Goal: Information Seeking & Learning: Check status

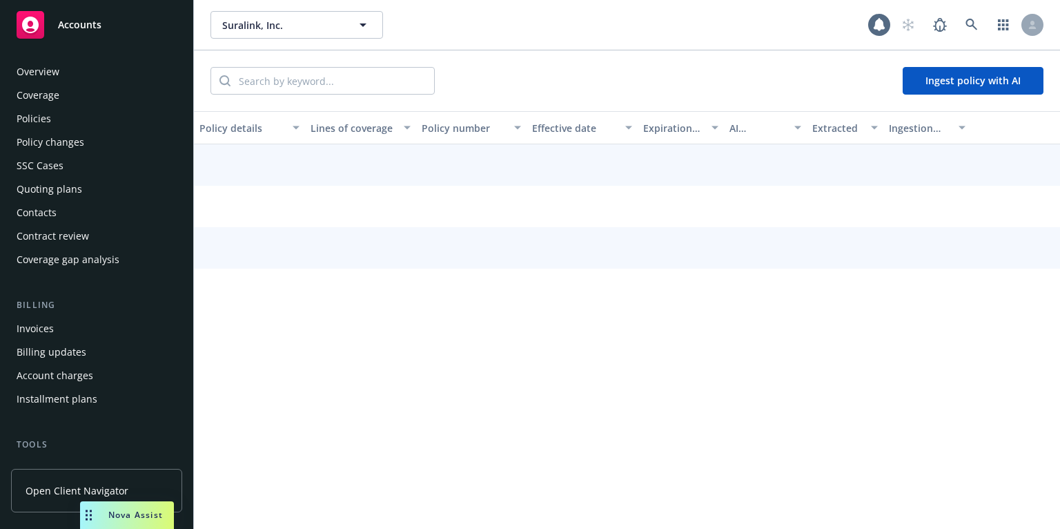
scroll to position [345, 0]
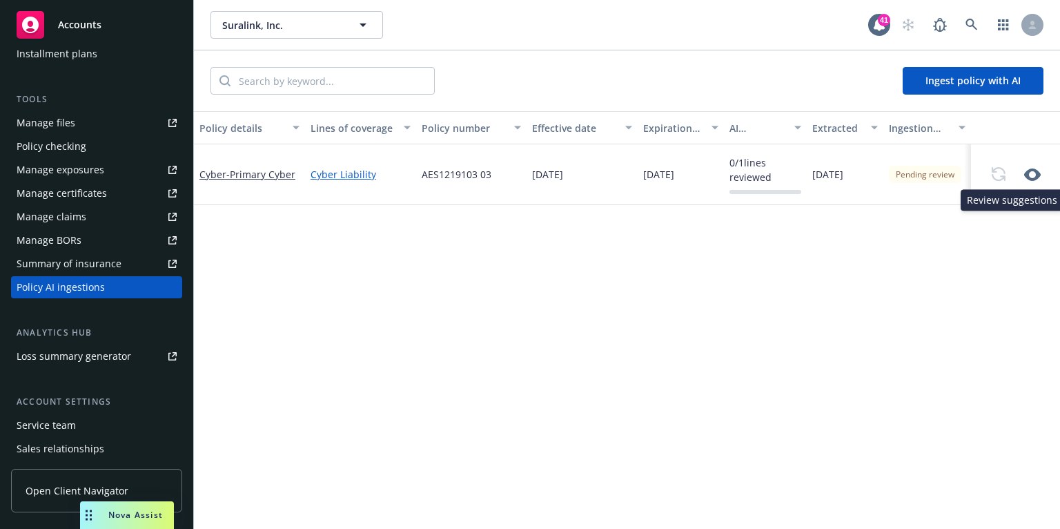
click at [1024, 171] on icon "button" at bounding box center [1032, 174] width 17 height 12
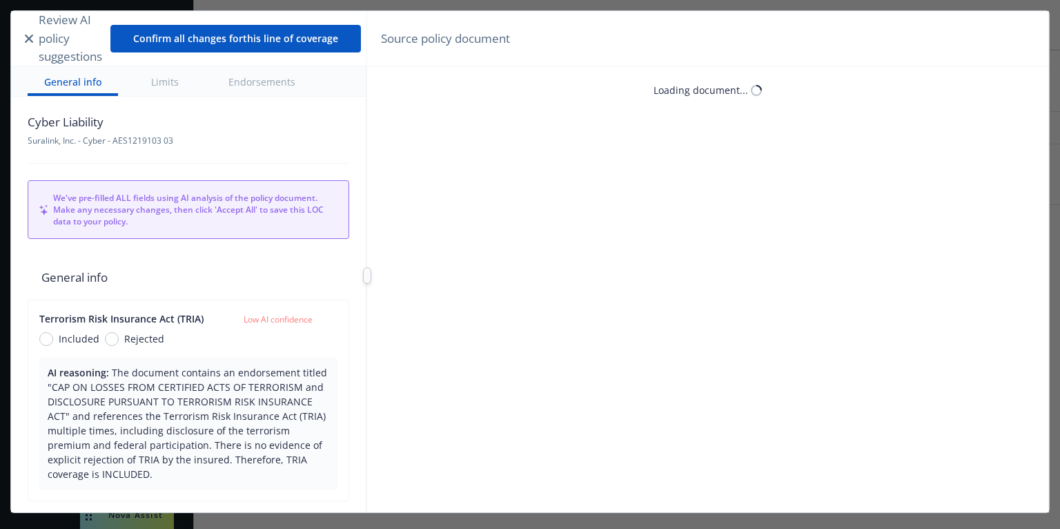
type textarea "x"
click at [420, 84] on input "search" at bounding box center [482, 81] width 156 height 26
type input "acquisition"
click at [589, 84] on icon "button" at bounding box center [593, 81] width 17 height 17
type input "28"
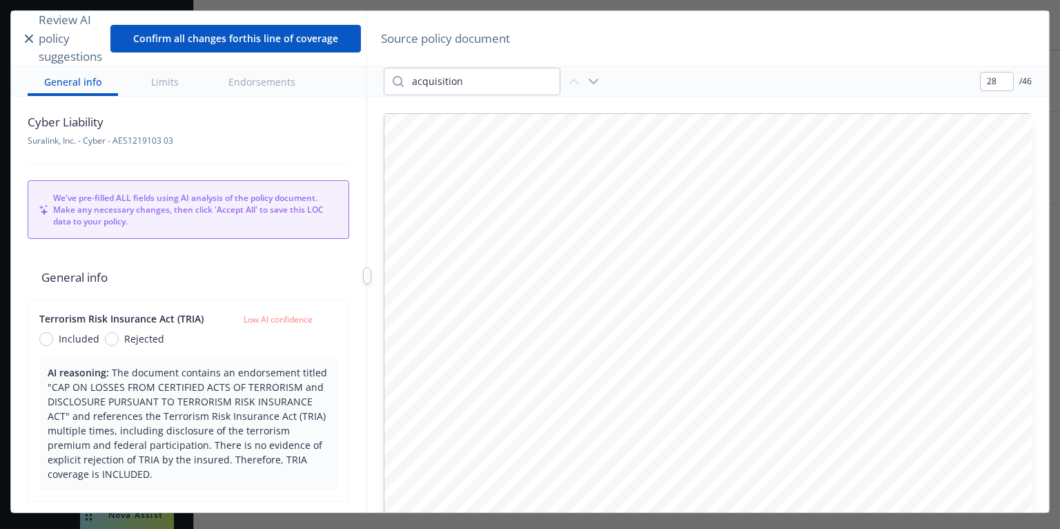
type textarea "x"
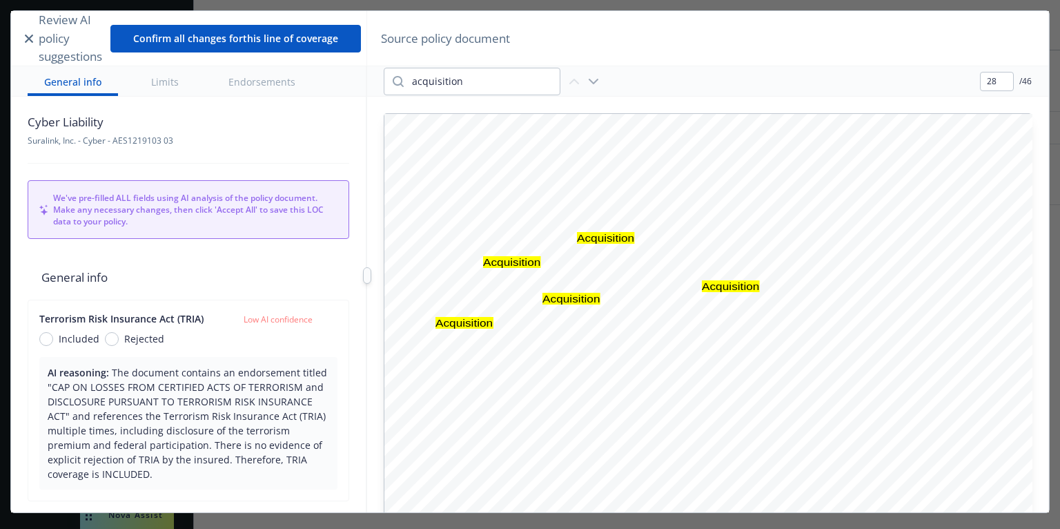
click at [591, 81] on icon "button" at bounding box center [593, 81] width 17 height 17
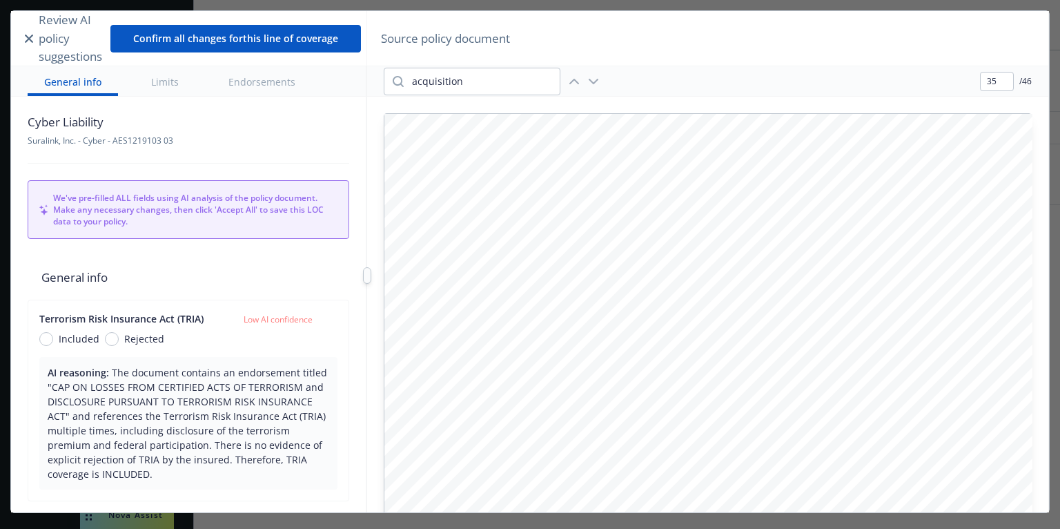
click at [591, 81] on icon "button" at bounding box center [593, 81] width 17 height 17
click at [576, 83] on icon "button" at bounding box center [574, 81] width 17 height 17
type input "28"
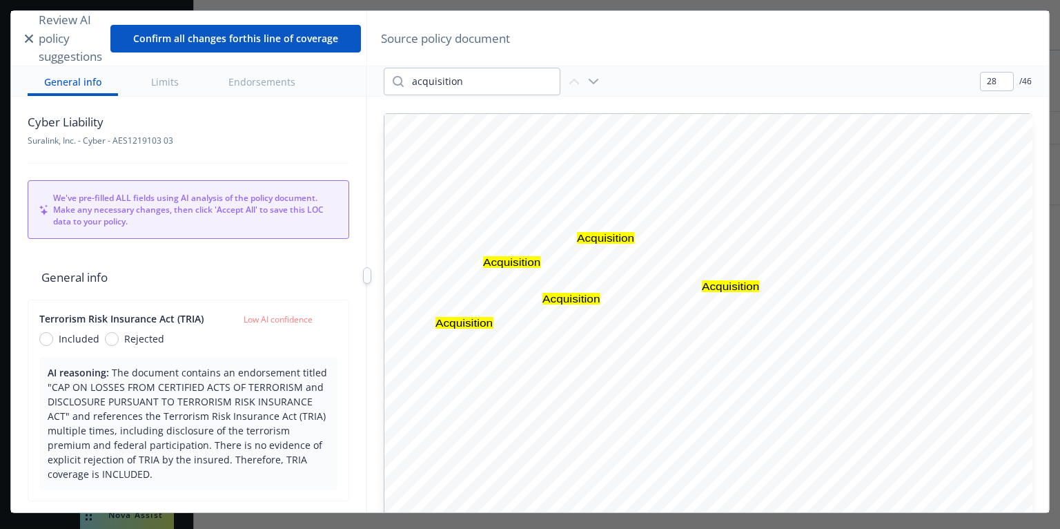
type textarea "x"
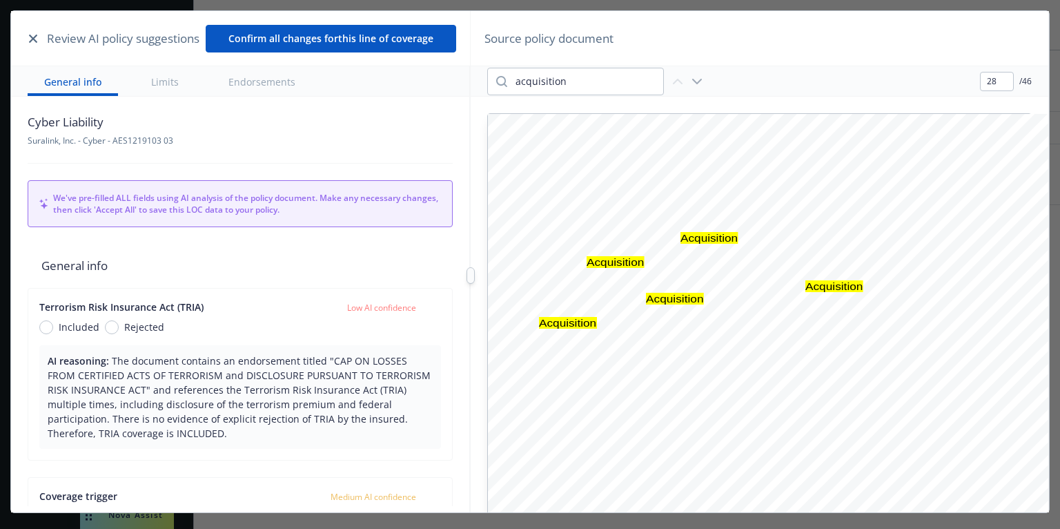
click at [471, 229] on div at bounding box center [471, 275] width 0 height 529
click at [471, 243] on div at bounding box center [471, 275] width 0 height 529
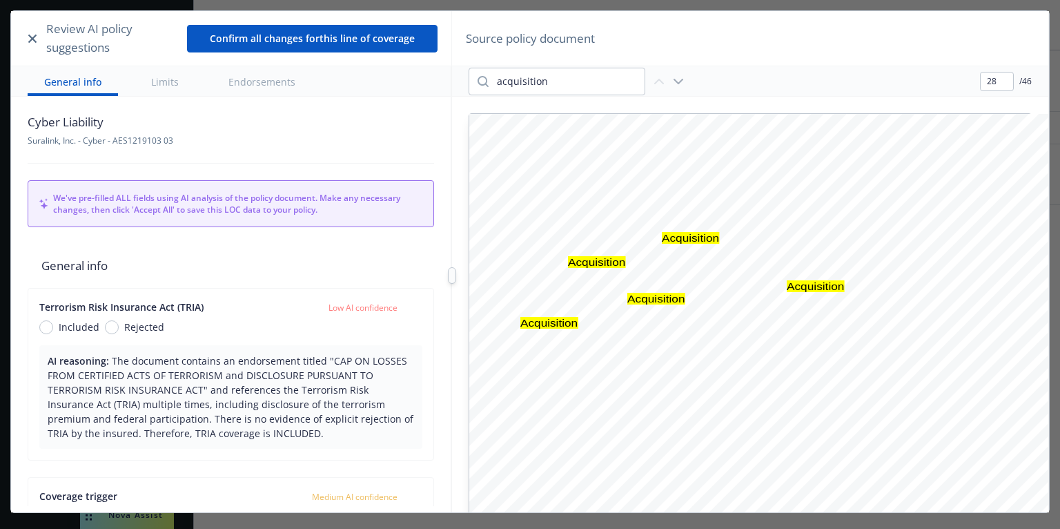
click at [451, 281] on div at bounding box center [452, 275] width 8 height 17
type input "26"
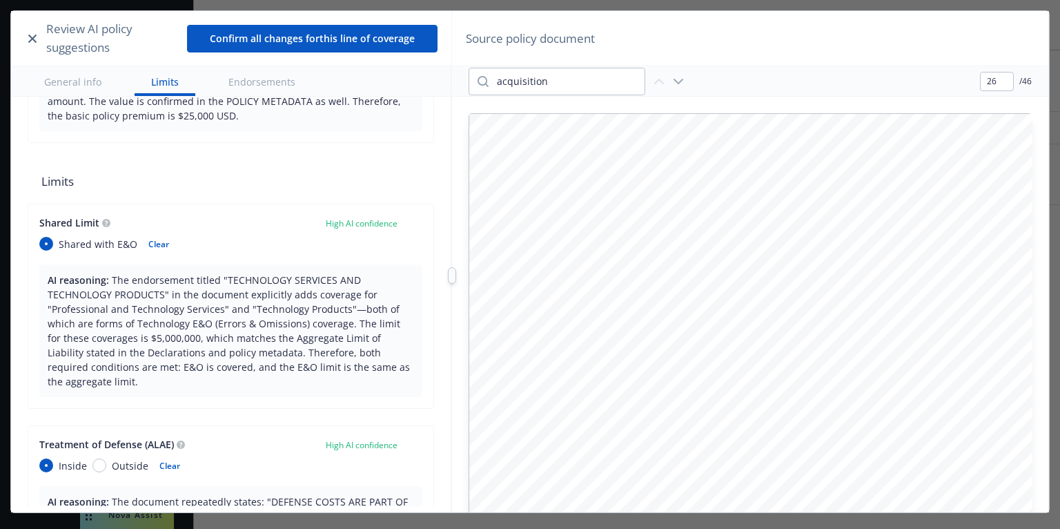
type textarea "x"
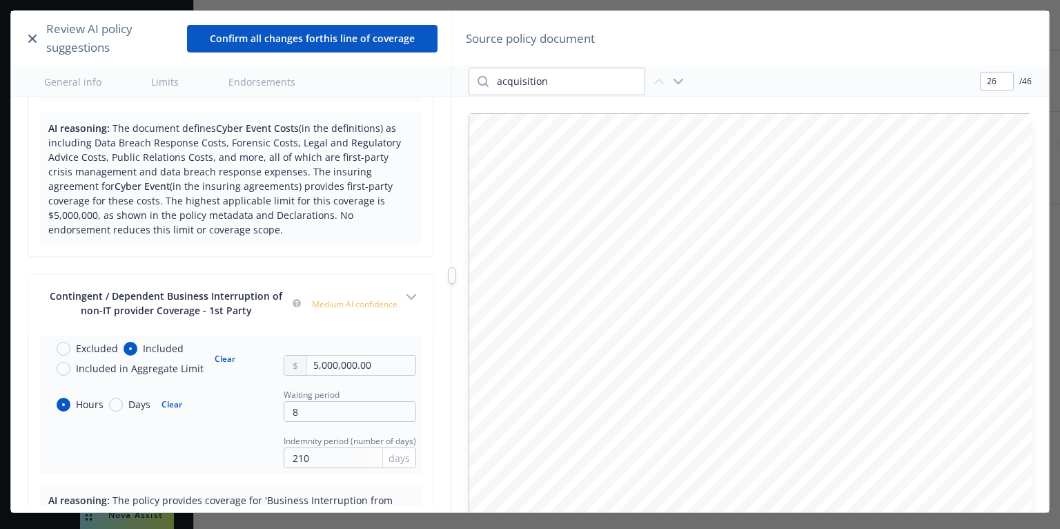
scroll to position [2302, 0]
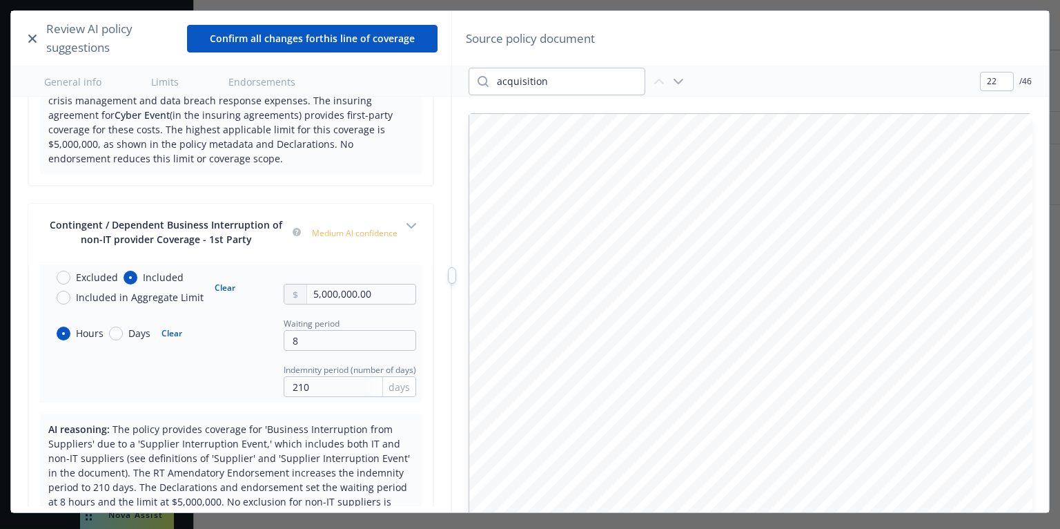
type input "21"
click at [457, 277] on div at bounding box center [456, 275] width 8 height 17
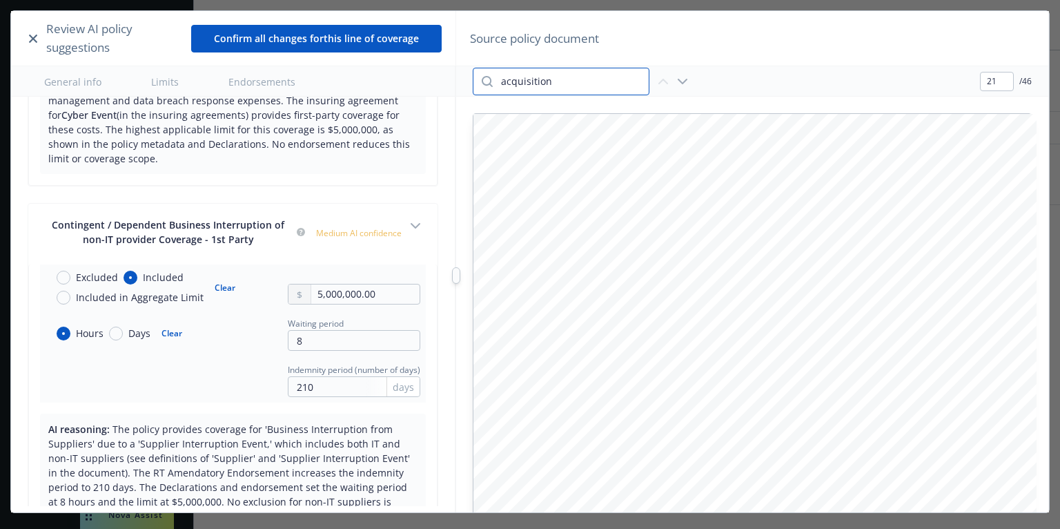
click at [582, 84] on input "acquisition" at bounding box center [571, 81] width 156 height 26
click at [758, 86] on div "21 / 46" at bounding box center [751, 81] width 591 height 30
type input "8"
type textarea "x"
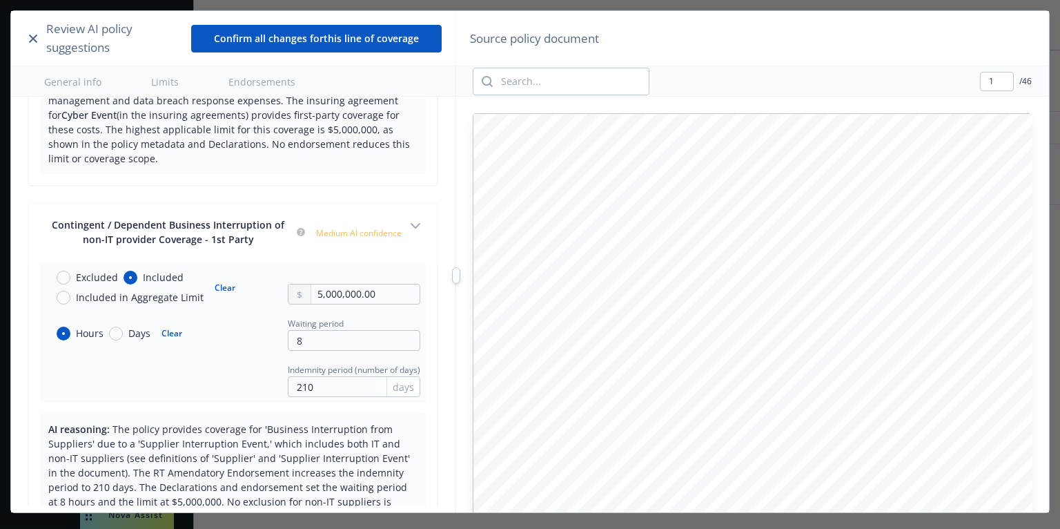
click at [874, 231] on div "8 00 Superior Avenue, East 21st Floor Cleveland, OH 44114 w ww.amtrusinancial.c…" at bounding box center [752, 475] width 559 height 723
type input "1"
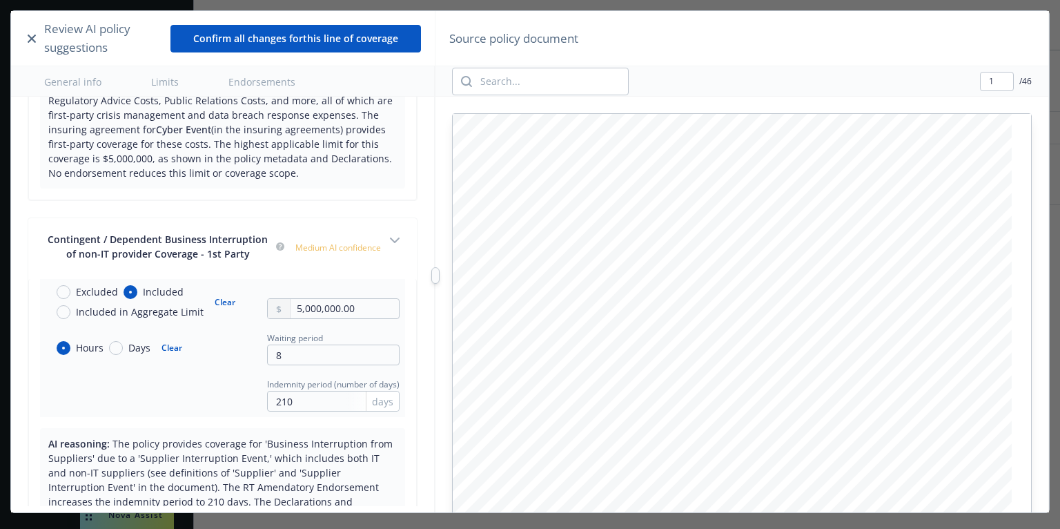
click at [435, 277] on div at bounding box center [435, 275] width 8 height 17
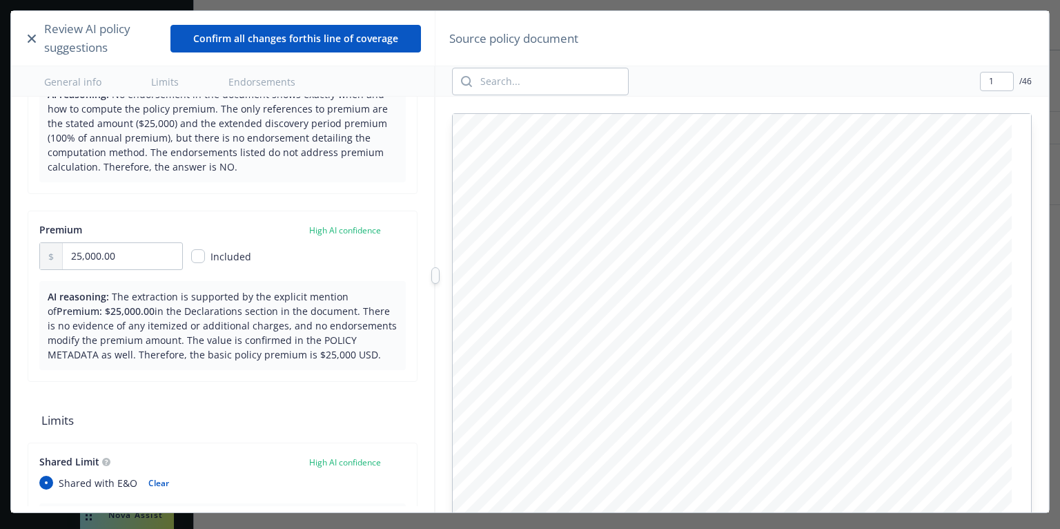
type textarea "x"
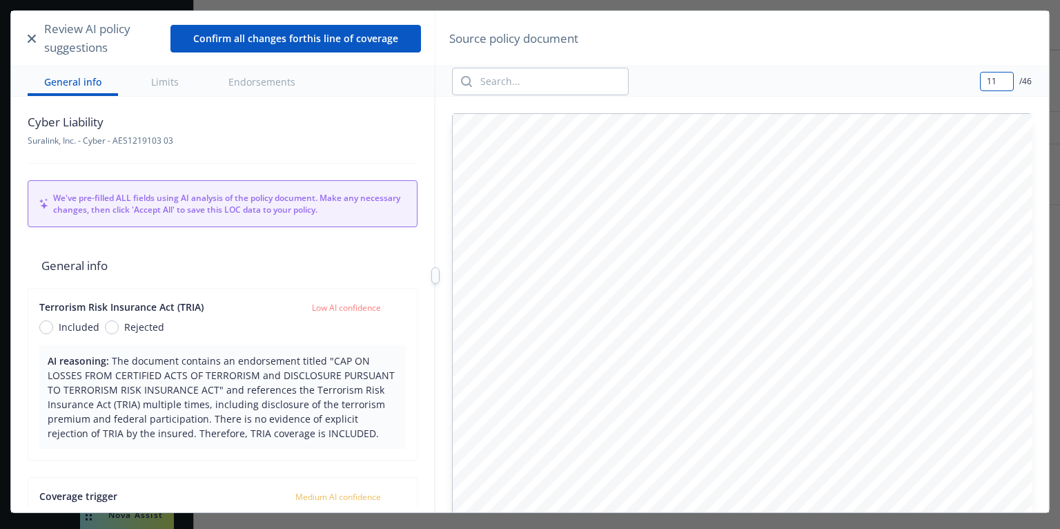
click at [997, 83] on input "11" at bounding box center [997, 81] width 32 height 18
click at [995, 83] on input "11" at bounding box center [997, 81] width 32 height 18
click at [987, 82] on input "11" at bounding box center [997, 81] width 32 height 18
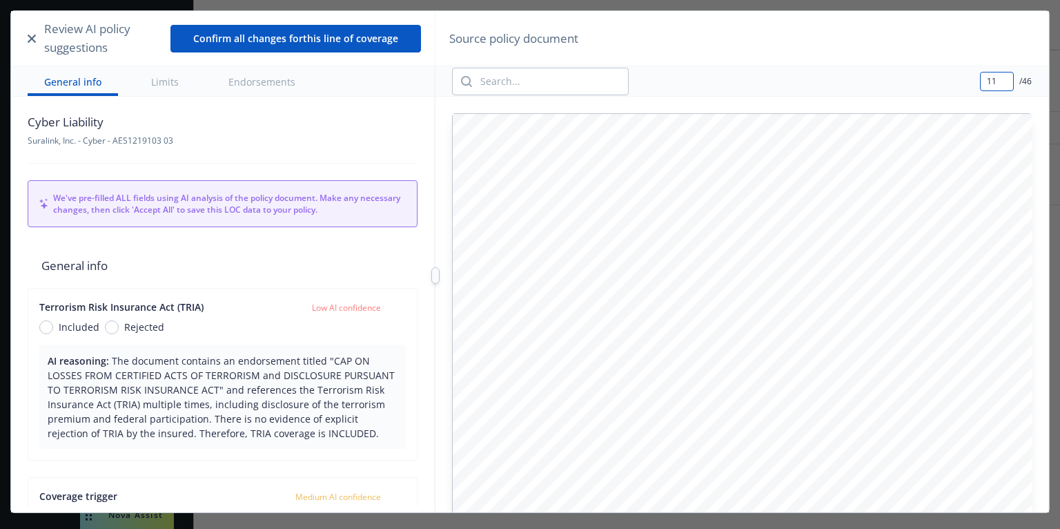
click at [987, 82] on input "11" at bounding box center [997, 81] width 32 height 18
click at [990, 80] on input "3" at bounding box center [997, 81] width 32 height 18
type input "20"
click at [527, 77] on input "search" at bounding box center [550, 81] width 156 height 26
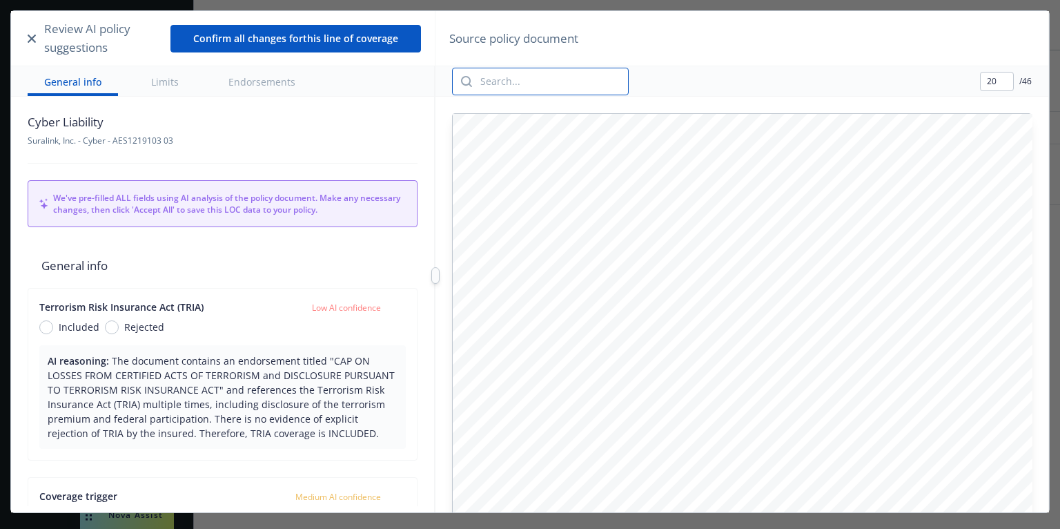
paste input "acquisition"
type input "acquisition"
click at [729, 84] on div "acquisition 20 / 46" at bounding box center [741, 81] width 612 height 30
drag, startPoint x: 1031, startPoint y: 80, endPoint x: 978, endPoint y: 83, distance: 53.2
click at [978, 83] on div "acquisition 20 / 46" at bounding box center [741, 81] width 612 height 30
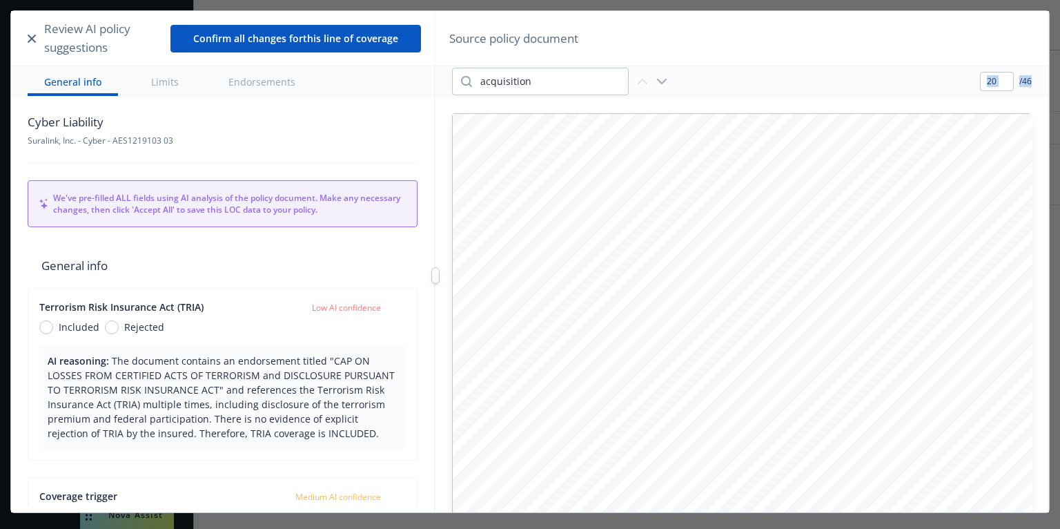
click at [970, 81] on div "acquisition 20 / 46" at bounding box center [741, 81] width 612 height 30
click at [569, 81] on input "acquisition" at bounding box center [550, 81] width 156 height 26
click at [573, 81] on input "acquisition" at bounding box center [550, 81] width 156 height 26
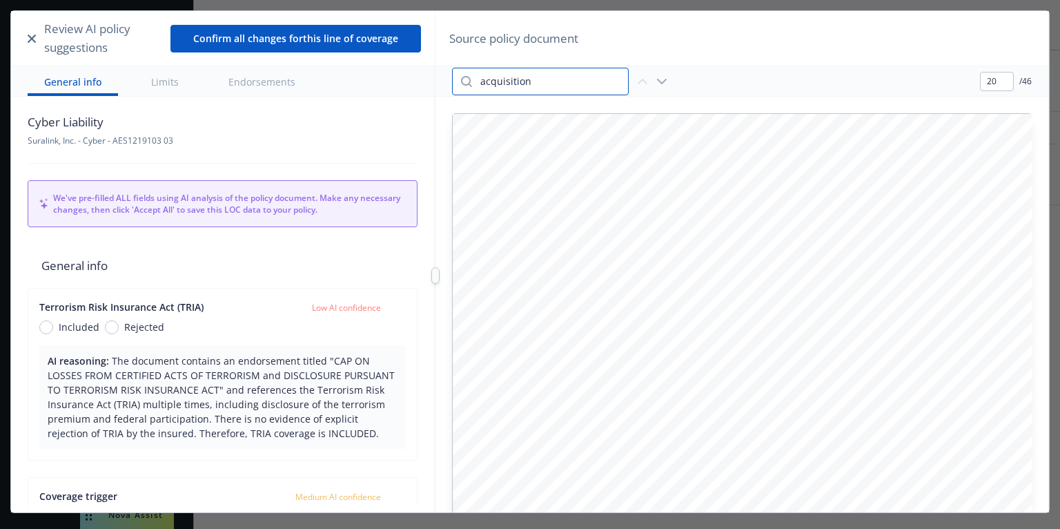
click at [563, 83] on input "acquisition" at bounding box center [550, 81] width 156 height 26
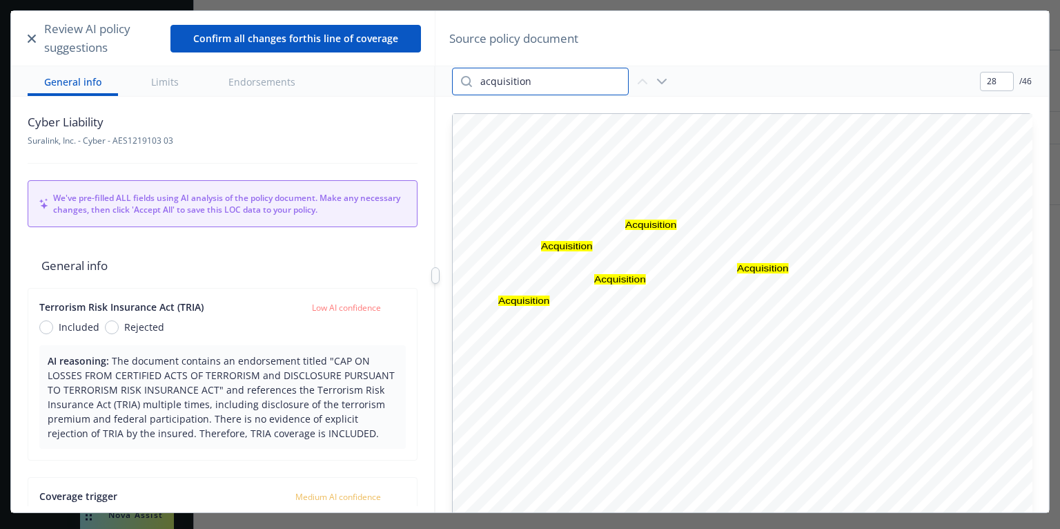
click at [558, 74] on input "acquisition" at bounding box center [550, 81] width 156 height 26
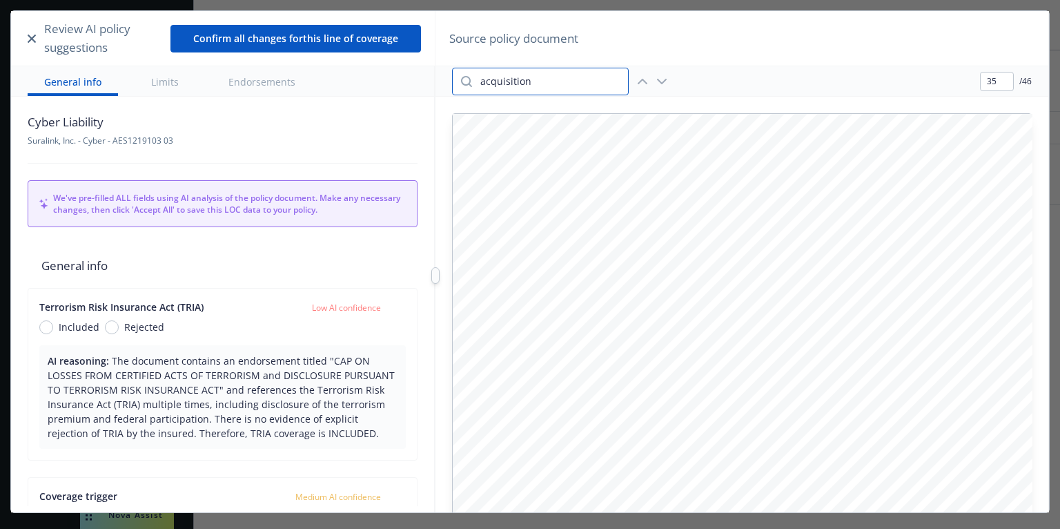
click at [576, 82] on input "acquisition" at bounding box center [550, 81] width 156 height 26
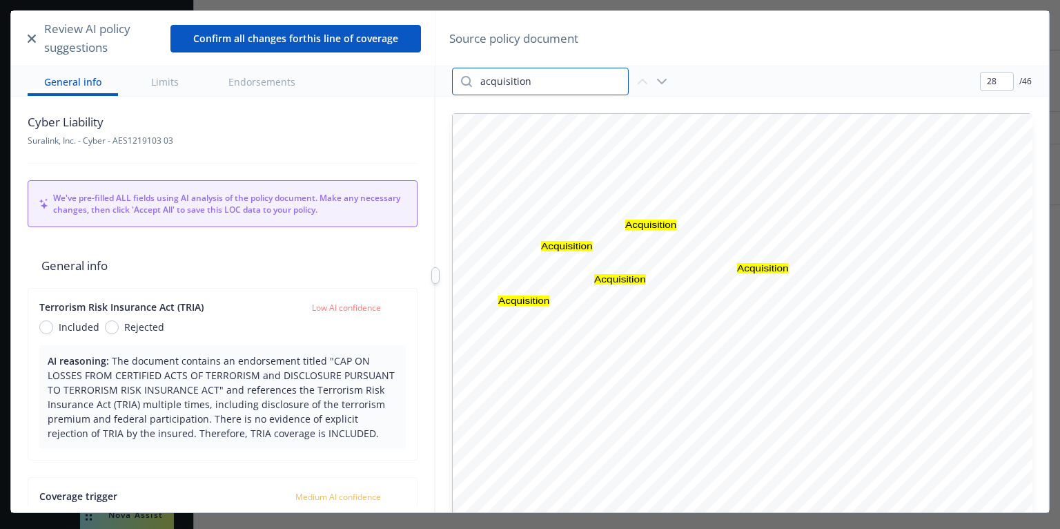
type input "35"
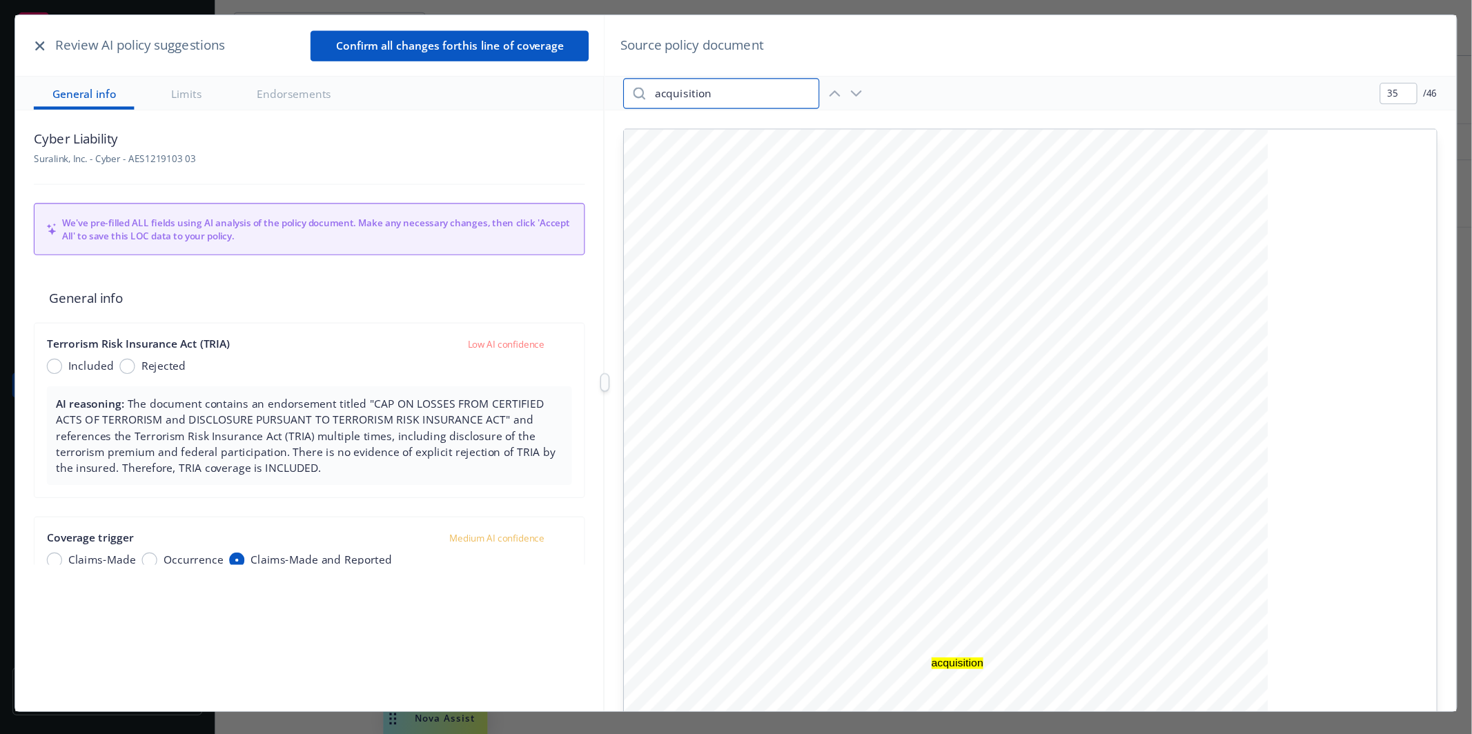
scroll to position [285, 0]
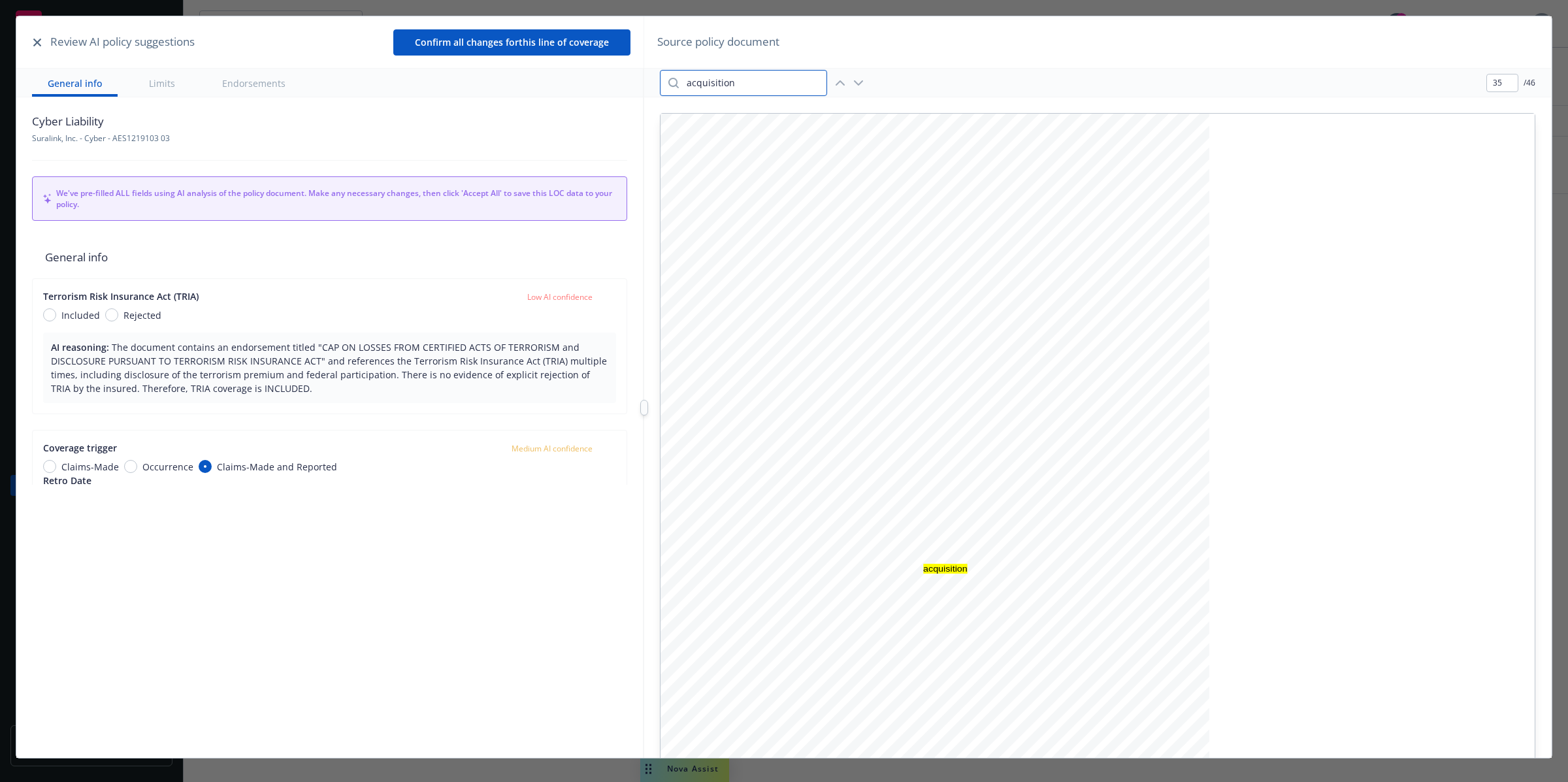
type textarea "x"
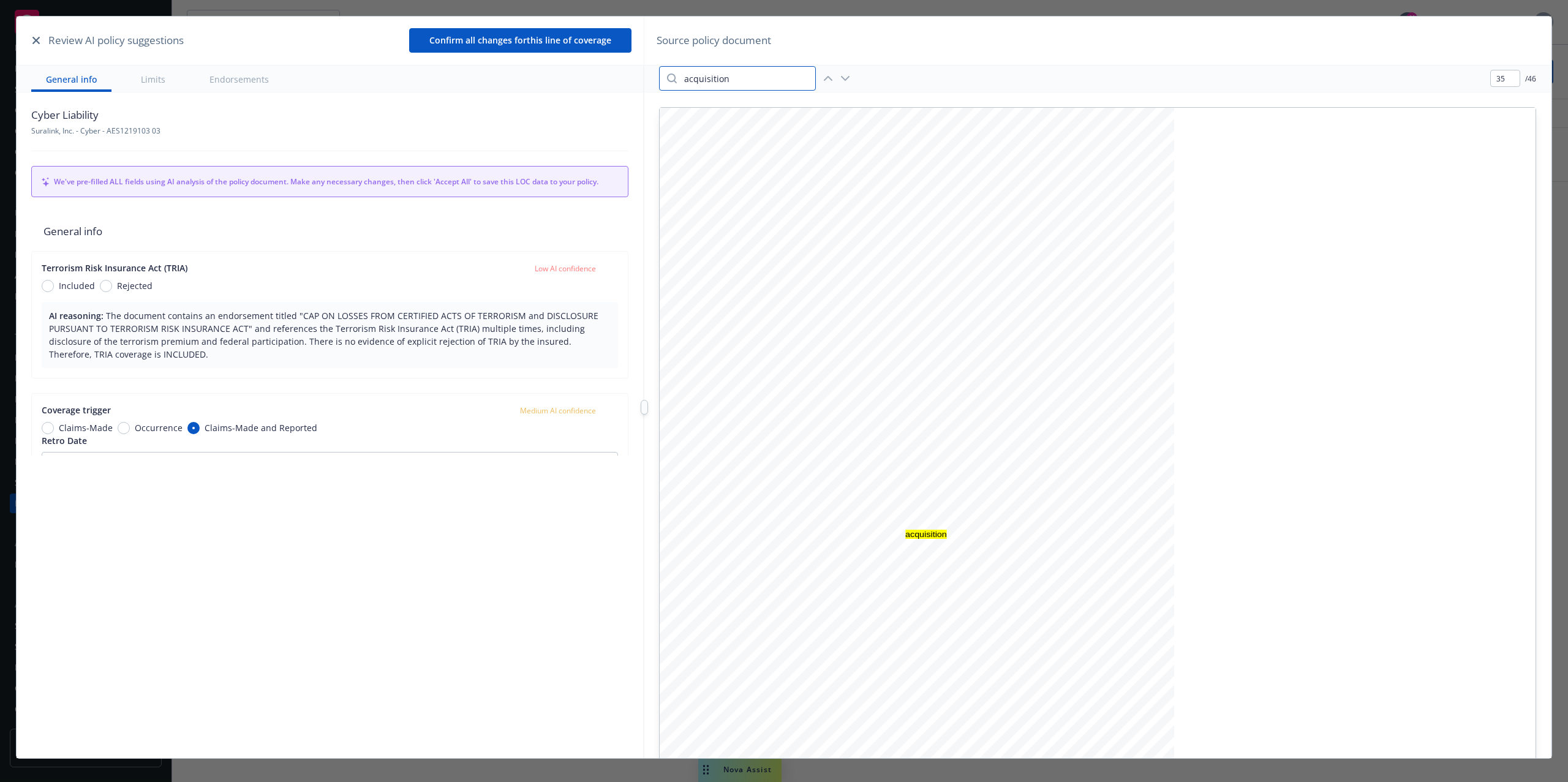
scroll to position [58, 0]
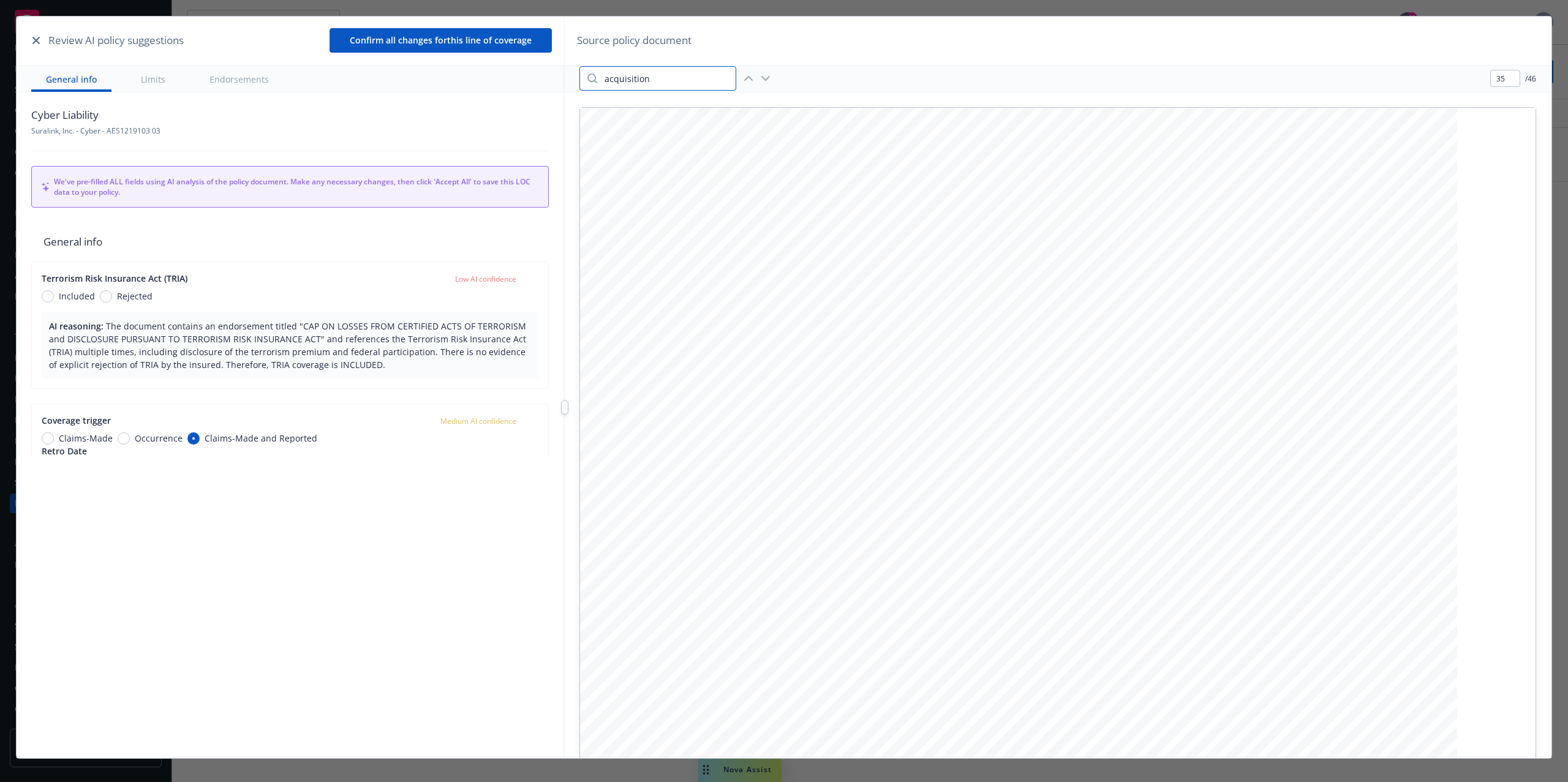
click at [566, 400] on div at bounding box center [564, 407] width 7 height 15
click at [682, 84] on input "acquisition" at bounding box center [666, 78] width 138 height 23
click at [686, 75] on input "acquisition" at bounding box center [666, 78] width 138 height 23
click at [763, 75] on icon "button" at bounding box center [765, 78] width 15 height 15
click at [749, 76] on icon "button" at bounding box center [748, 78] width 7 height 4
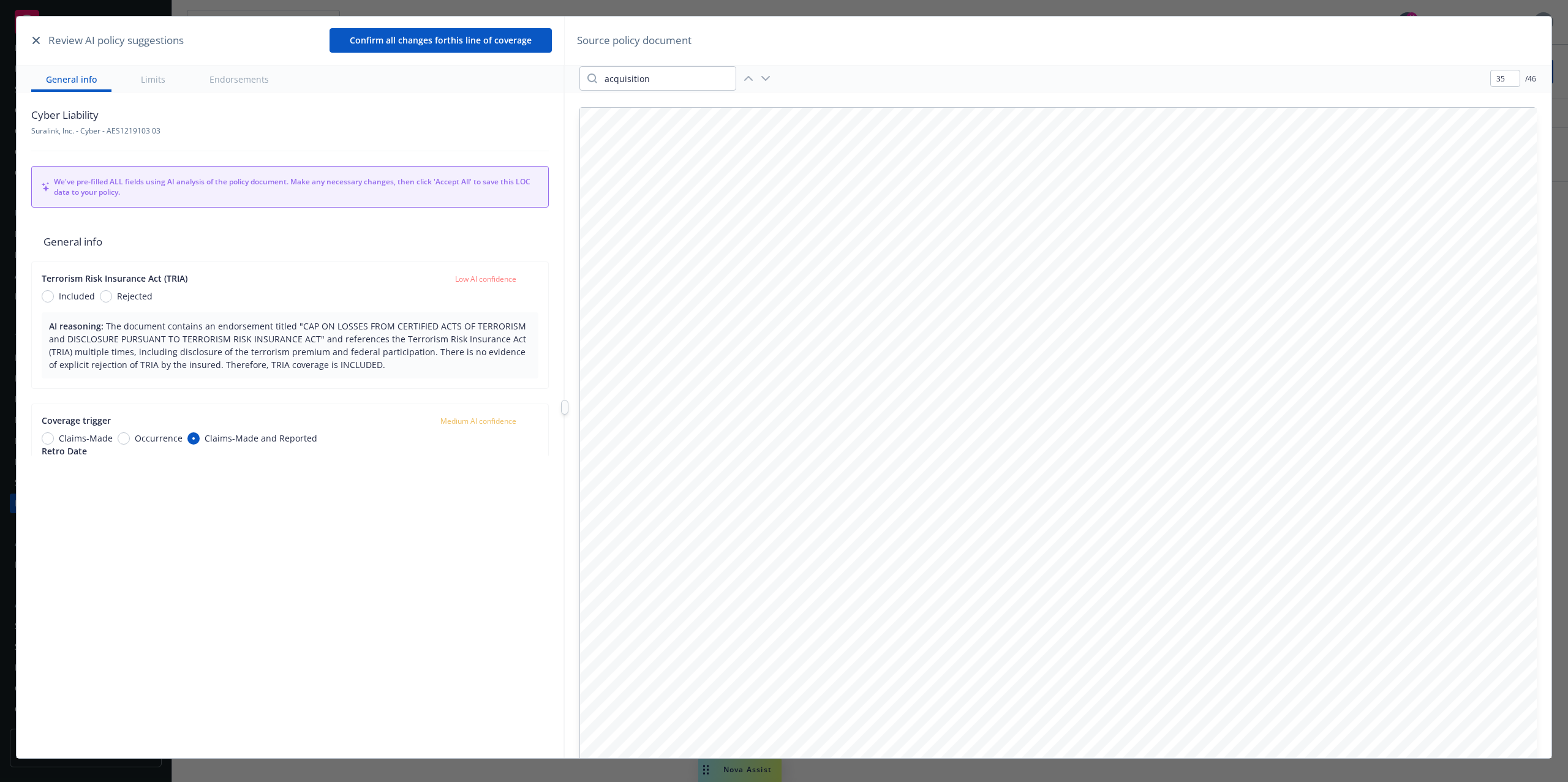
click at [753, 78] on icon "button" at bounding box center [748, 78] width 15 height 15
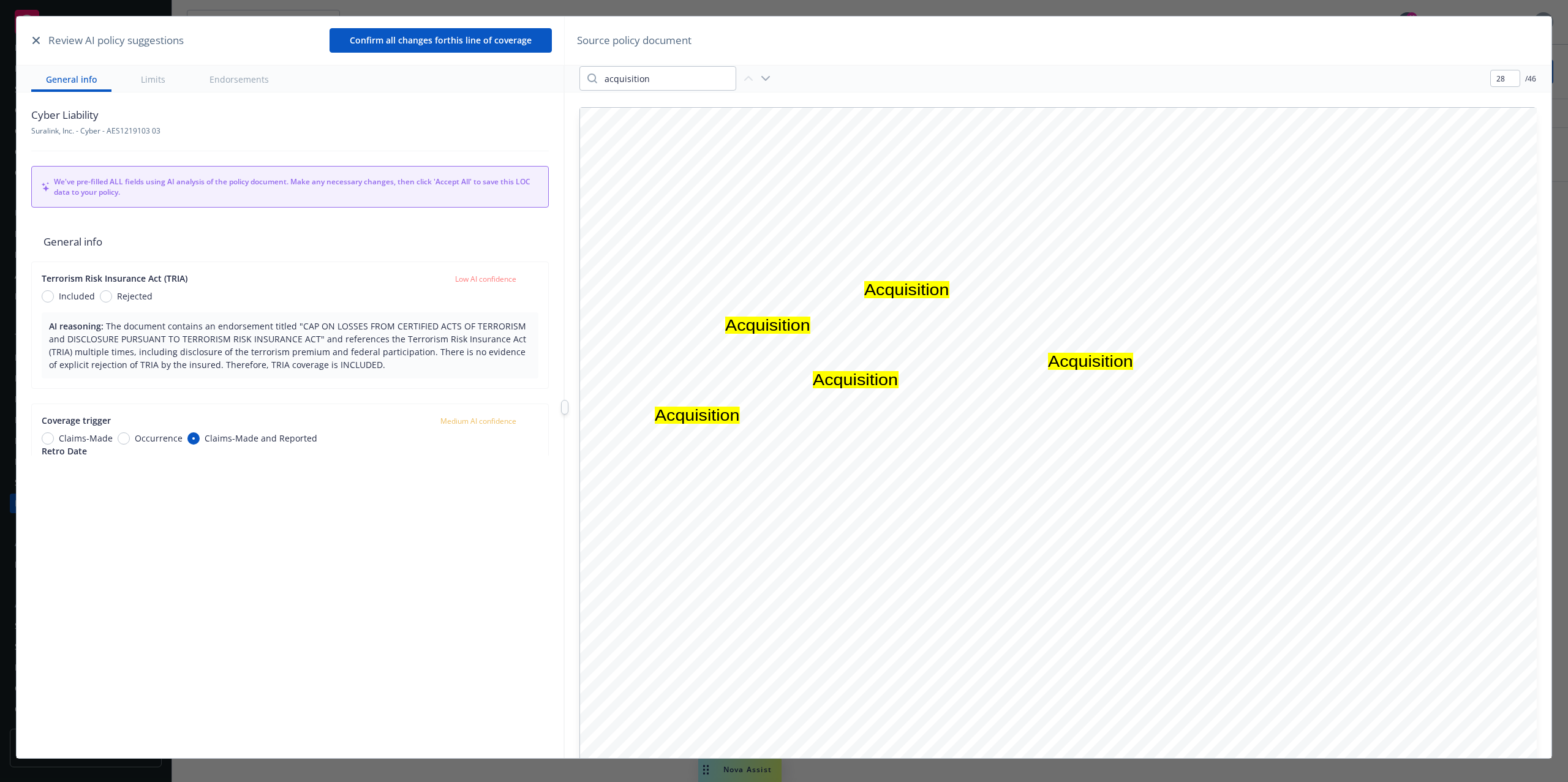
click at [770, 78] on icon "button" at bounding box center [765, 78] width 15 height 15
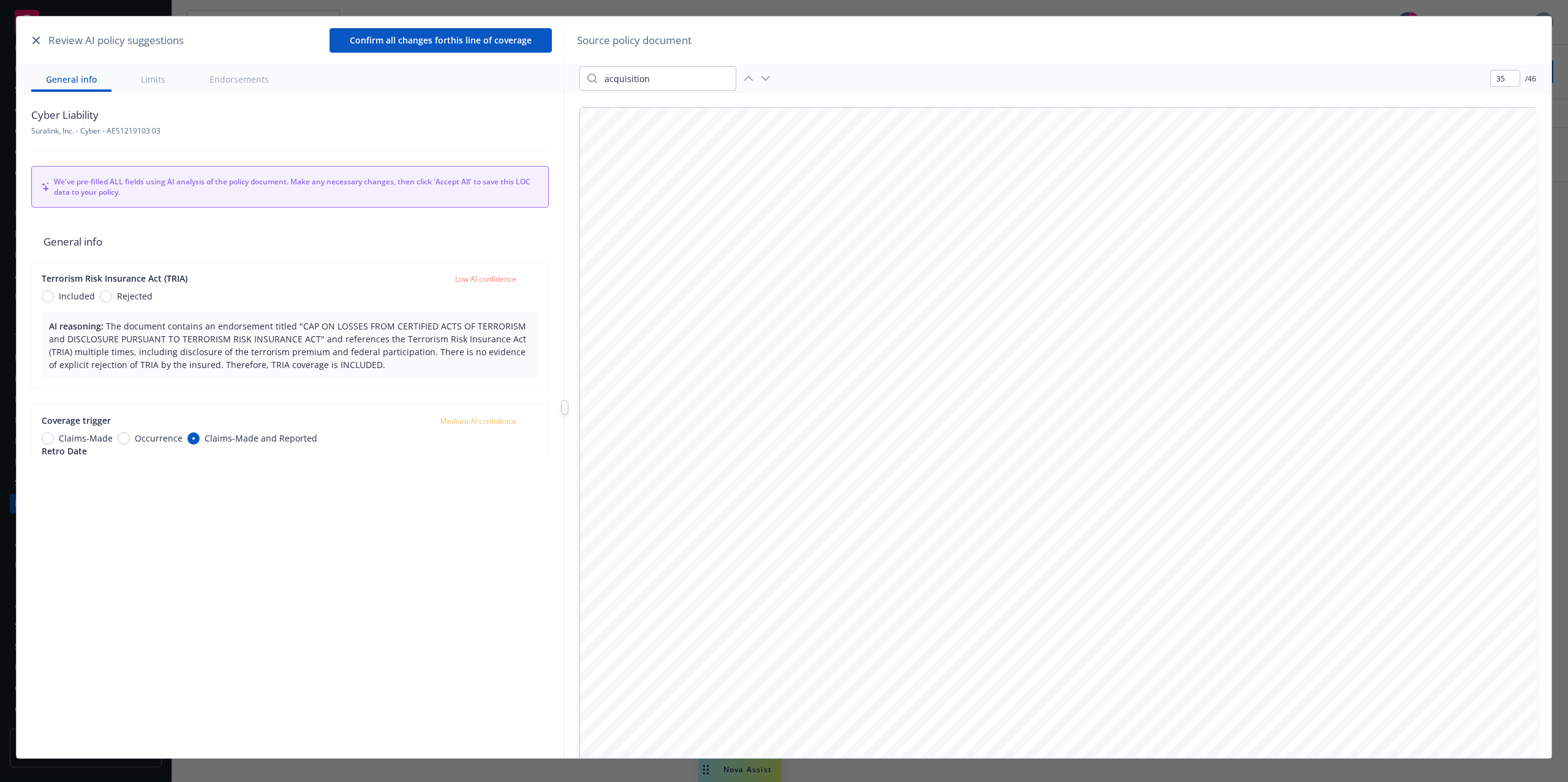
click at [752, 76] on icon "button" at bounding box center [748, 78] width 15 height 15
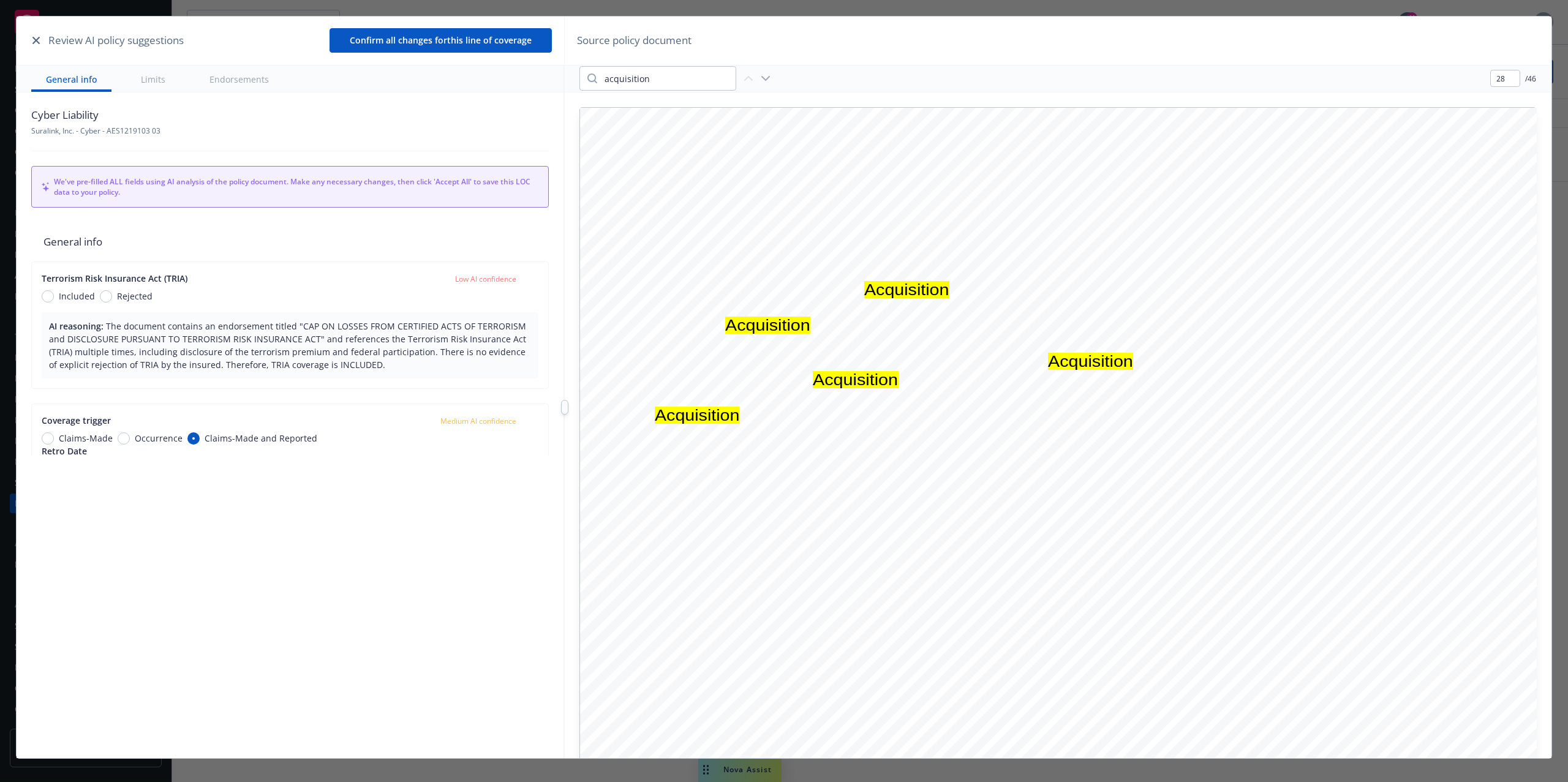
click at [770, 80] on icon "button" at bounding box center [765, 78] width 15 height 15
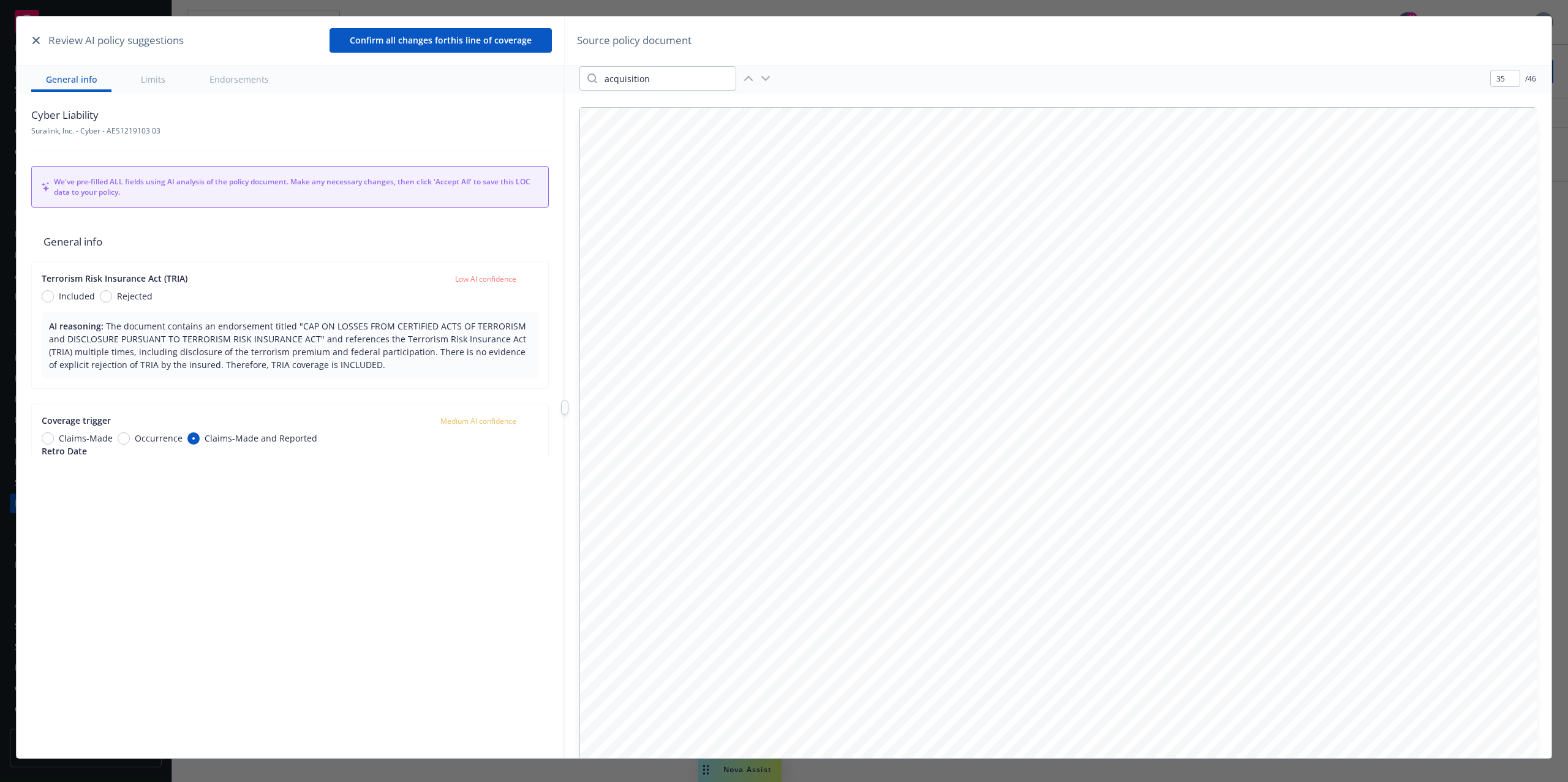
click at [770, 80] on icon "button" at bounding box center [765, 78] width 15 height 15
click at [752, 78] on icon "button" at bounding box center [748, 78] width 15 height 15
type input "28"
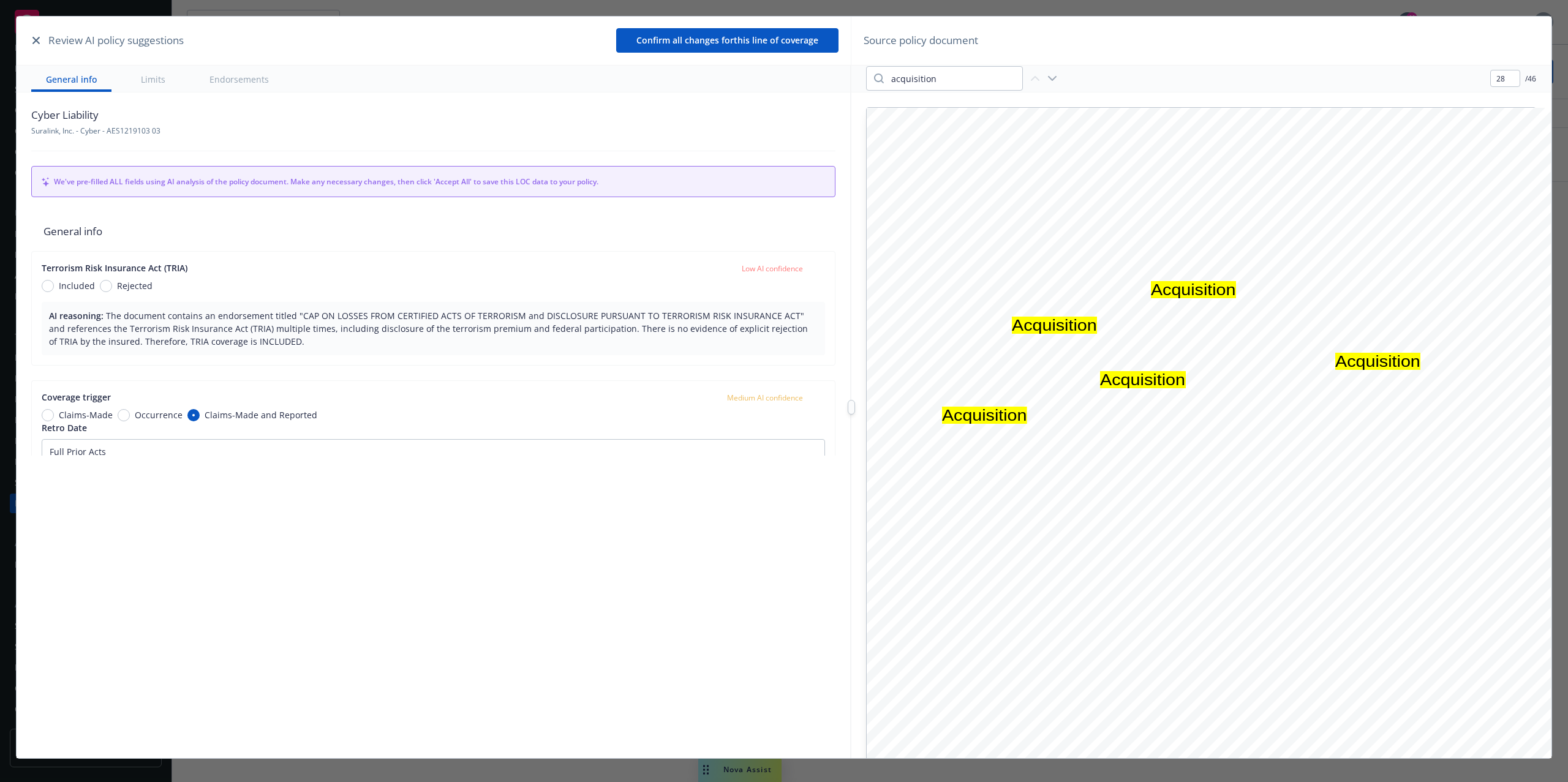
click at [851, 391] on div at bounding box center [851, 407] width 0 height 782
click at [38, 43] on icon "button" at bounding box center [36, 40] width 7 height 7
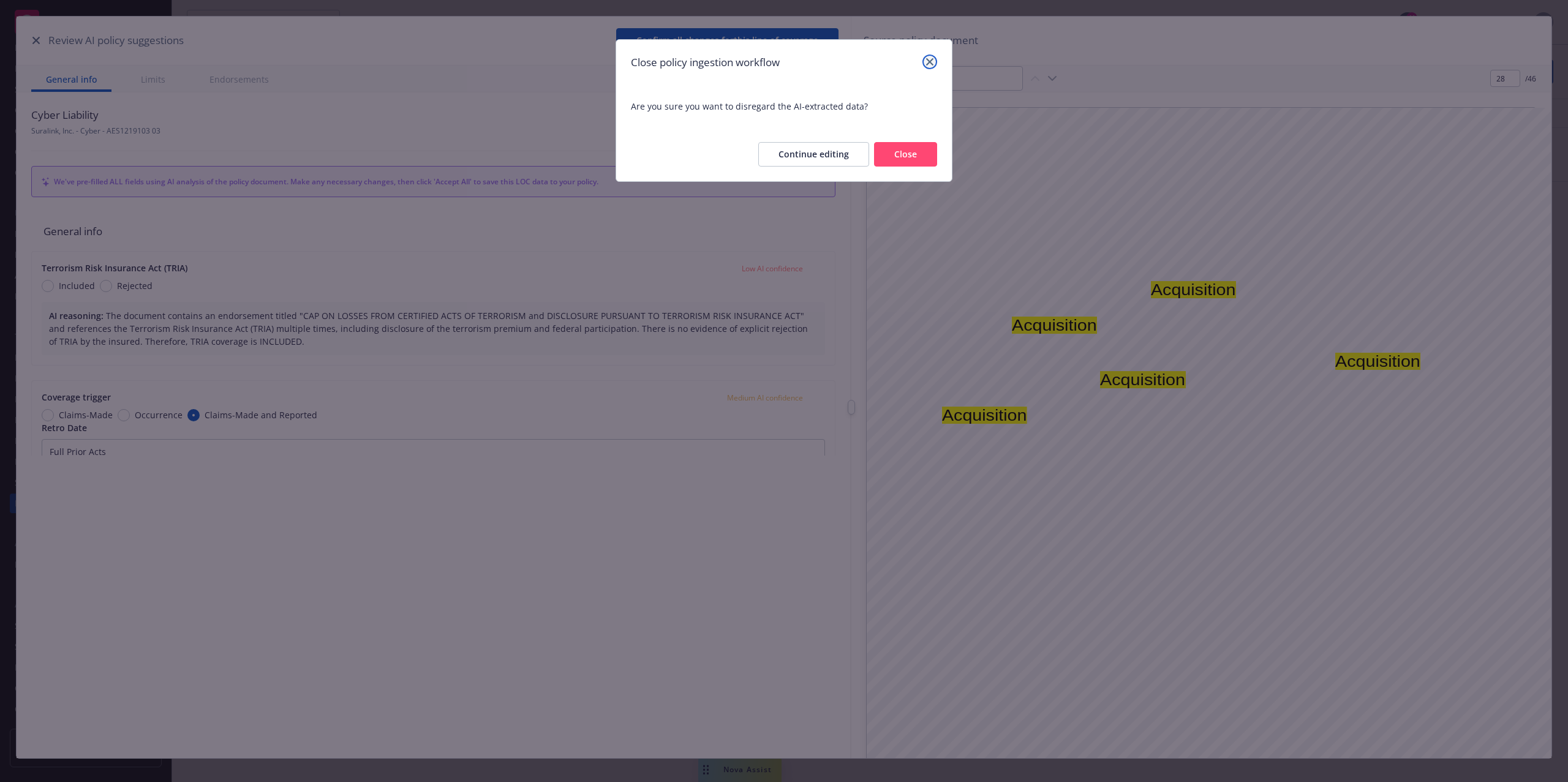
click at [926, 62] on icon "close" at bounding box center [929, 62] width 7 height 7
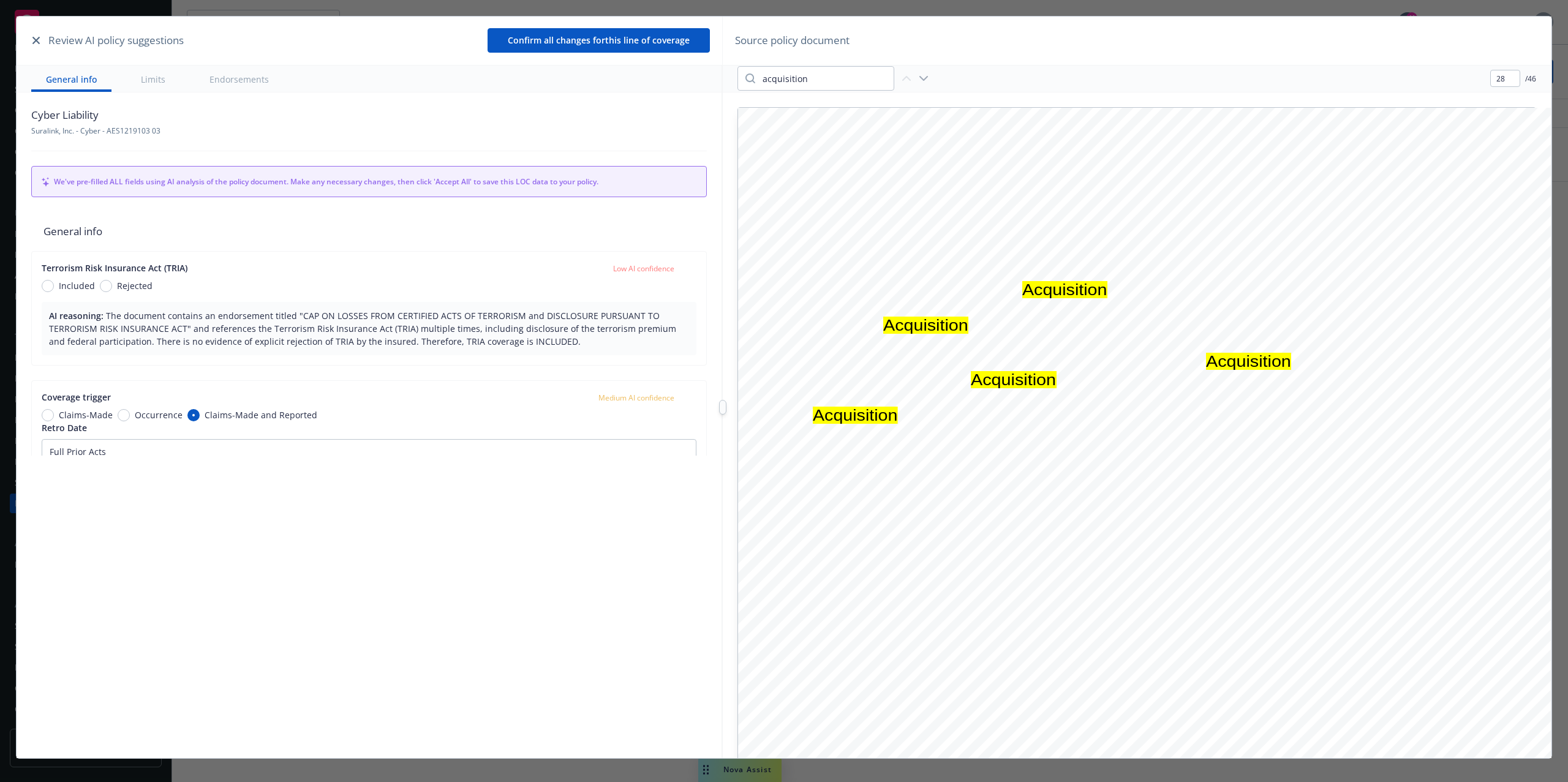
click at [722, 392] on div at bounding box center [722, 407] width 0 height 782
click at [853, 82] on input "acquisition" at bounding box center [824, 78] width 138 height 23
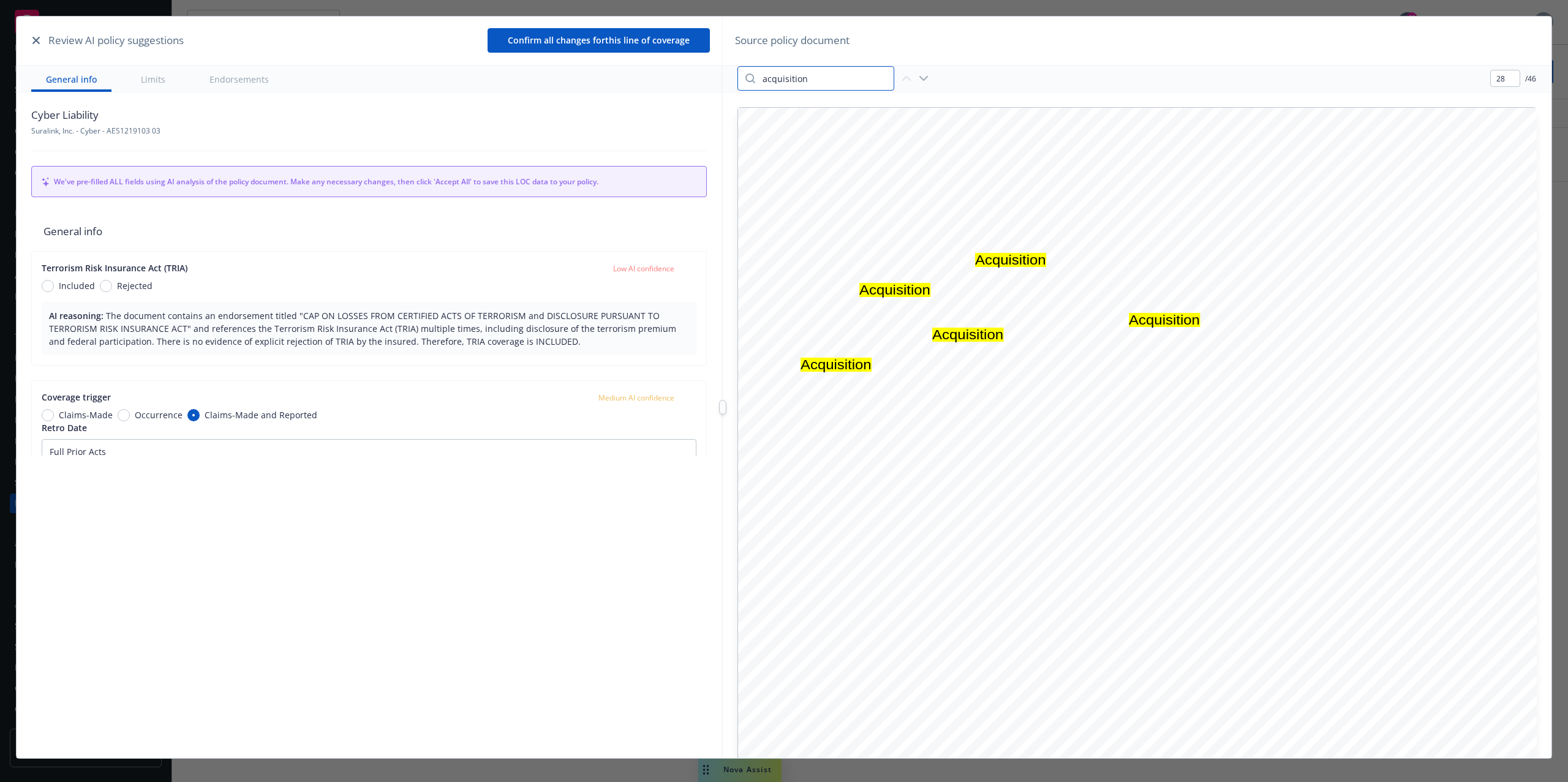
click at [853, 82] on input "acquisition" at bounding box center [824, 78] width 138 height 23
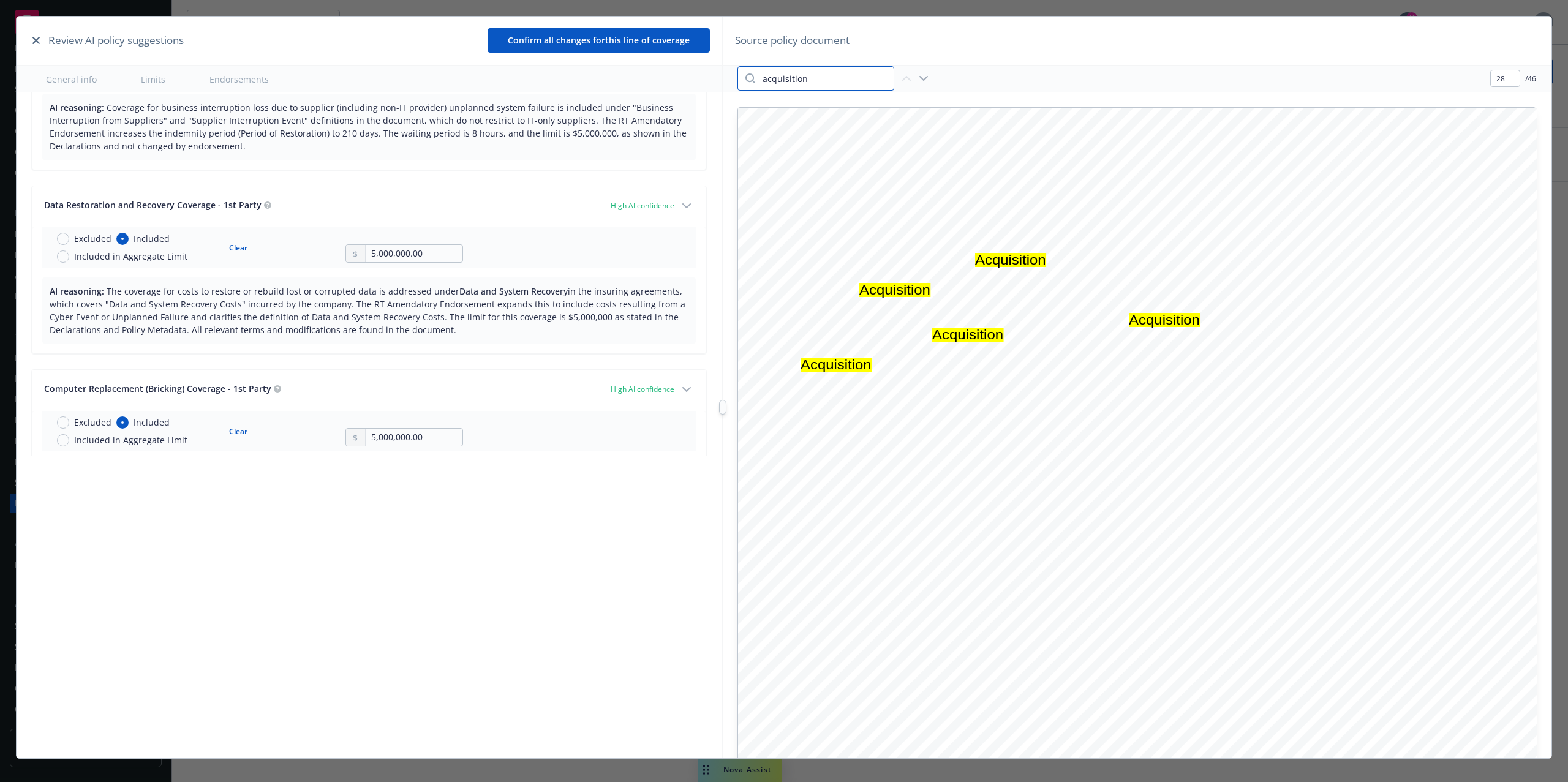
scroll to position [2686, 0]
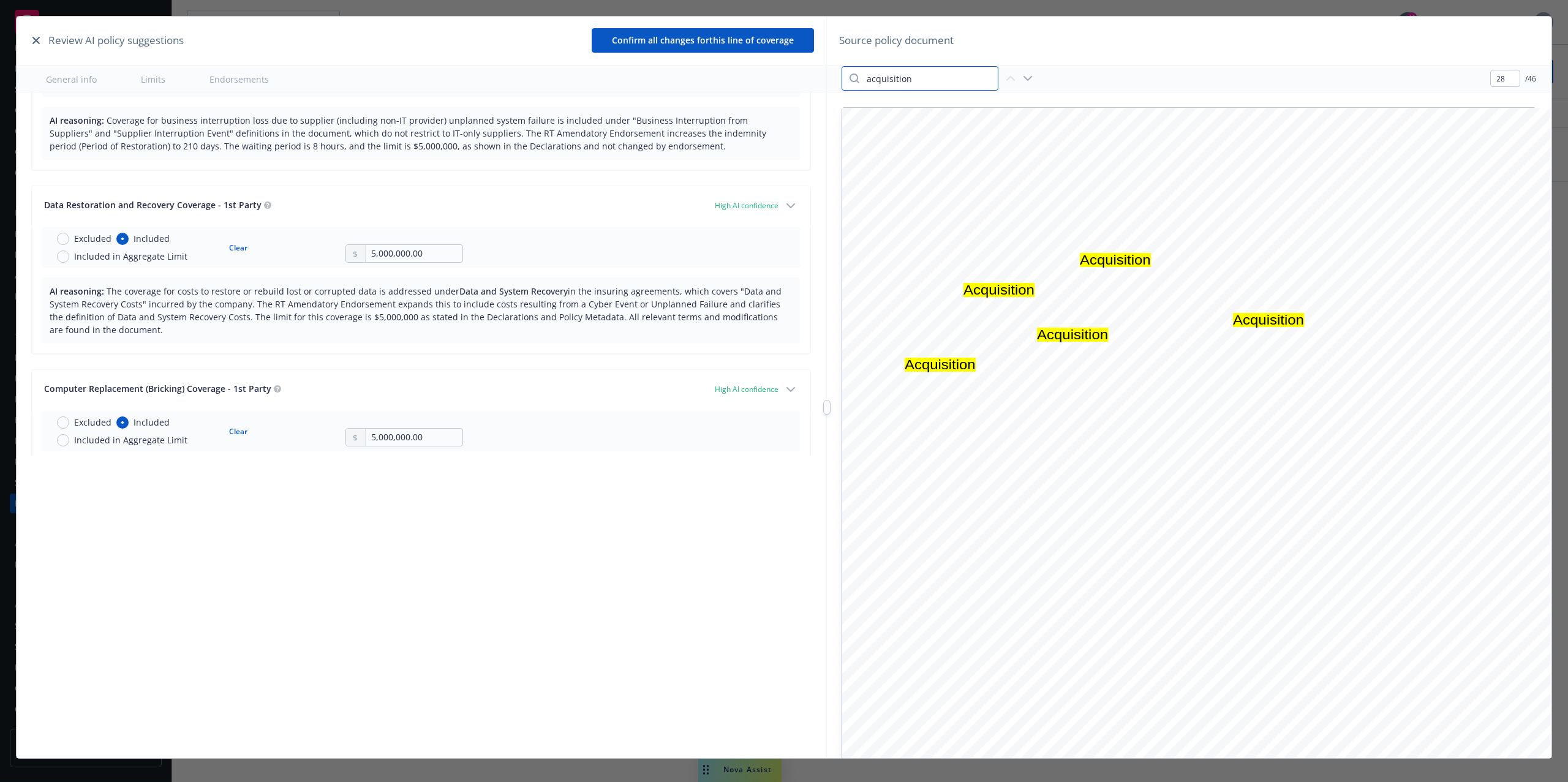
click at [827, 433] on div at bounding box center [827, 407] width 0 height 782
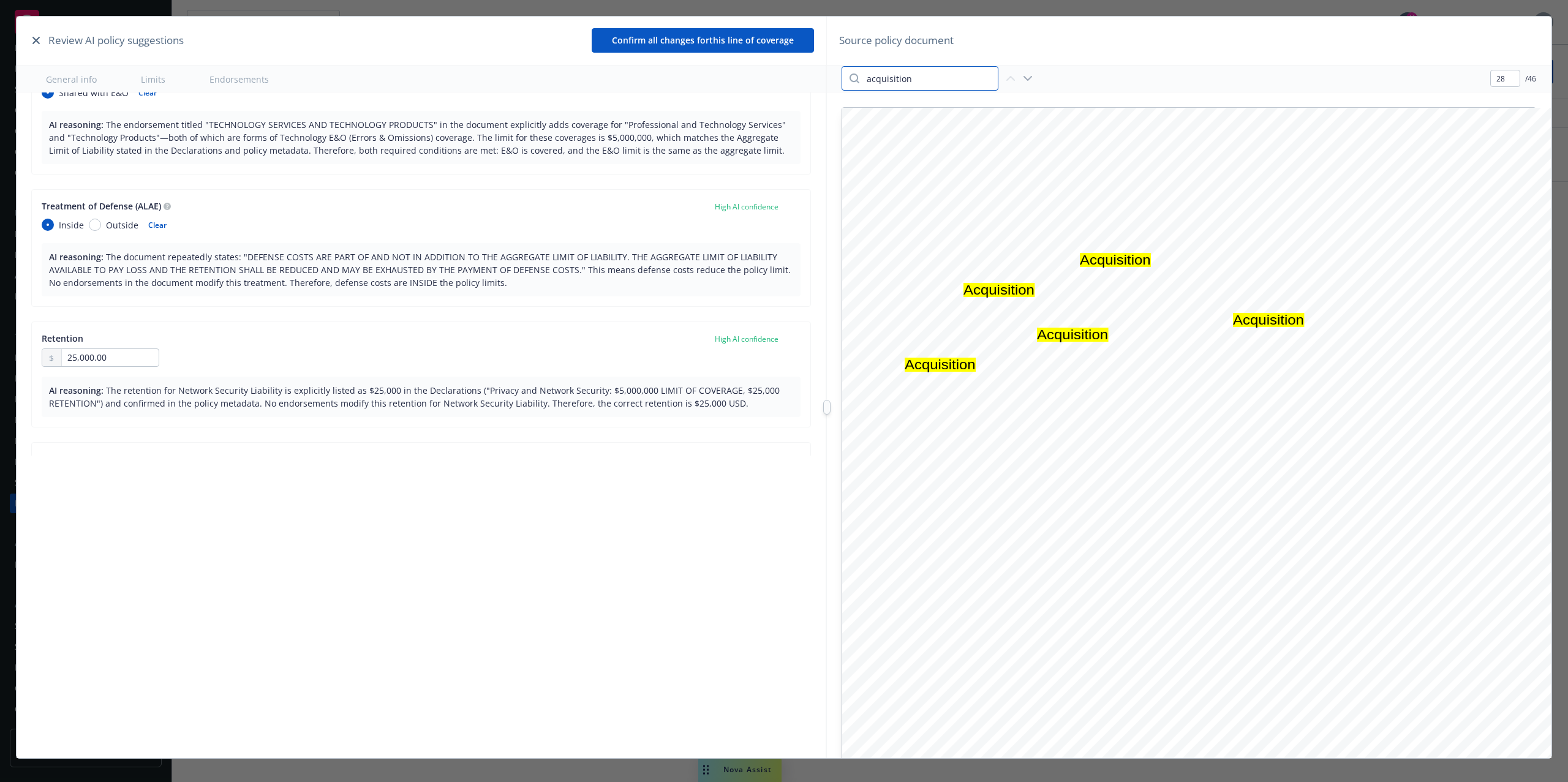
type textarea "x"
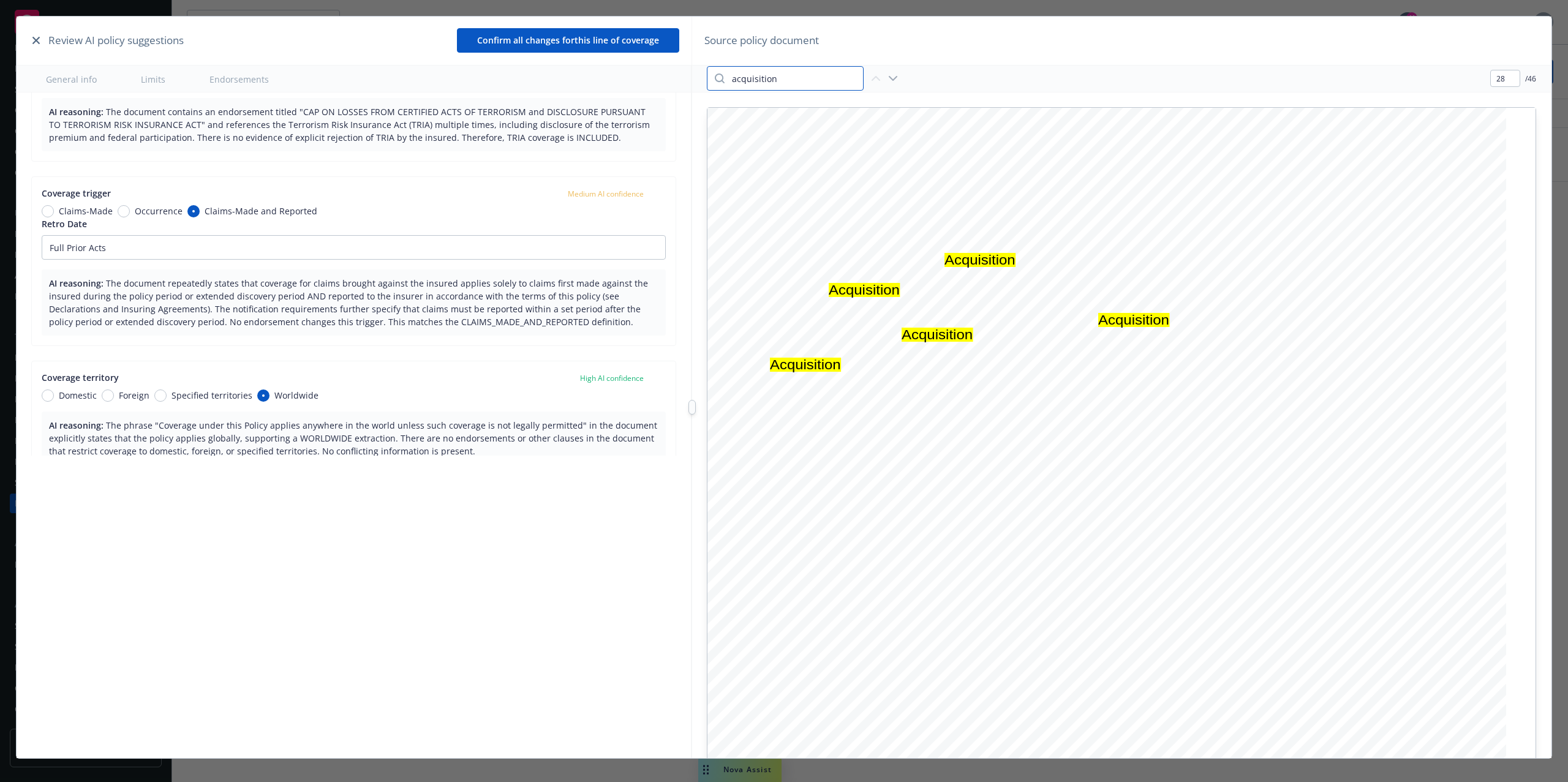
click at [693, 424] on div "Review AI policy suggestions Confirm all changes for this line of coverage Gene…" at bounding box center [784, 407] width 1535 height 782
click at [789, 77] on input "acquisition" at bounding box center [793, 78] width 138 height 23
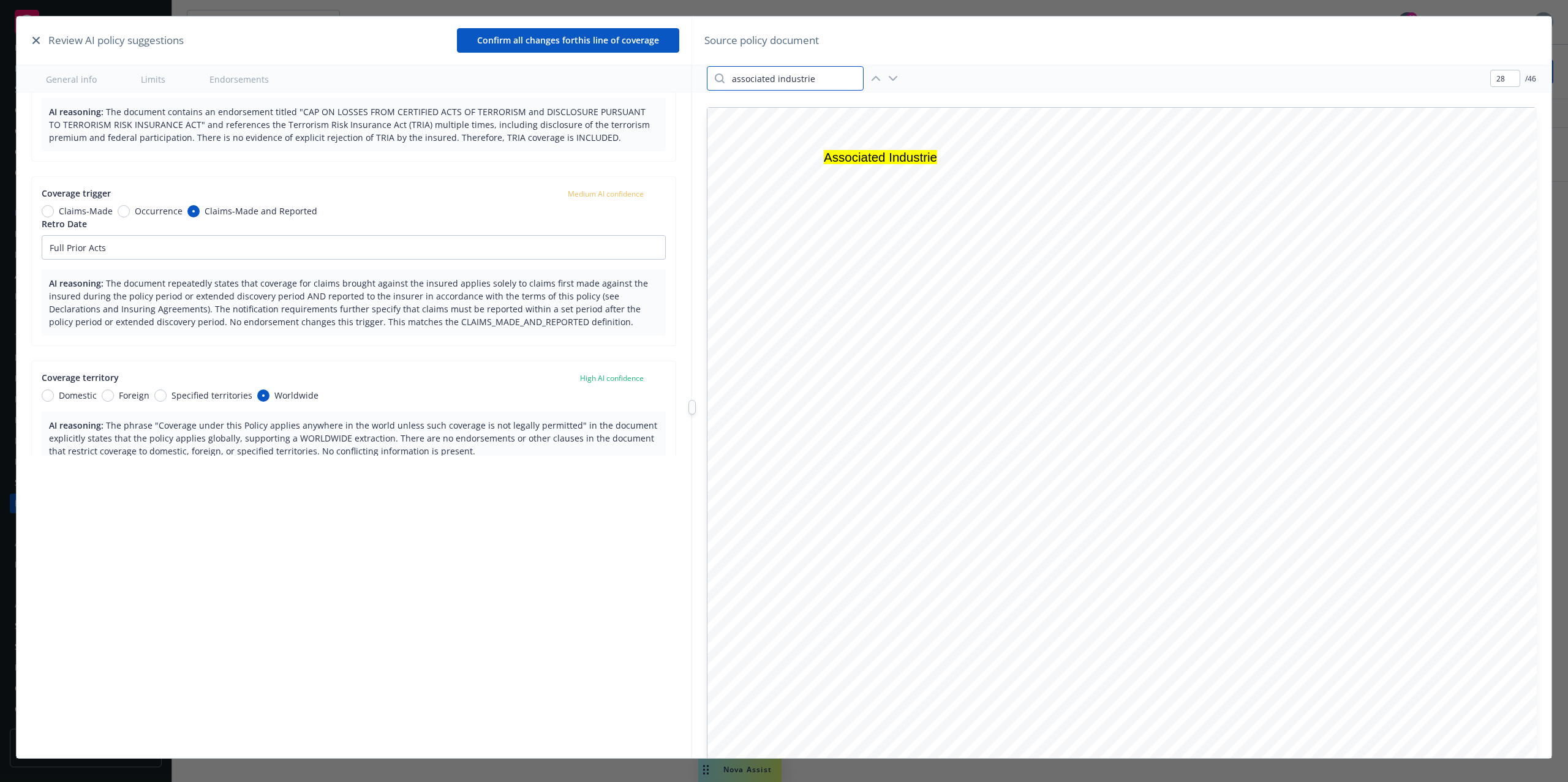
type input "associated industries"
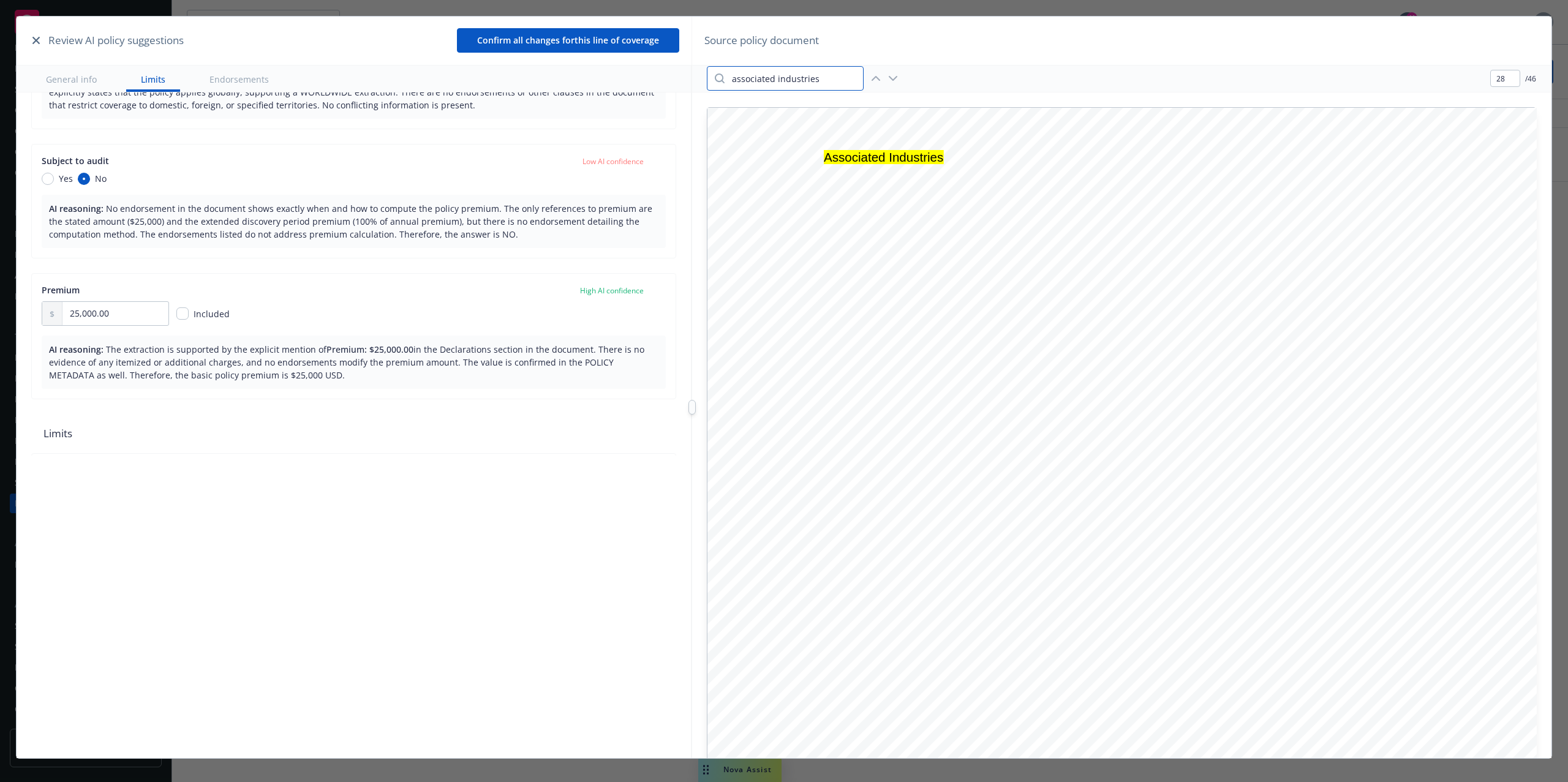
scroll to position [576, 0]
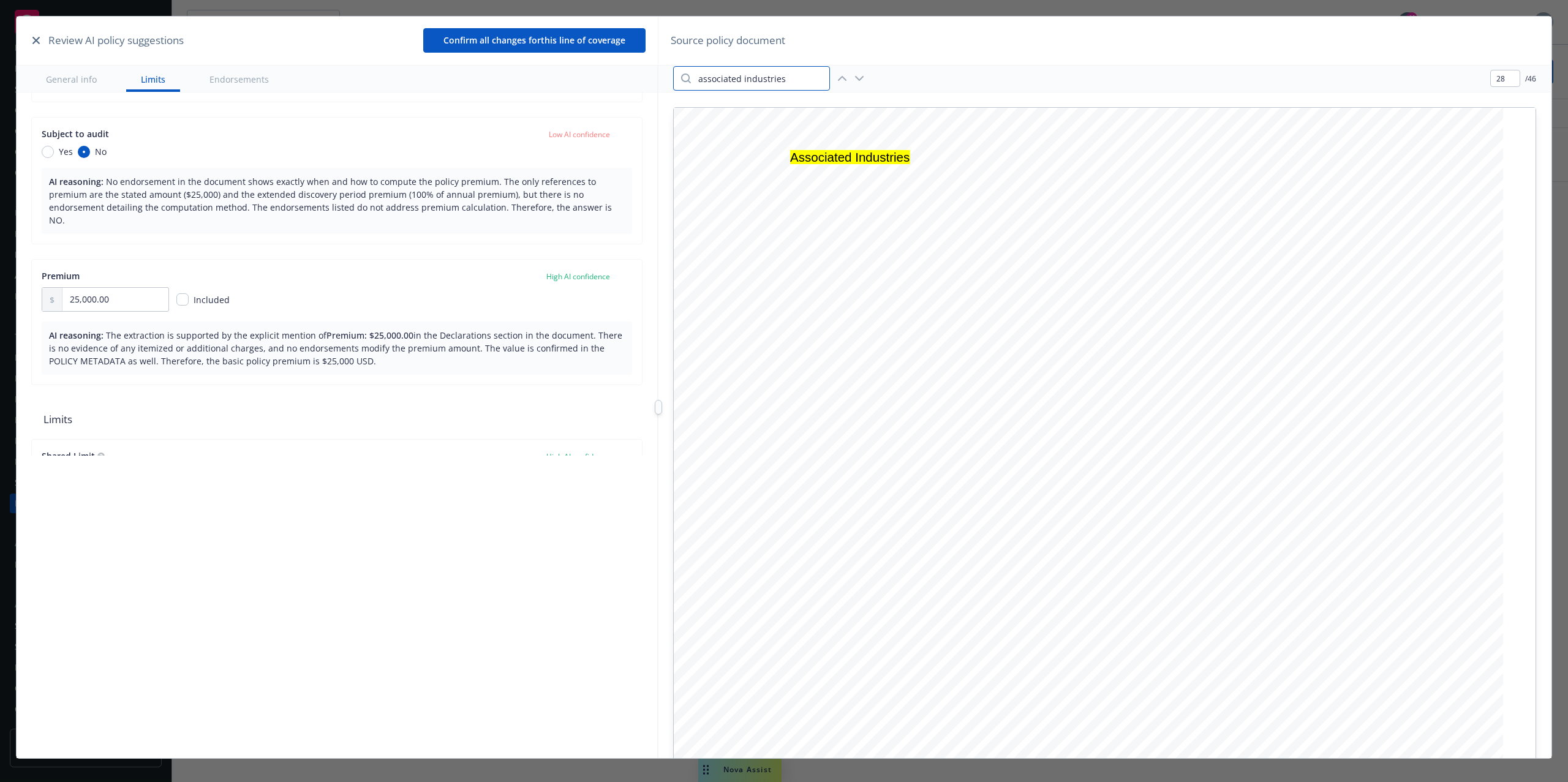
click at [636, 420] on div "Review AI policy suggestions Confirm all changes for this line of coverage Gene…" at bounding box center [784, 407] width 1535 height 782
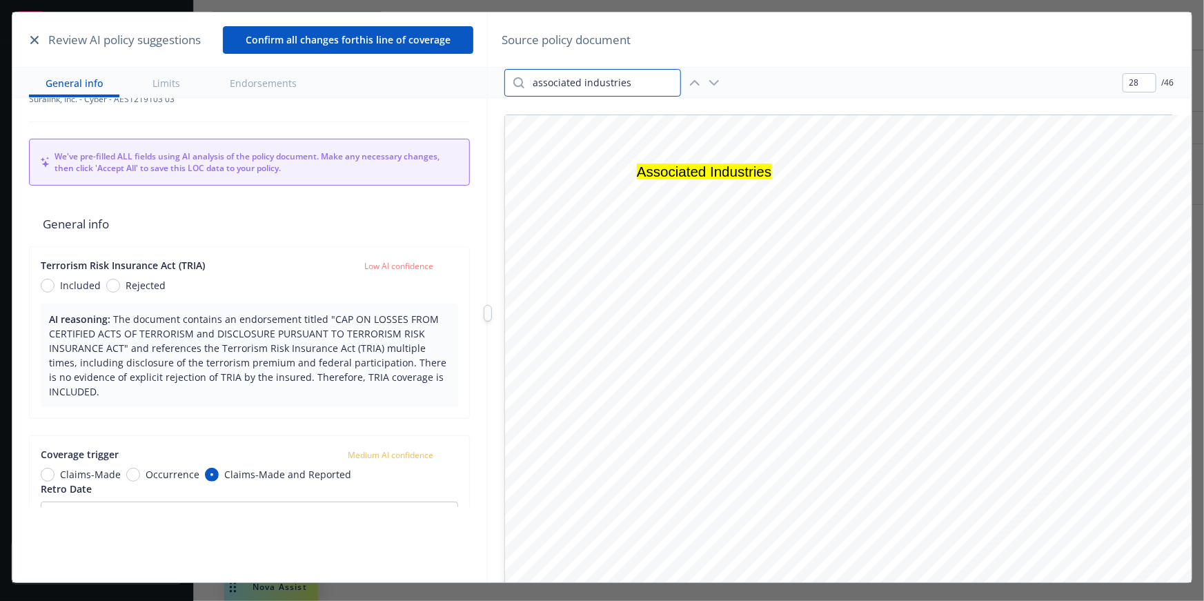
scroll to position [43, 0]
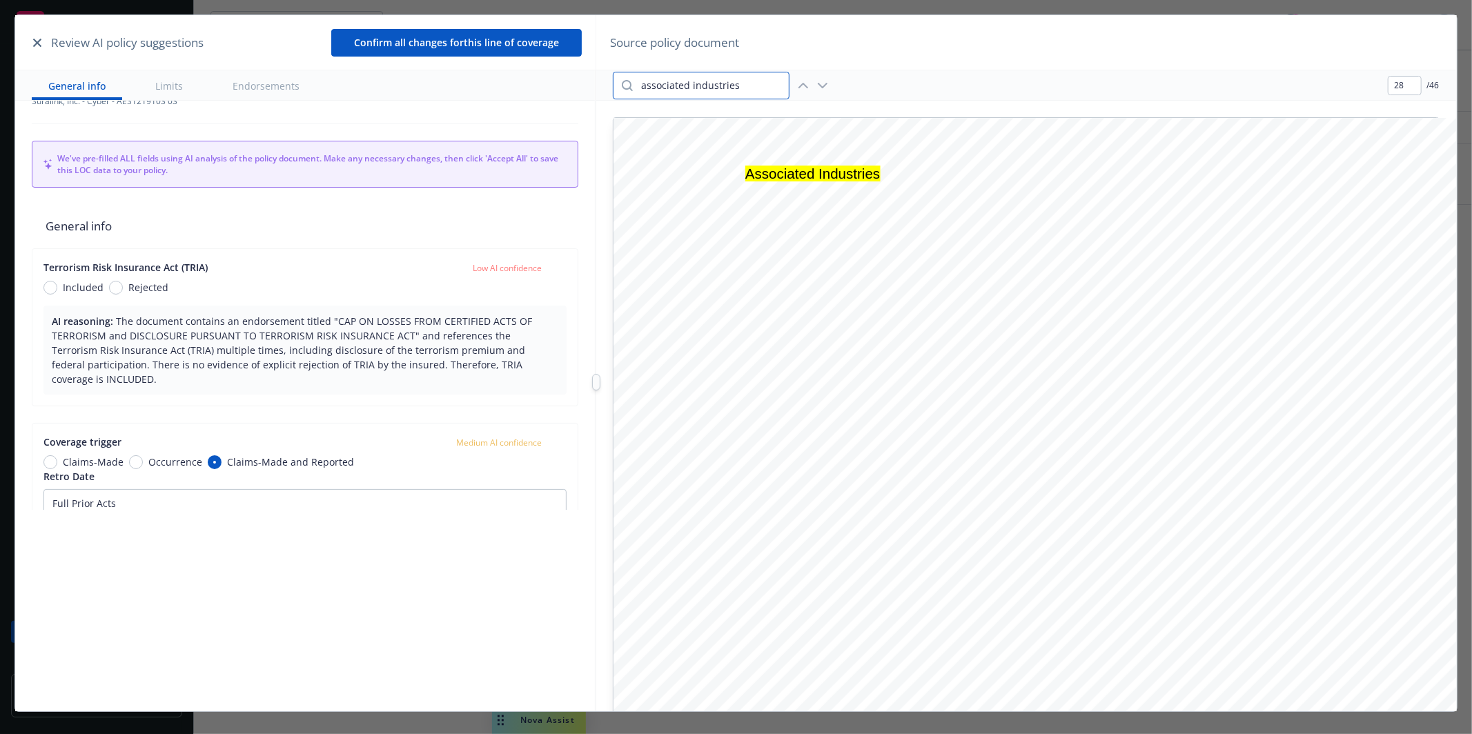
type textarea "x"
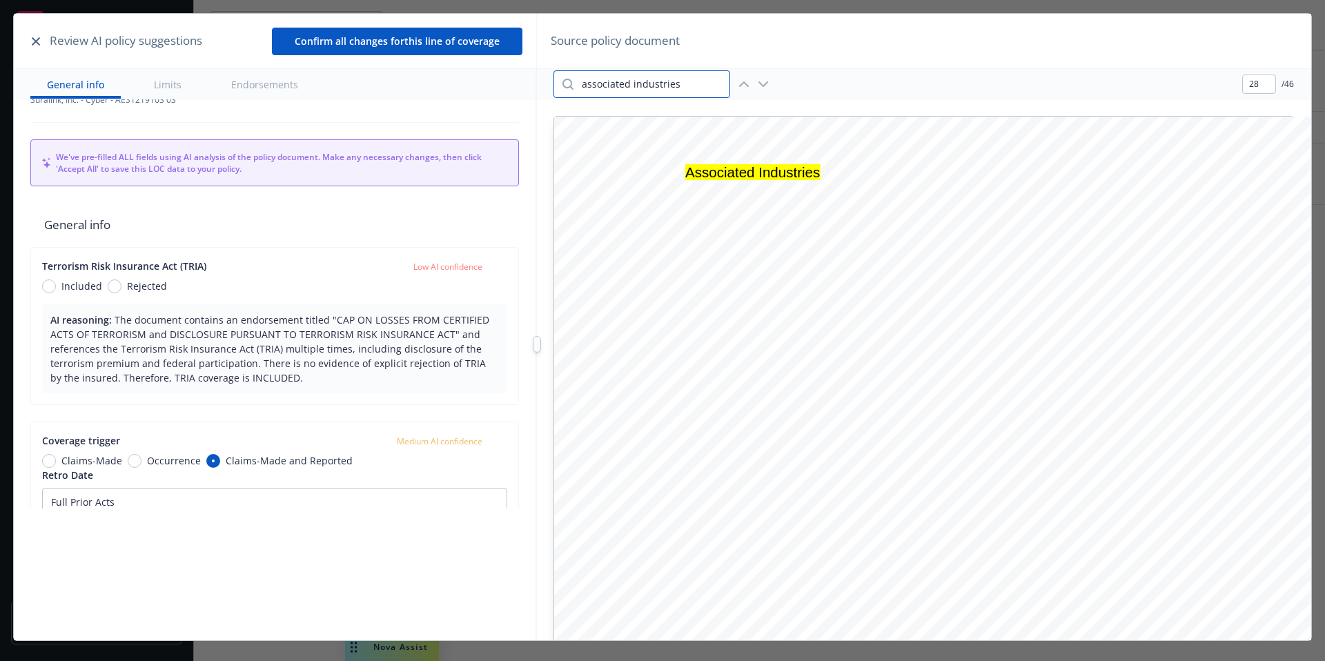
scroll to position [43, 0]
type input "associated industries"
click at [31, 39] on button "button" at bounding box center [36, 41] width 17 height 17
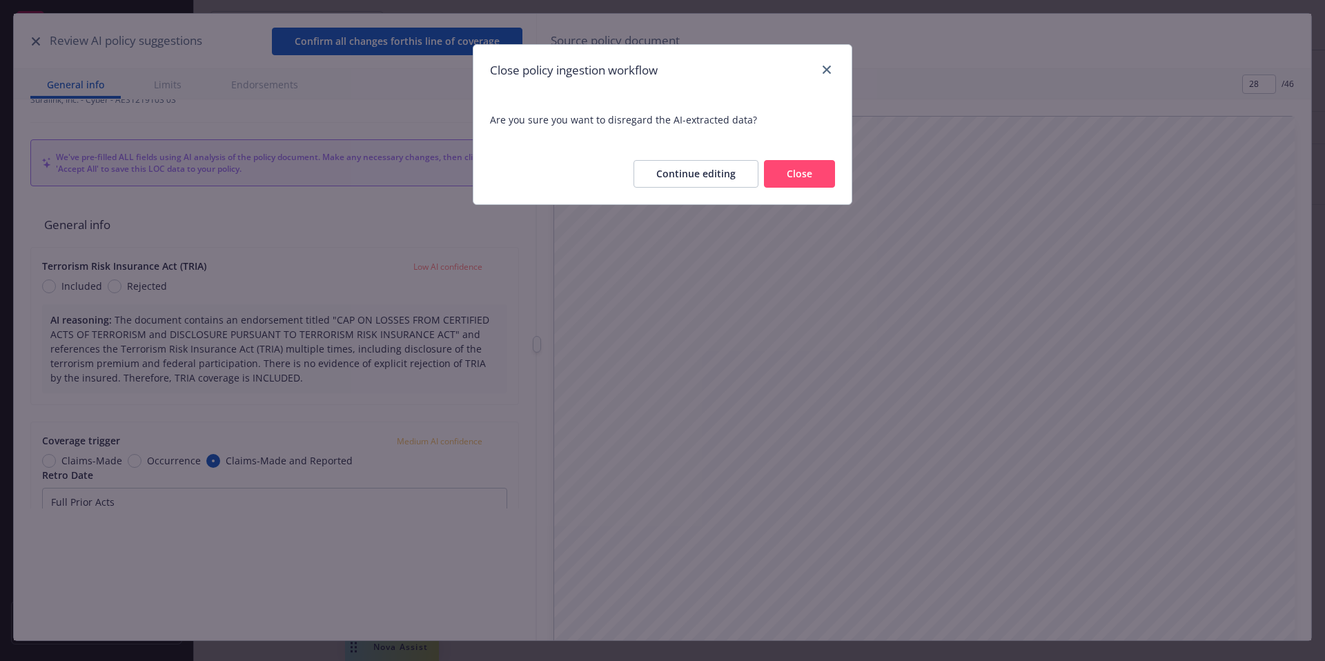
click at [822, 172] on button "Close" at bounding box center [799, 174] width 71 height 28
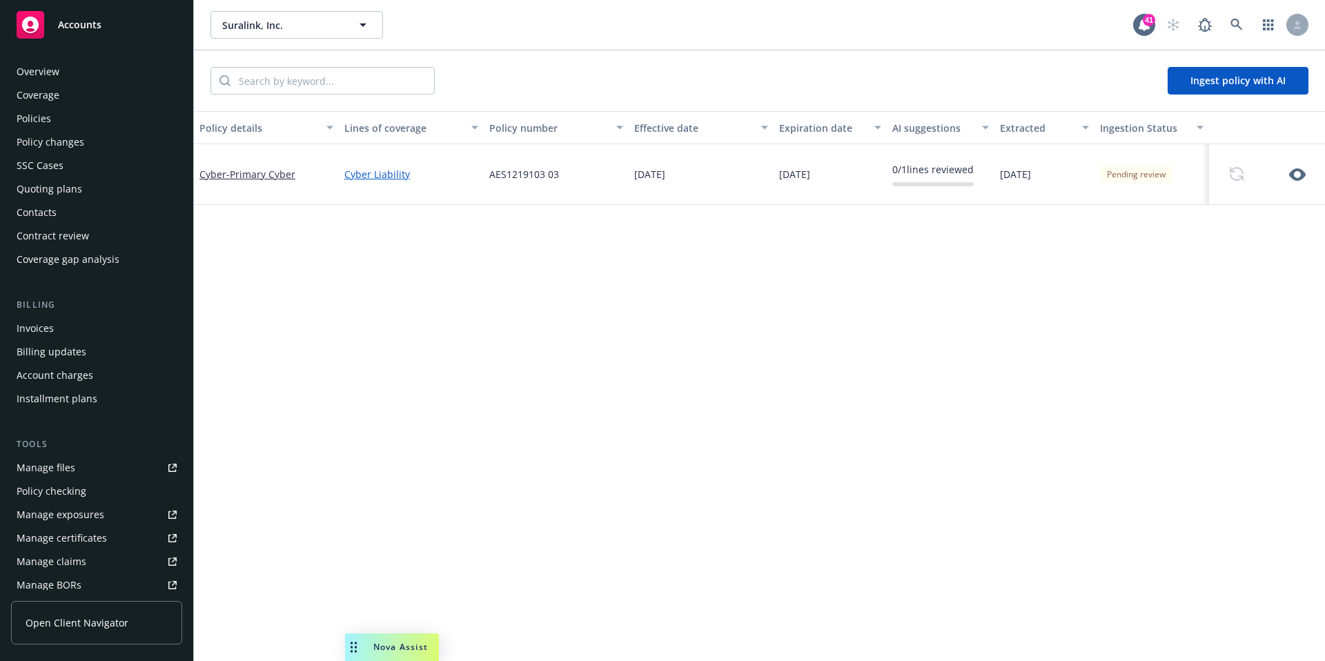
click at [1059, 175] on icon "button" at bounding box center [1297, 174] width 17 height 17
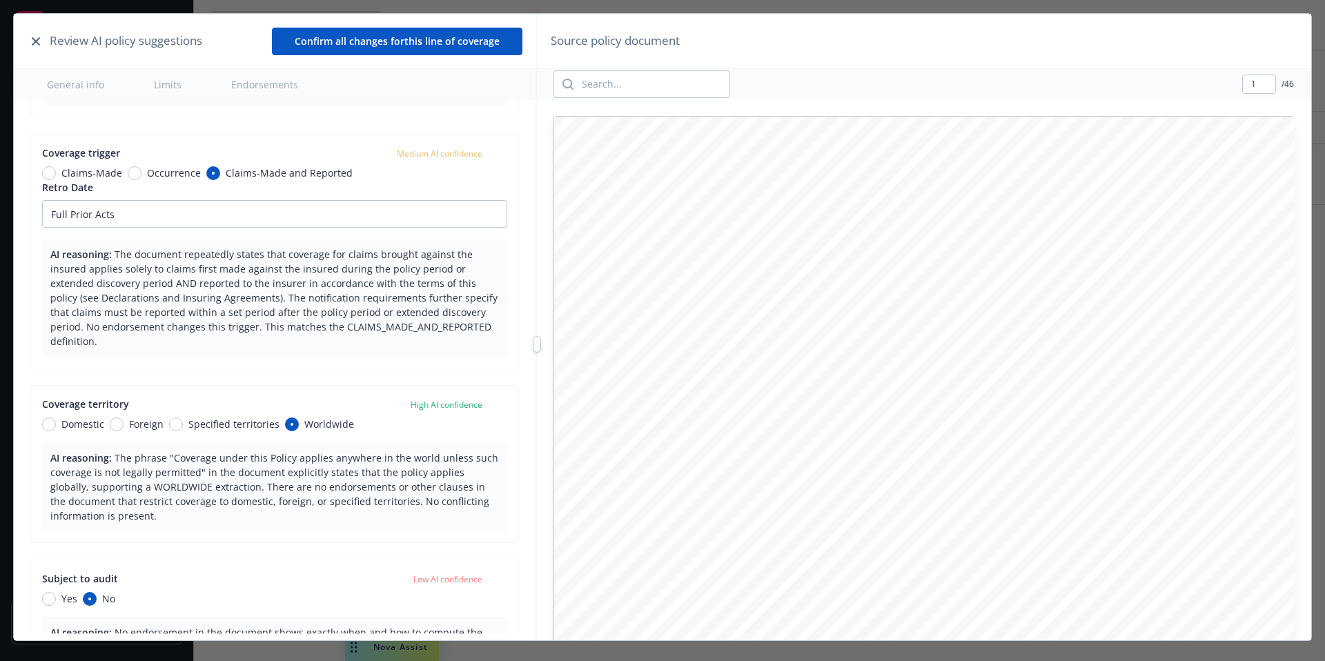
scroll to position [337, 0]
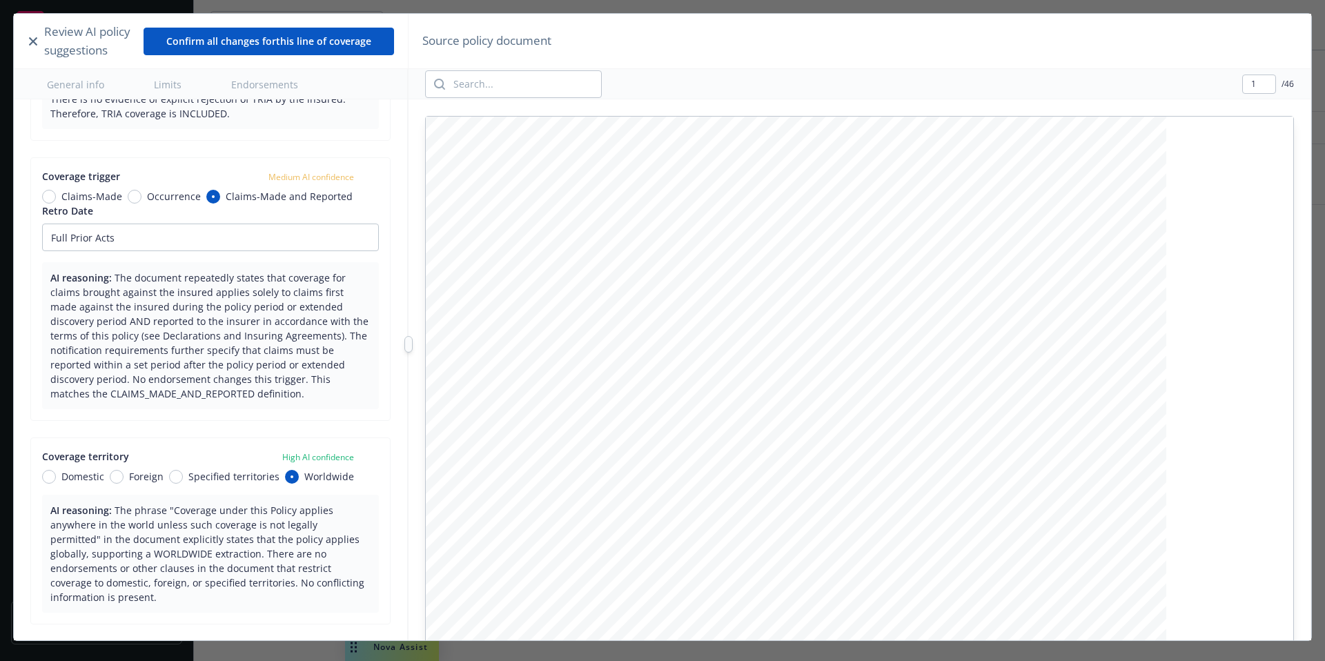
click at [409, 332] on div at bounding box center [409, 344] width 0 height 661
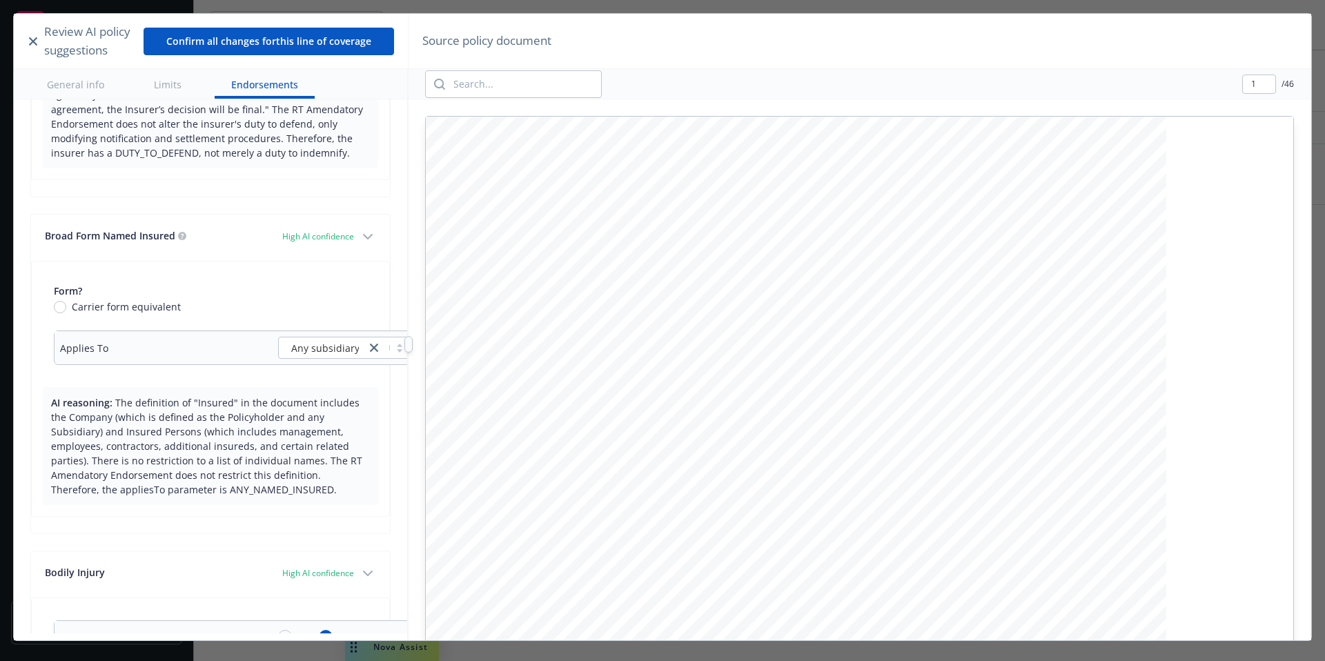
scroll to position [8200, 0]
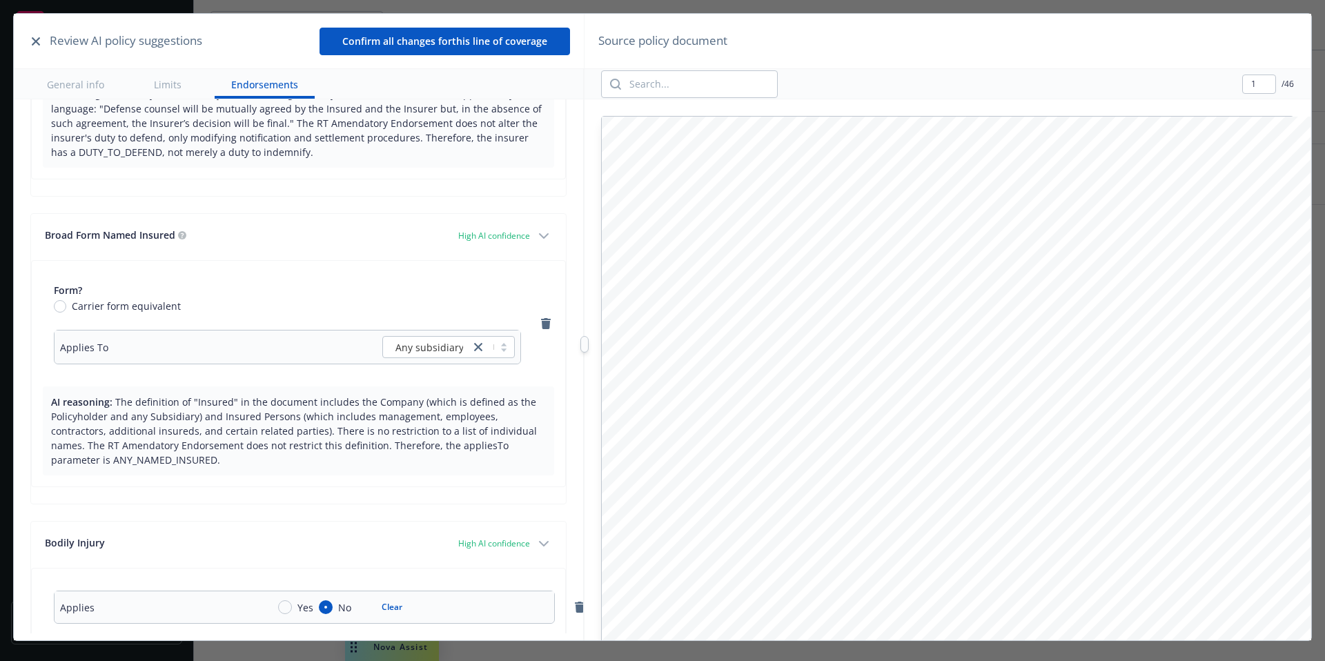
click at [585, 384] on div at bounding box center [585, 344] width 0 height 661
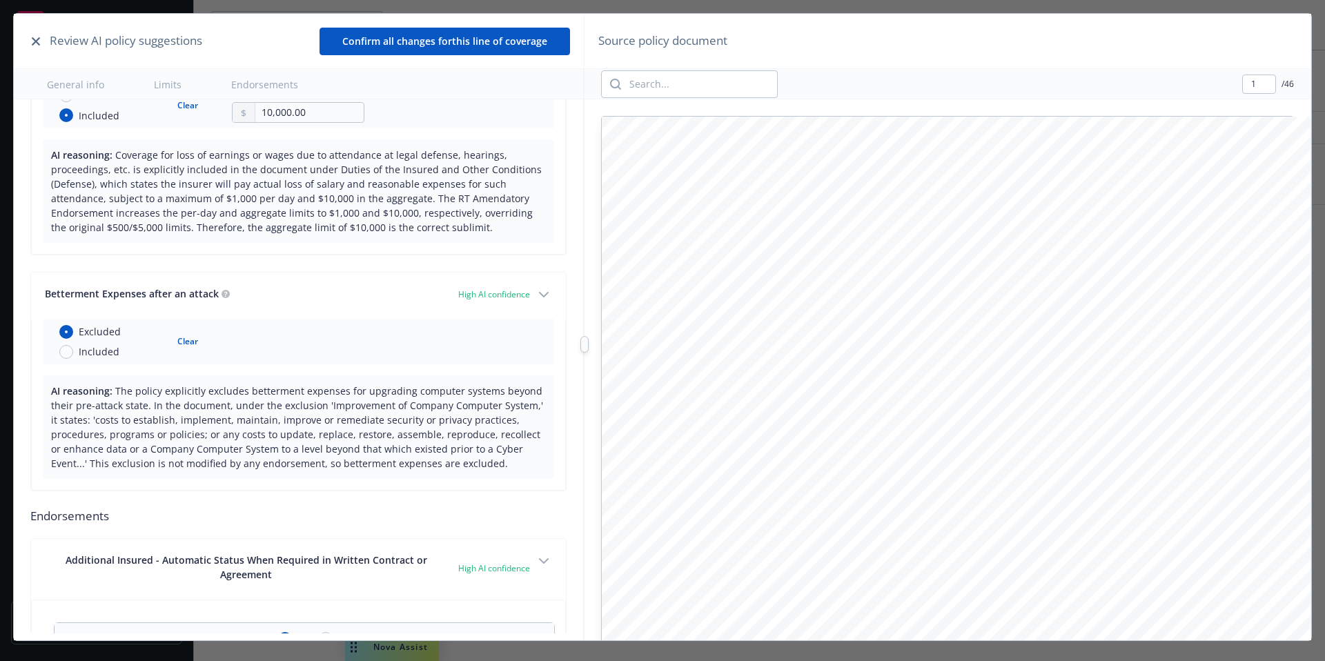
scroll to position [5385, 0]
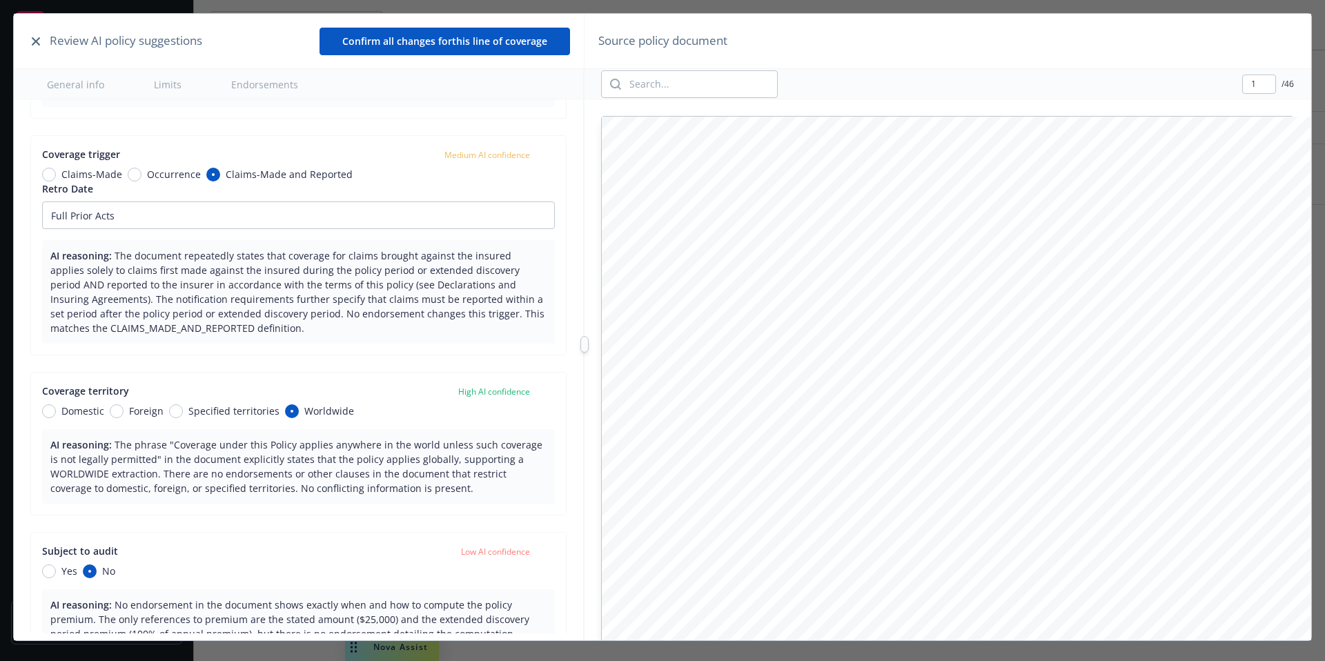
type textarea "x"
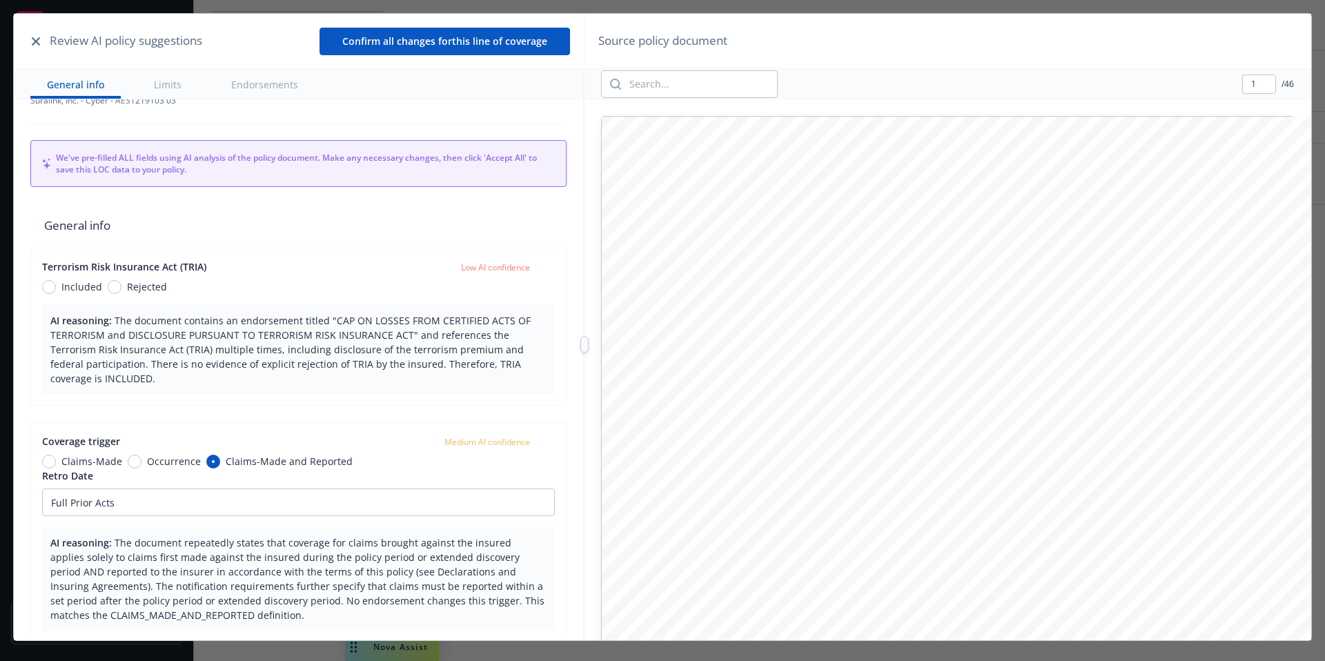
scroll to position [0, 0]
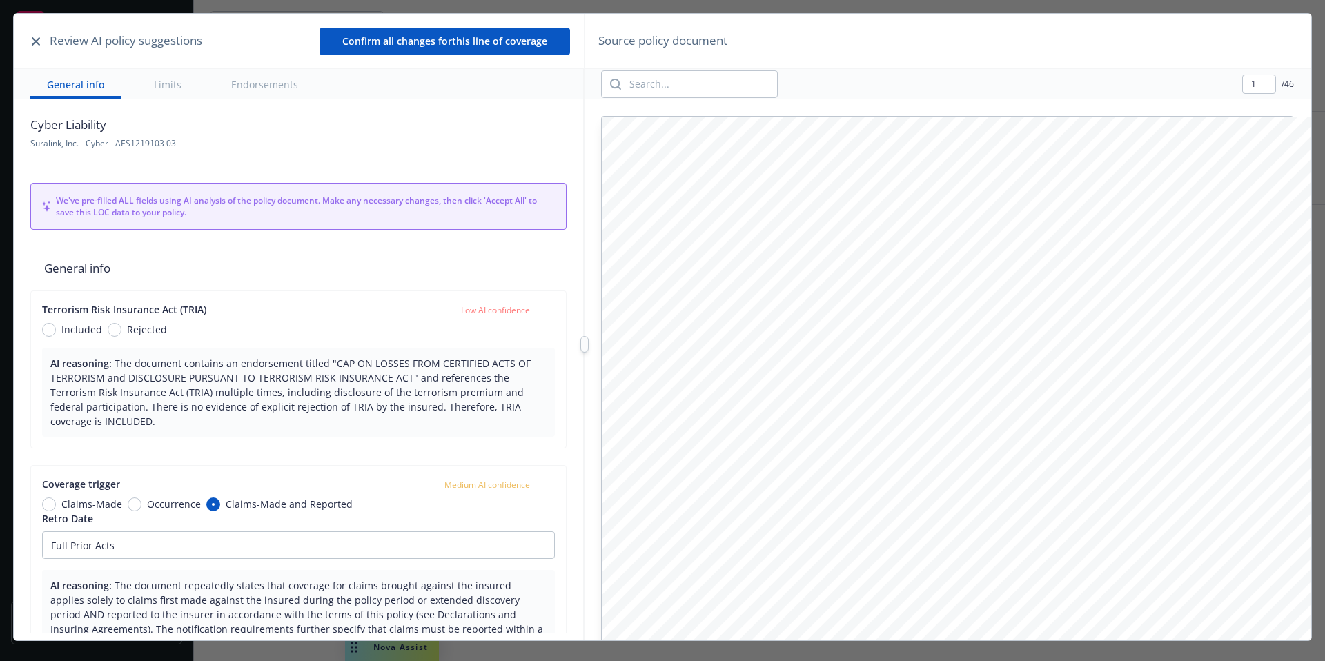
click at [39, 43] on icon "button" at bounding box center [36, 41] width 8 height 8
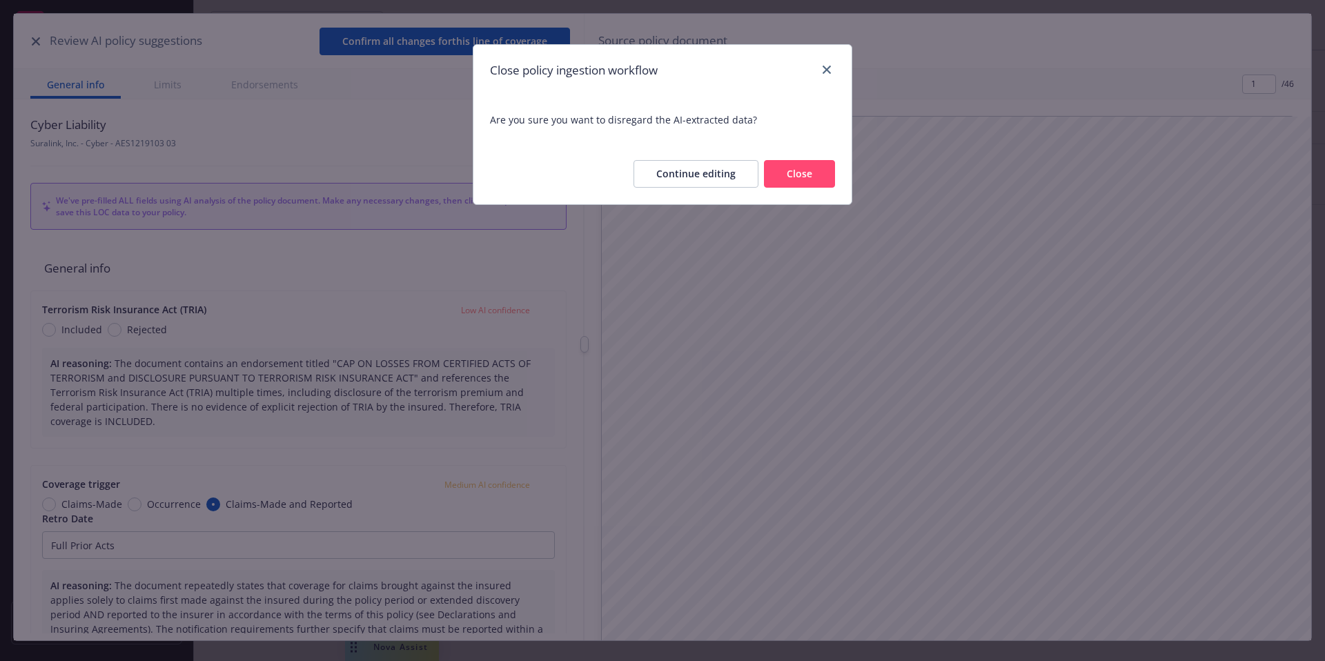
click at [797, 170] on button "Close" at bounding box center [799, 174] width 71 height 28
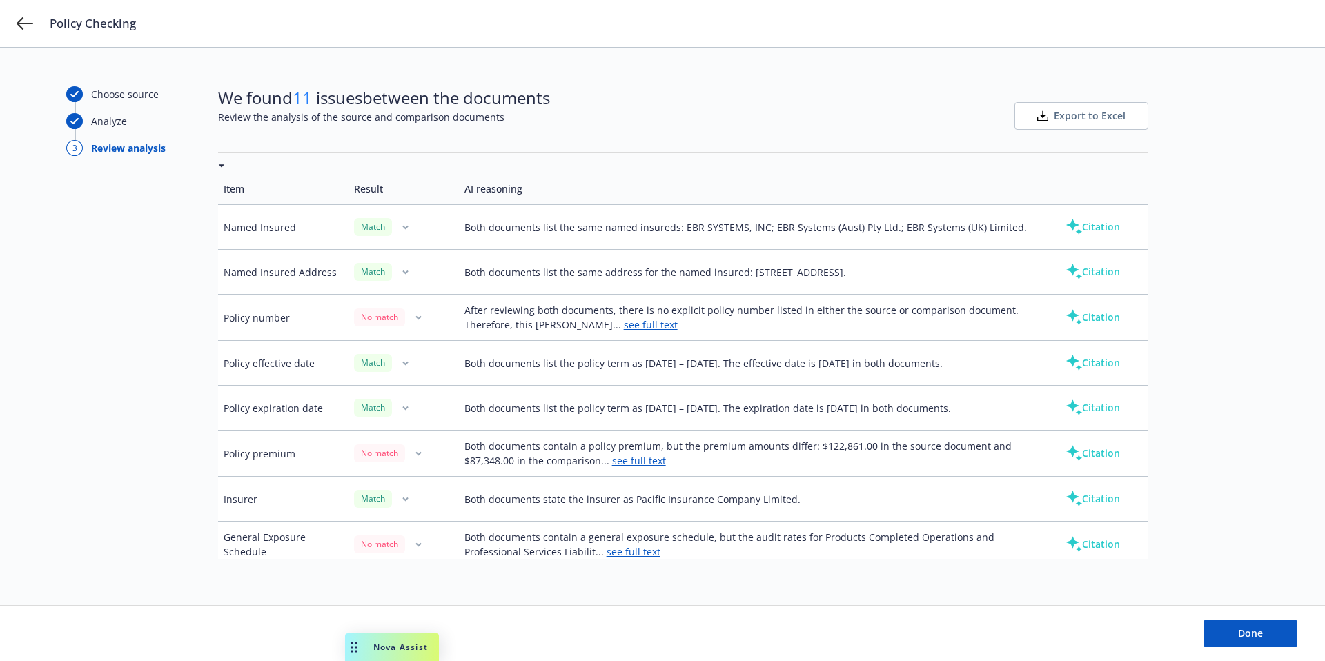
scroll to position [38, 0]
click at [624, 323] on link "see full text" at bounding box center [651, 323] width 54 height 13
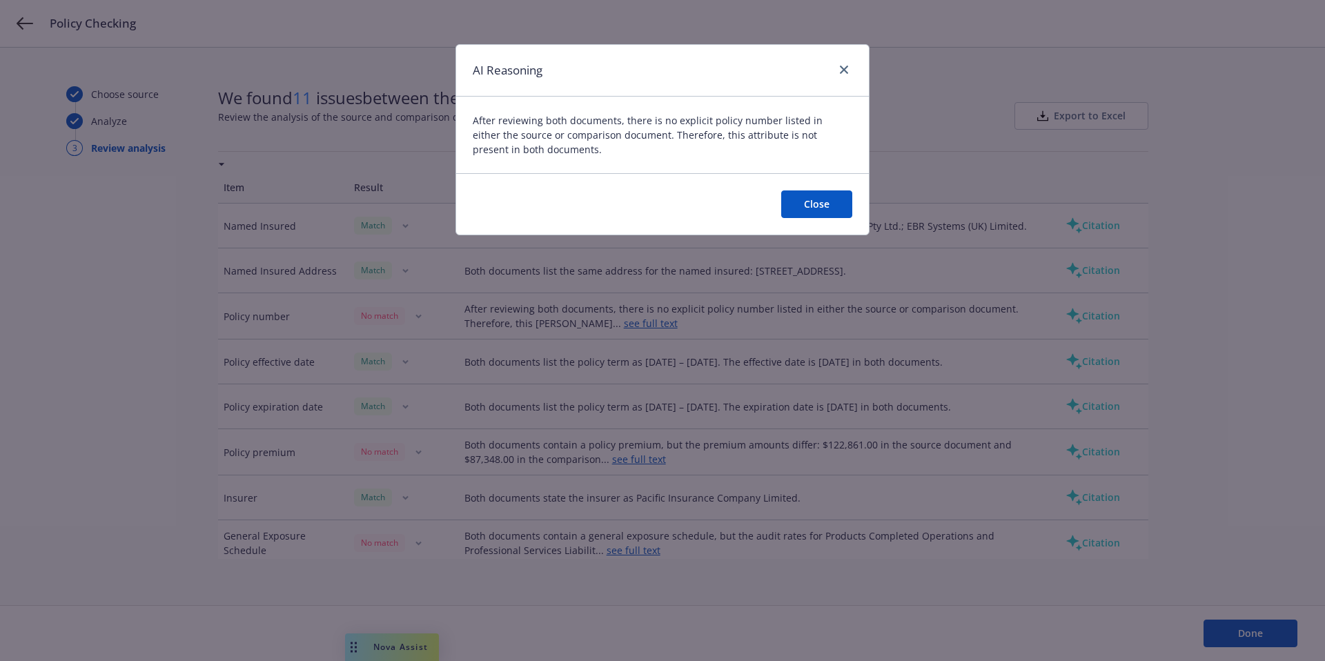
click at [800, 206] on button "Close" at bounding box center [816, 204] width 71 height 28
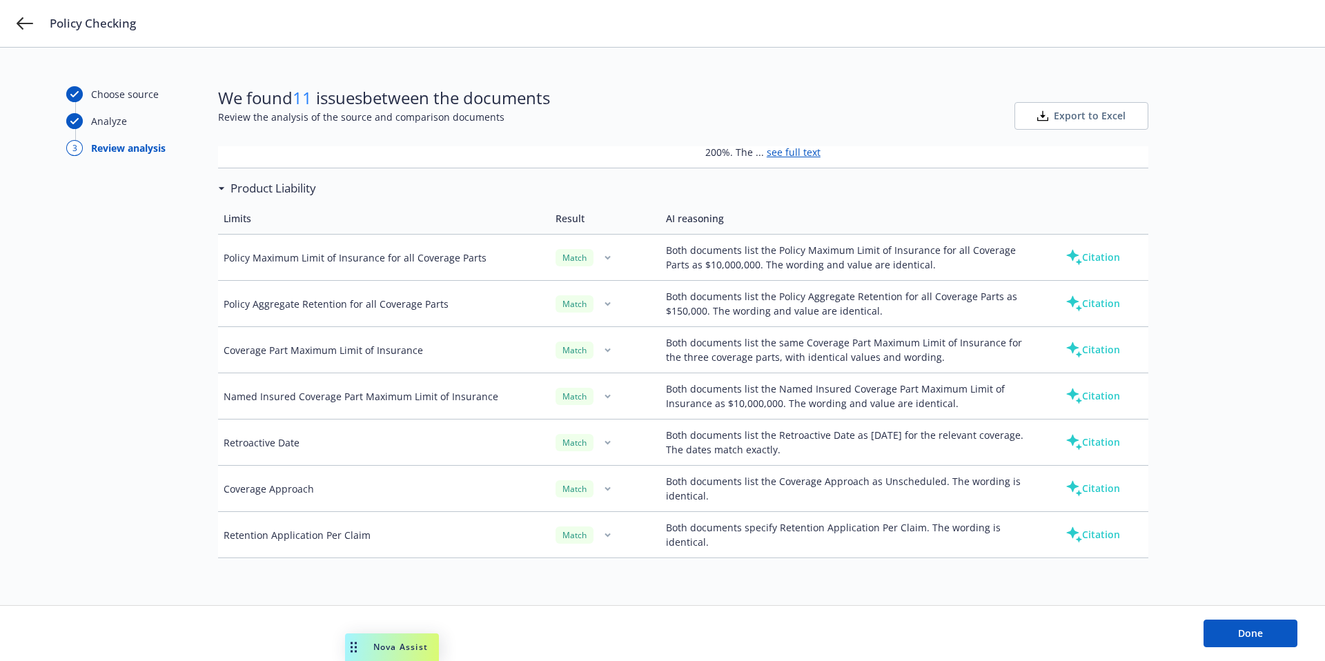
scroll to position [3153, 0]
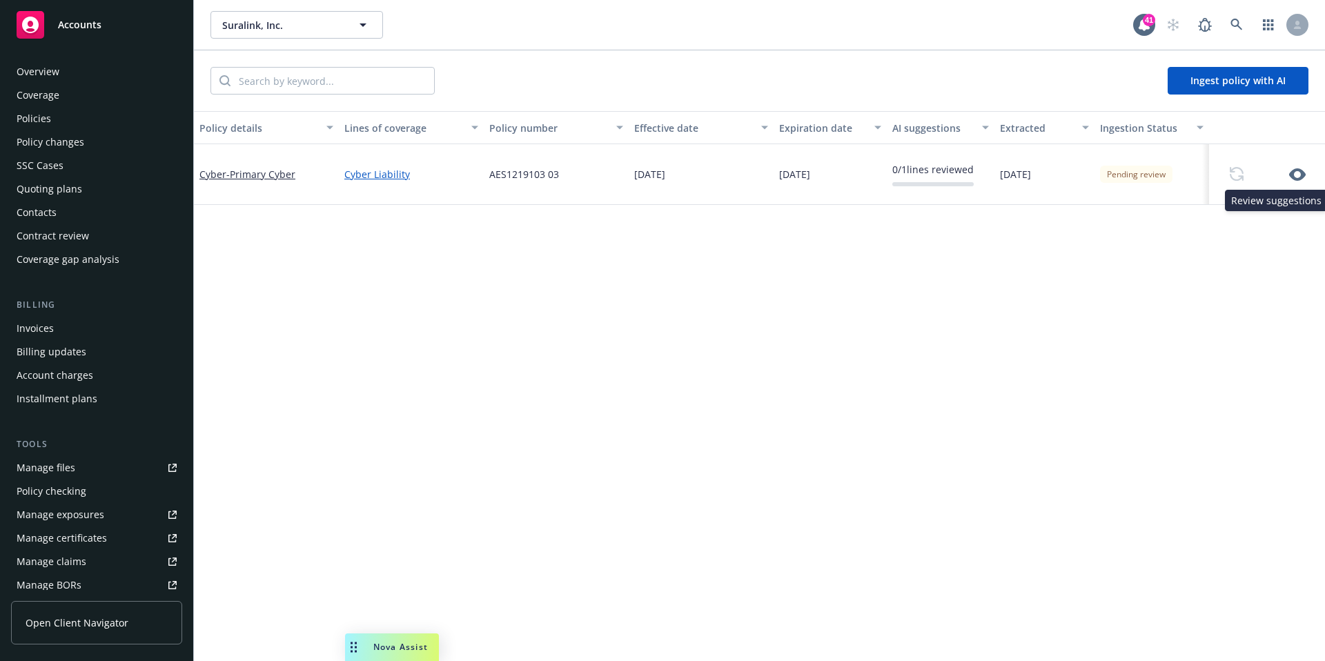
click at [1291, 176] on icon "button" at bounding box center [1297, 174] width 17 height 12
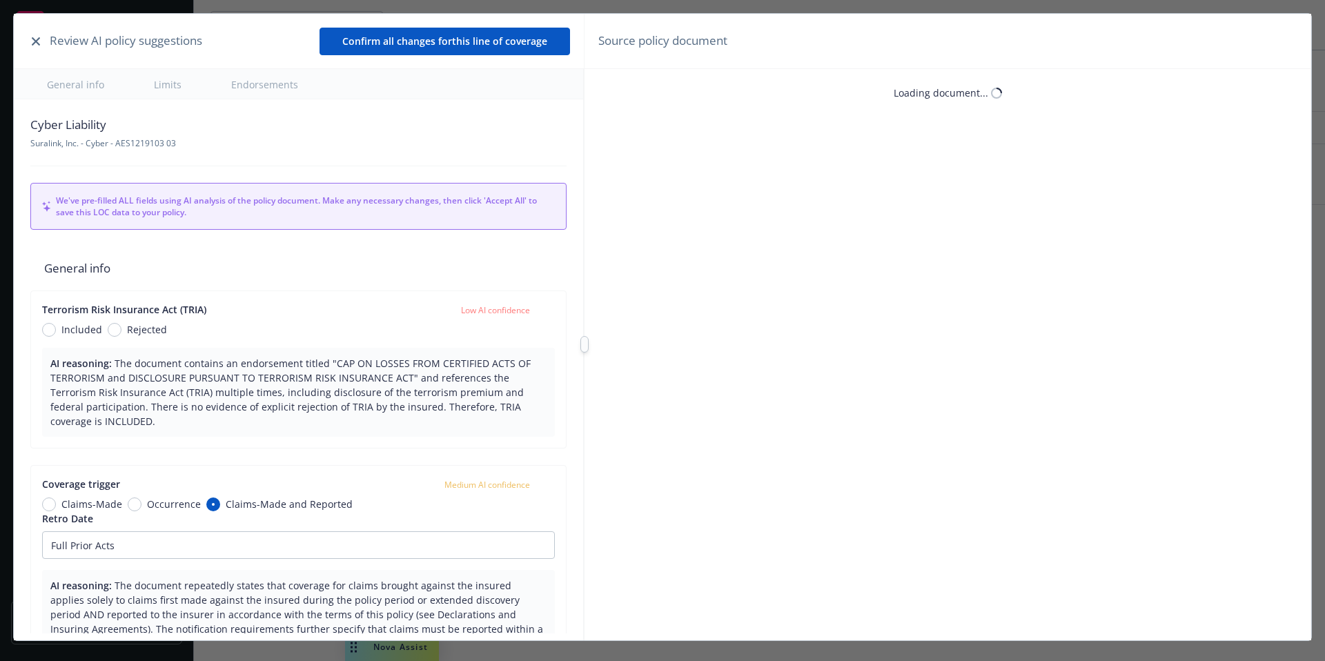
type textarea "x"
type input "2"
type textarea "x"
type input "4"
type textarea "x"
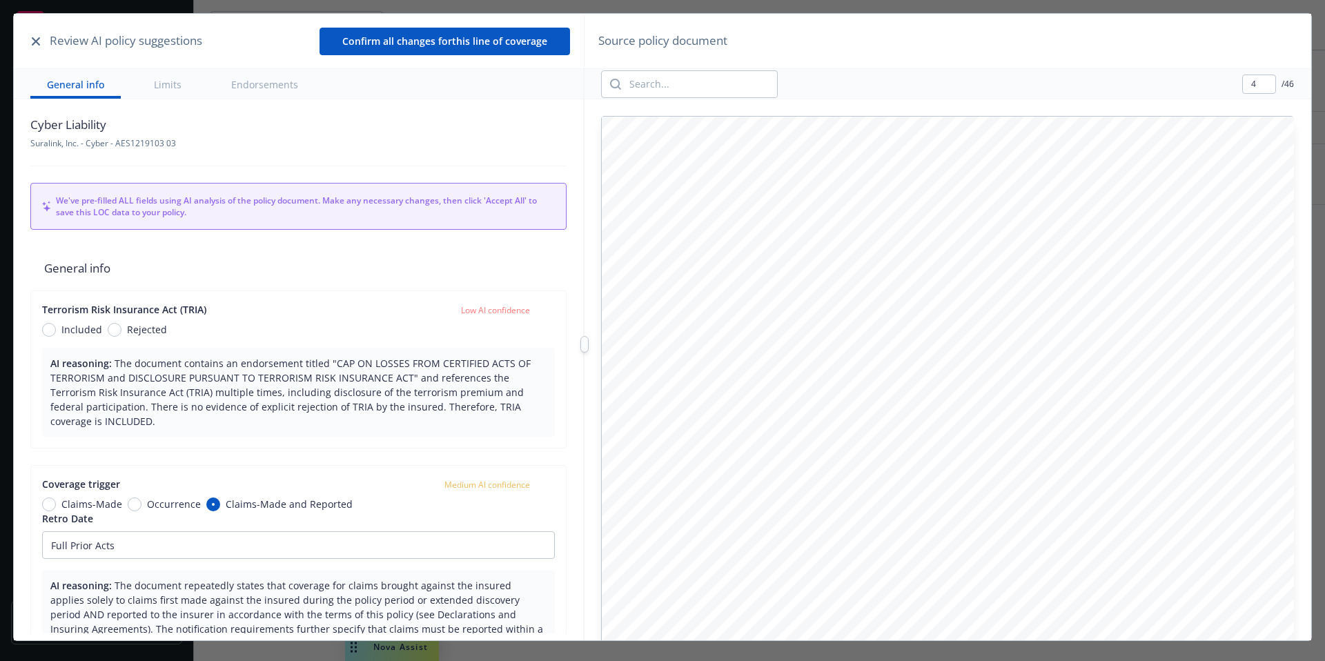
type input "5"
type textarea "x"
type input "1"
click at [38, 35] on button "button" at bounding box center [36, 41] width 17 height 17
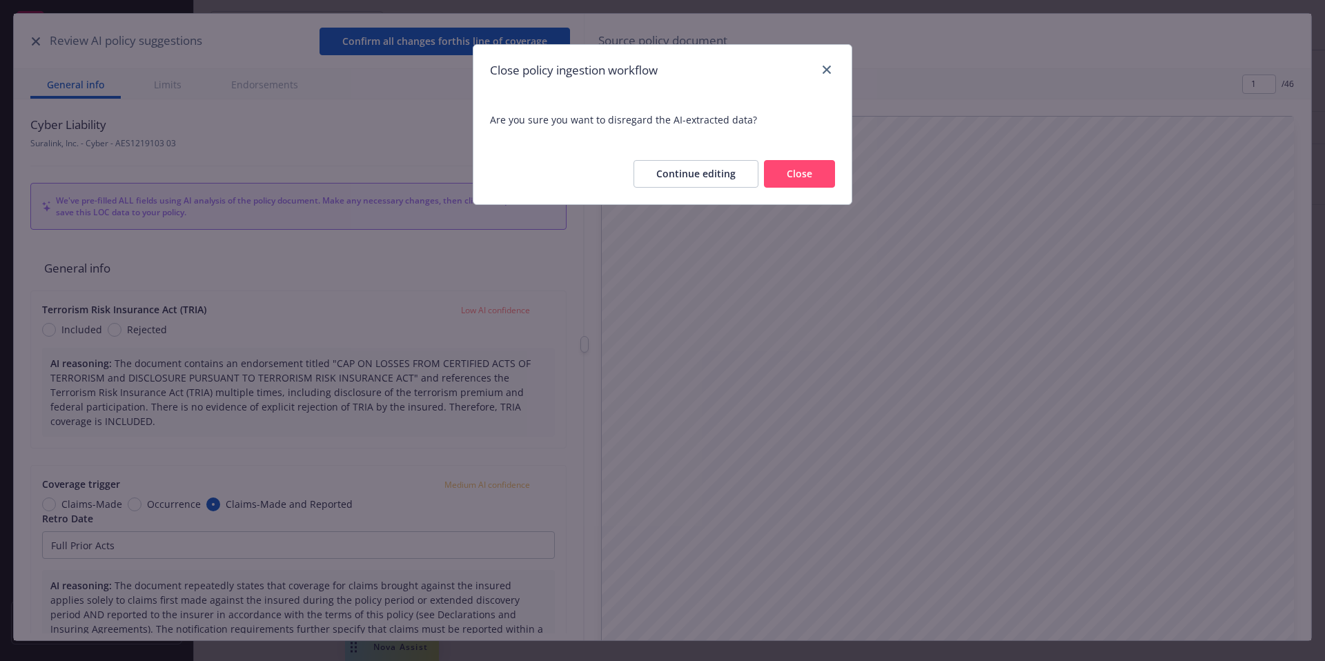
click at [807, 182] on button "Close" at bounding box center [799, 174] width 71 height 28
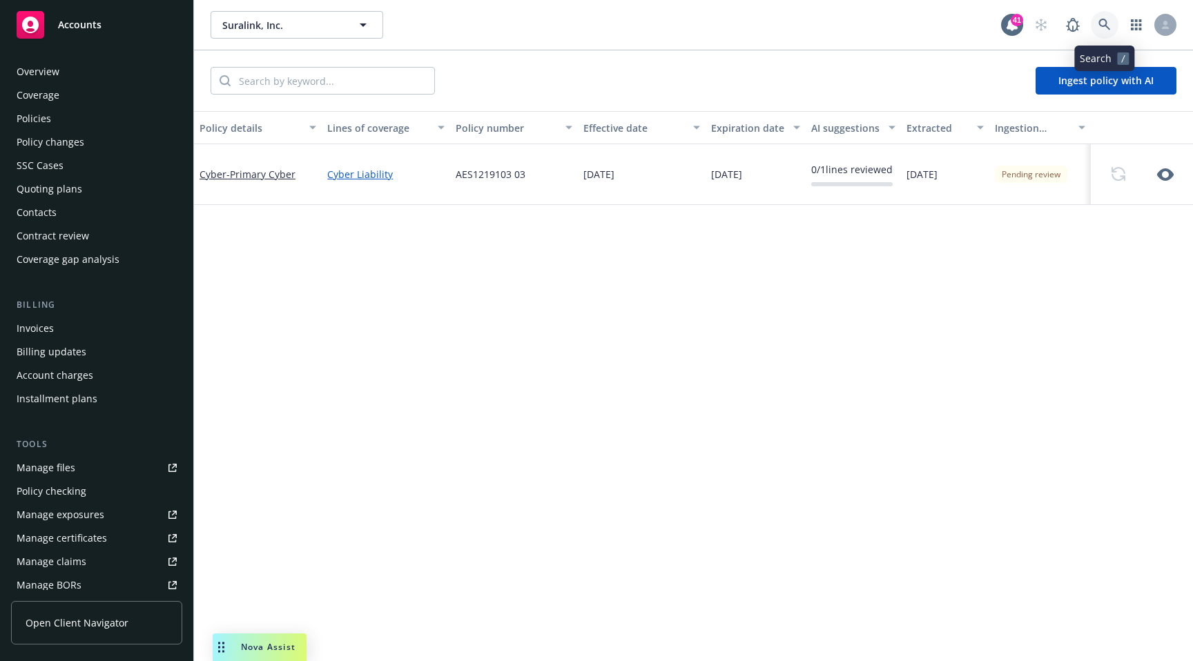
click at [1100, 21] on icon at bounding box center [1104, 25] width 12 height 12
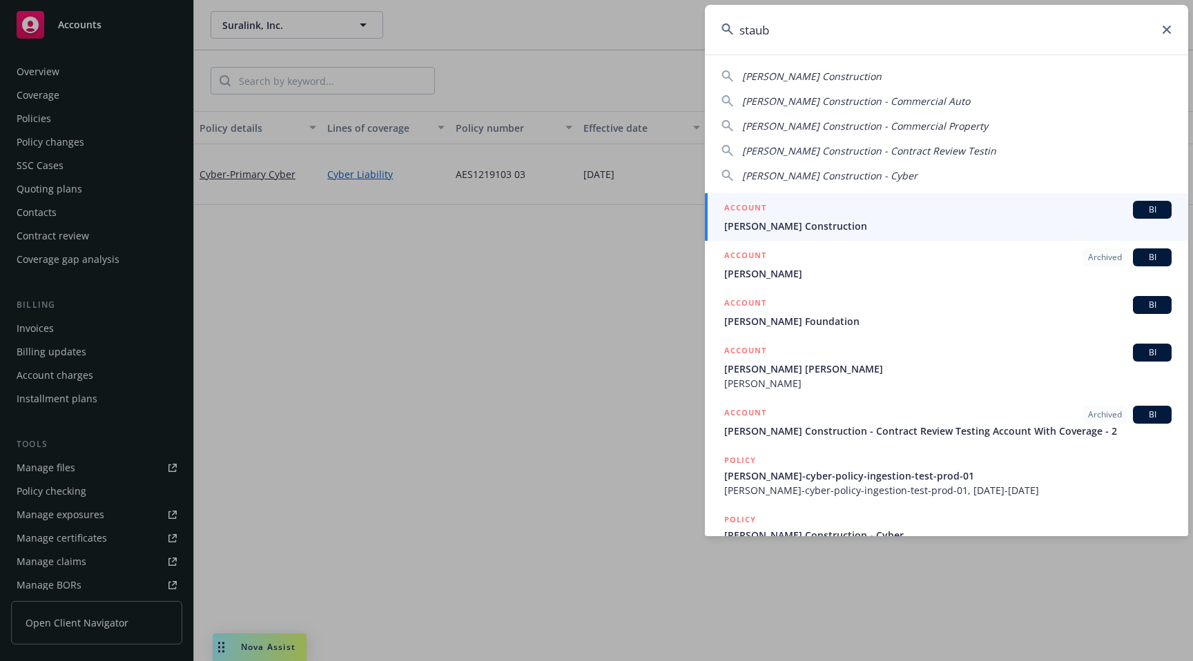
type input "staub"
click at [834, 216] on div "ACCOUNT BI" at bounding box center [947, 210] width 447 height 18
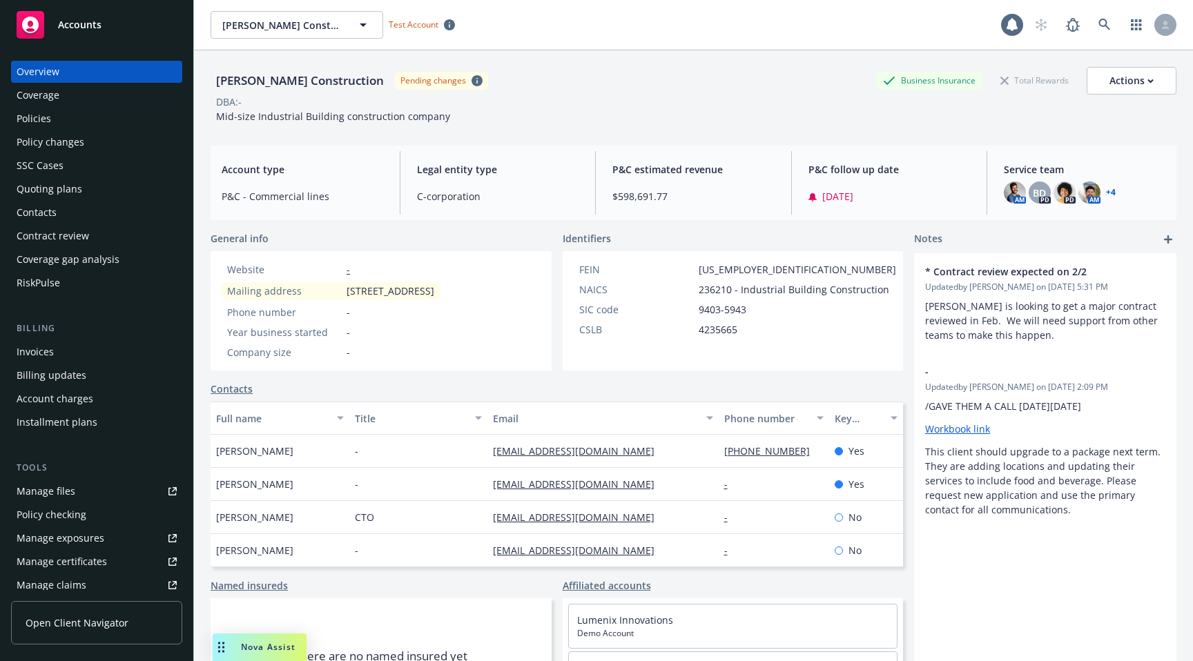
click at [79, 620] on span "Open Client Navigator" at bounding box center [77, 623] width 103 height 14
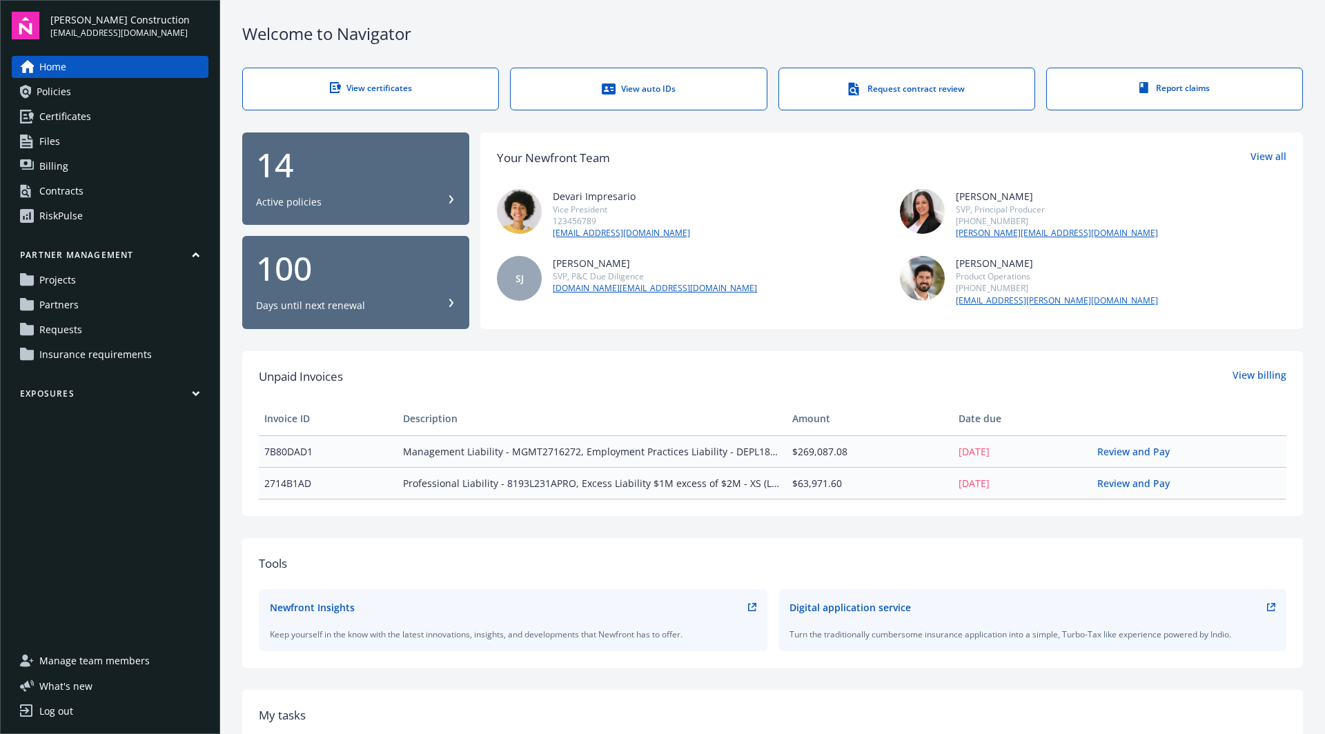
click at [109, 346] on span "Insurance requirements" at bounding box center [95, 355] width 112 height 22
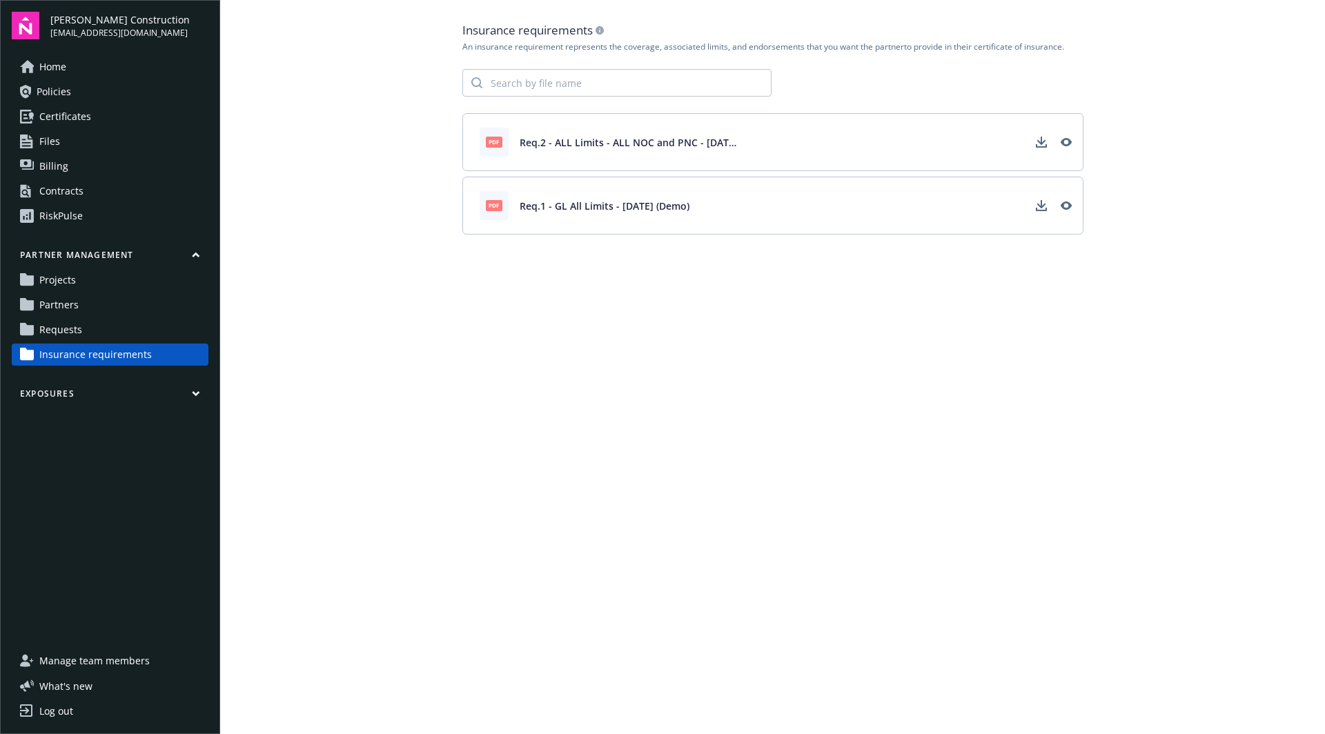
click at [106, 336] on link "Requests" at bounding box center [110, 330] width 197 height 22
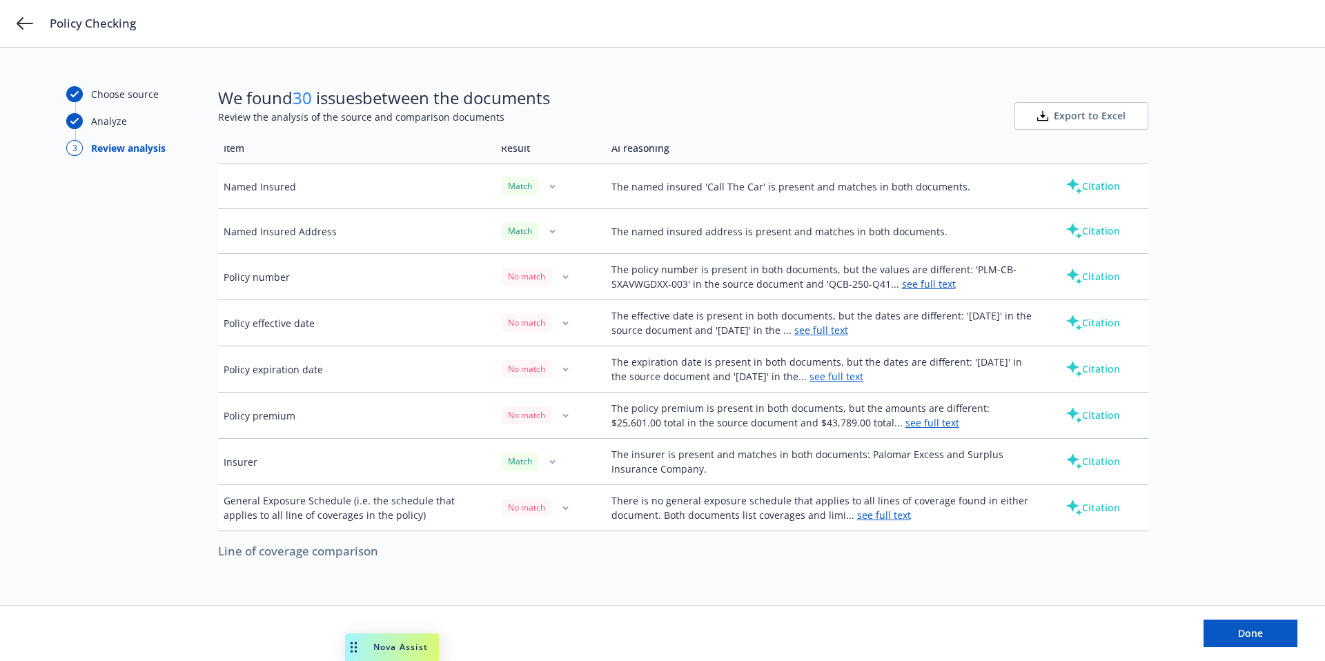
scroll to position [59, 0]
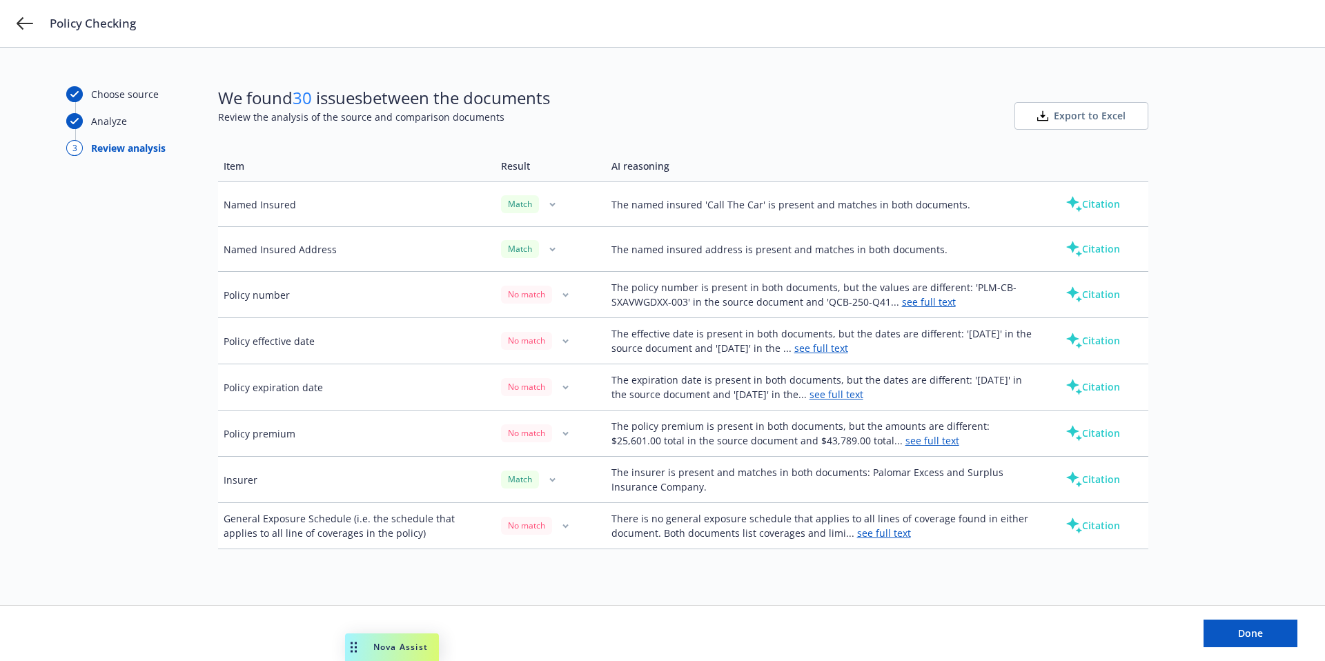
click at [1089, 241] on button "Citation" at bounding box center [1092, 249] width 99 height 28
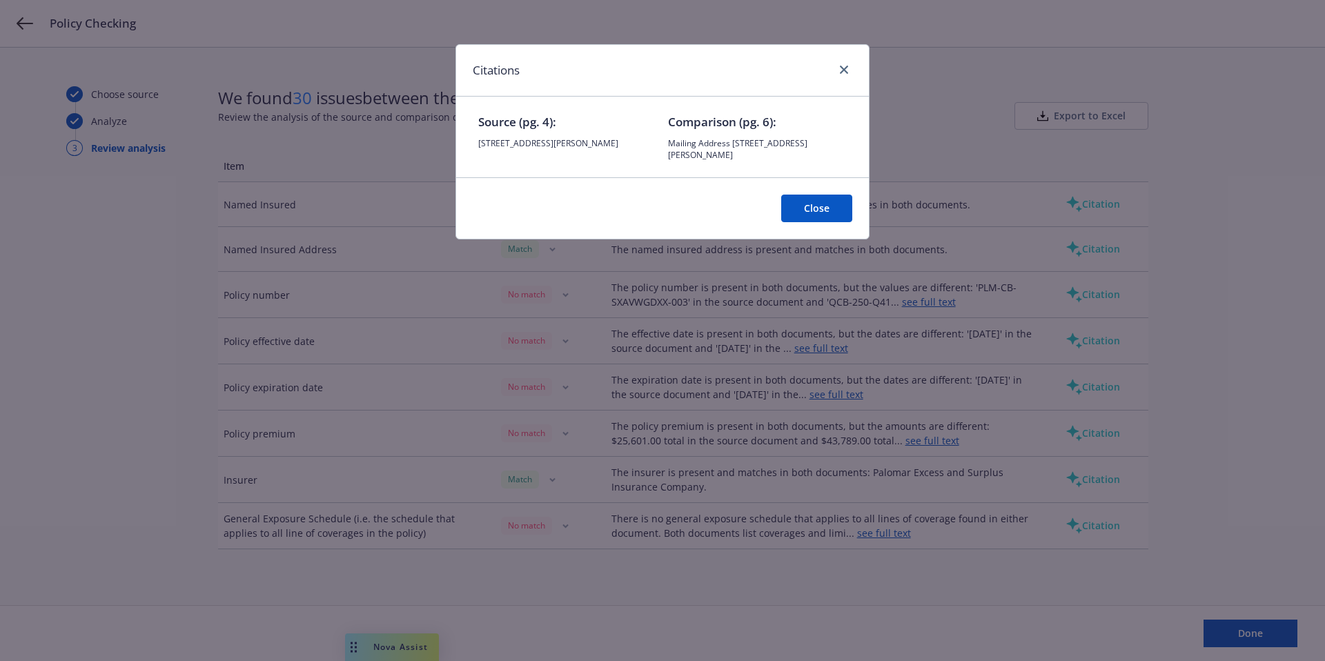
click at [830, 210] on button "Close" at bounding box center [816, 209] width 71 height 28
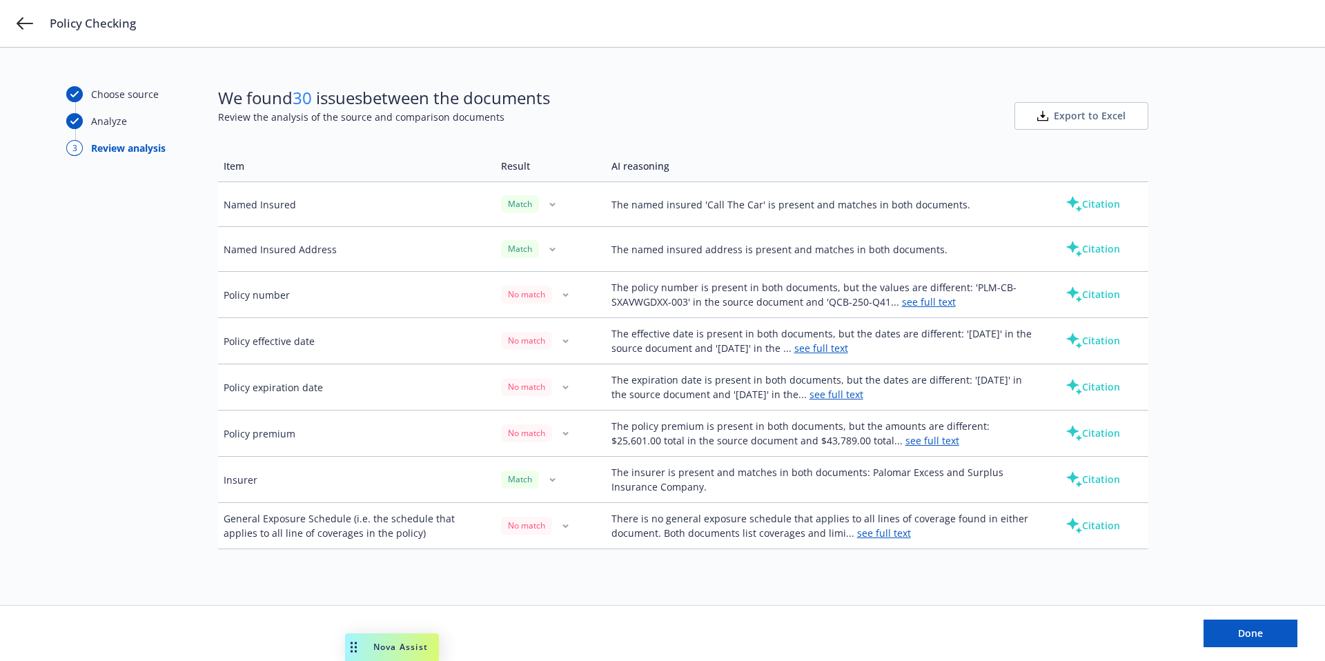
click at [739, 293] on td "The policy number is present in both documents, but the values are different: '…" at bounding box center [822, 295] width 432 height 46
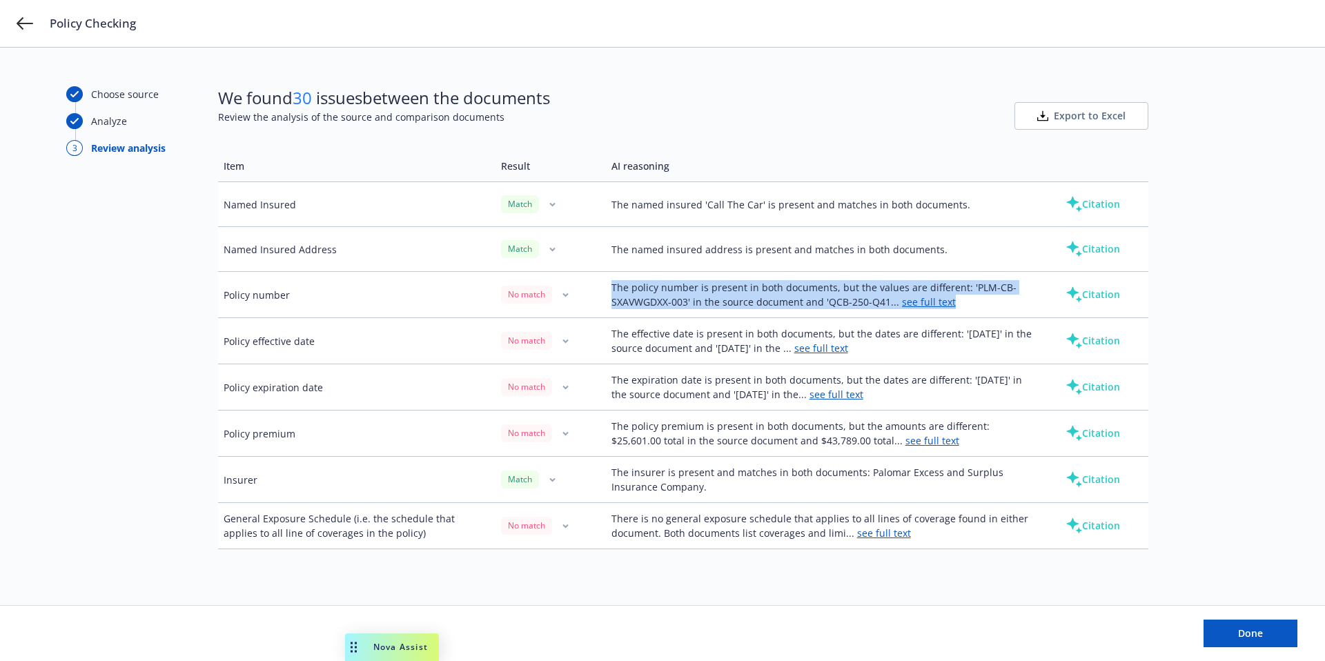
click at [739, 293] on td "The policy number is present in both documents, but the values are different: '…" at bounding box center [822, 295] width 432 height 46
click at [776, 303] on td "The policy number is present in both documents, but the values are different: '…" at bounding box center [822, 295] width 432 height 46
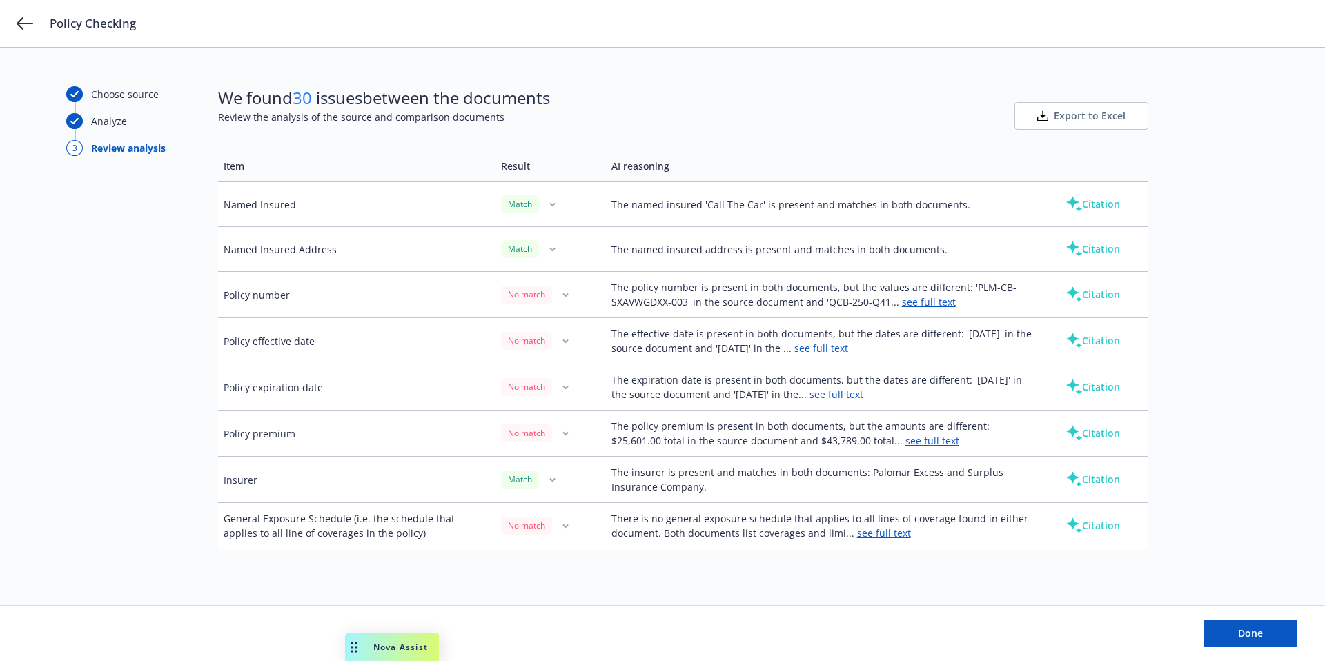
click at [1102, 304] on button "Citation" at bounding box center [1092, 295] width 99 height 28
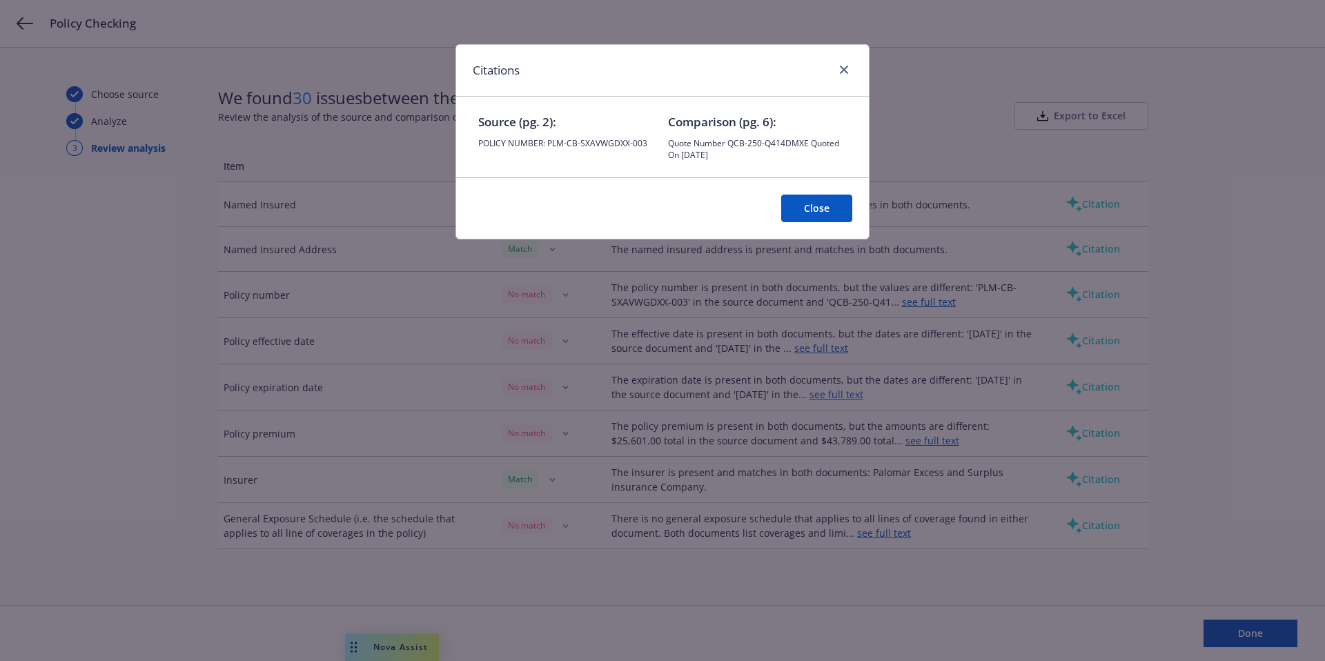
click at [817, 202] on button "Close" at bounding box center [816, 209] width 71 height 28
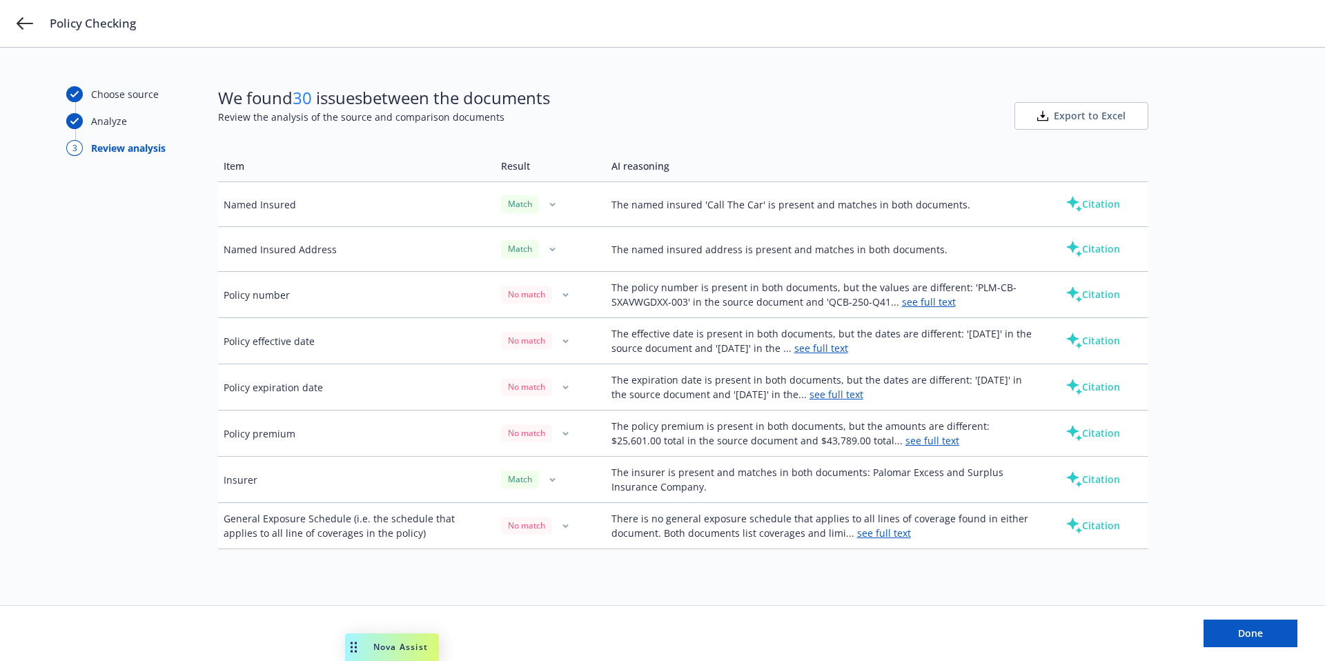
click at [1092, 333] on button "Citation" at bounding box center [1092, 341] width 99 height 28
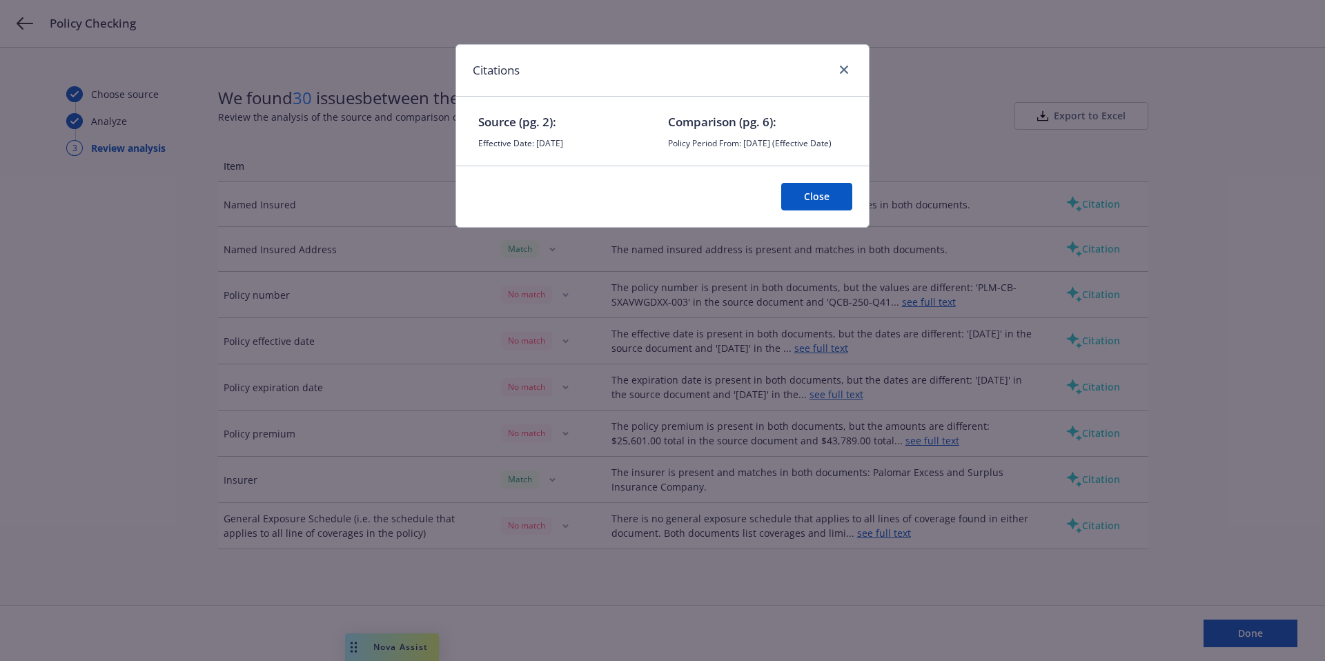
click at [818, 205] on button "Close" at bounding box center [816, 197] width 71 height 28
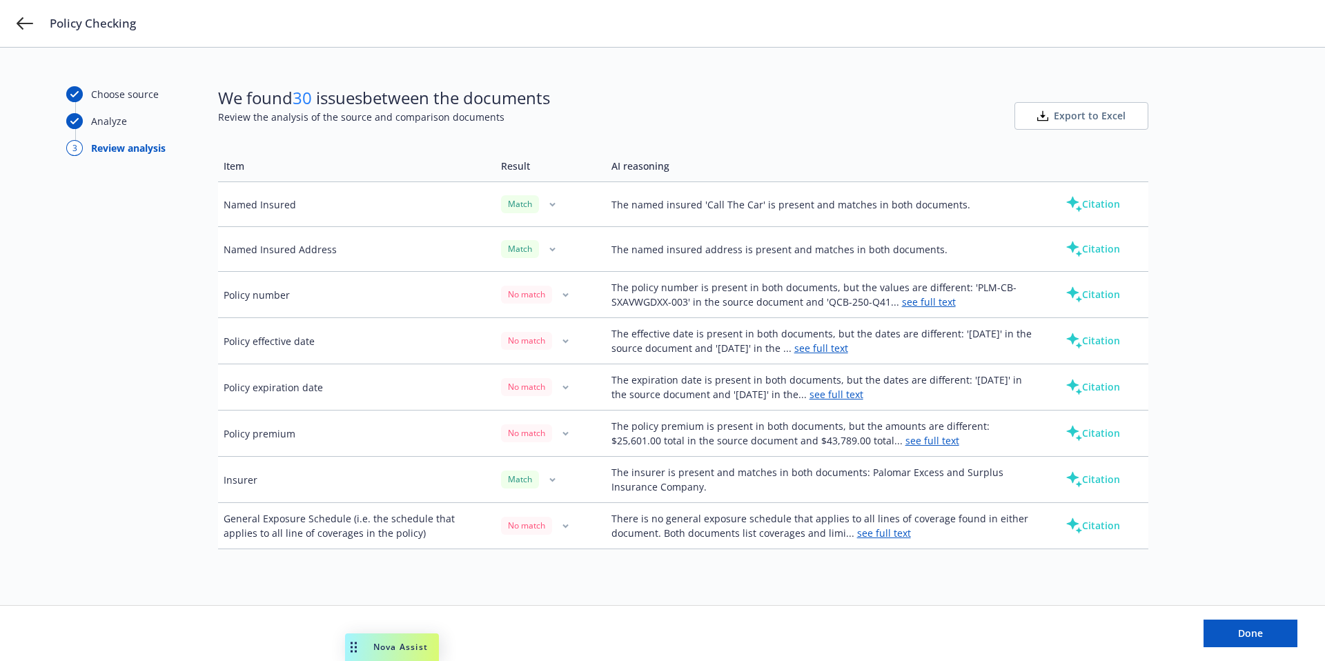
click at [1103, 342] on button "Citation" at bounding box center [1092, 341] width 99 height 28
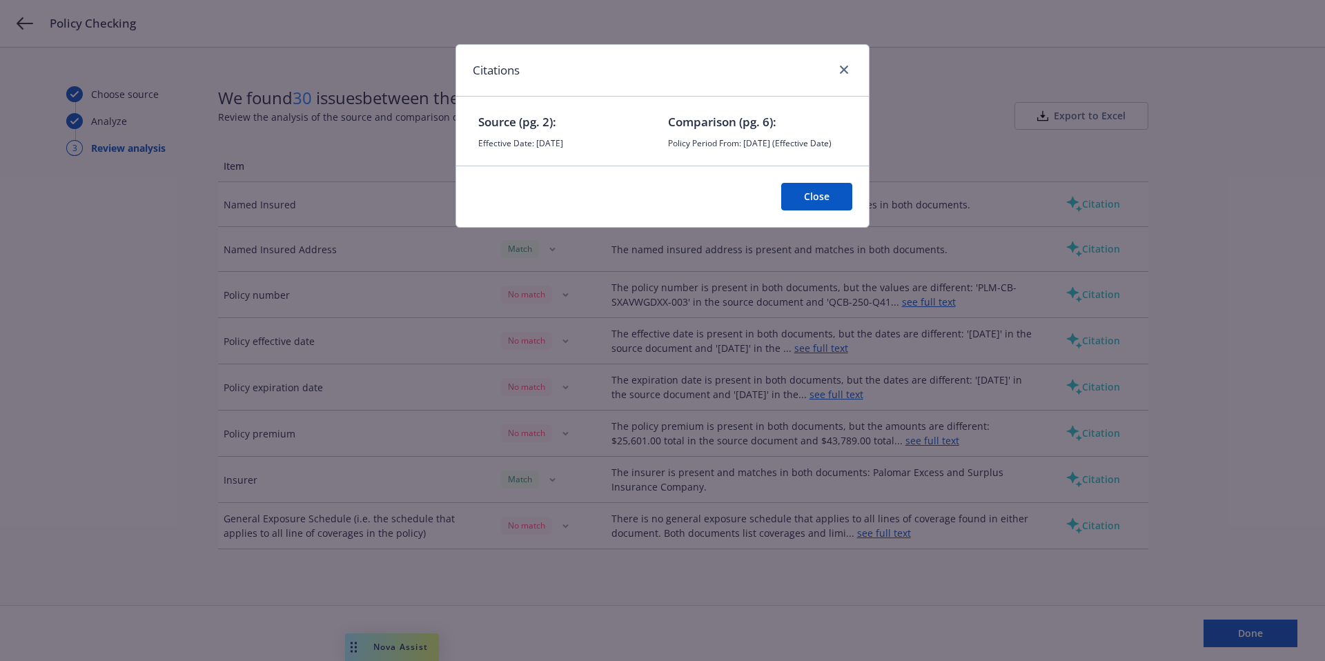
click at [824, 207] on button "Close" at bounding box center [816, 197] width 71 height 28
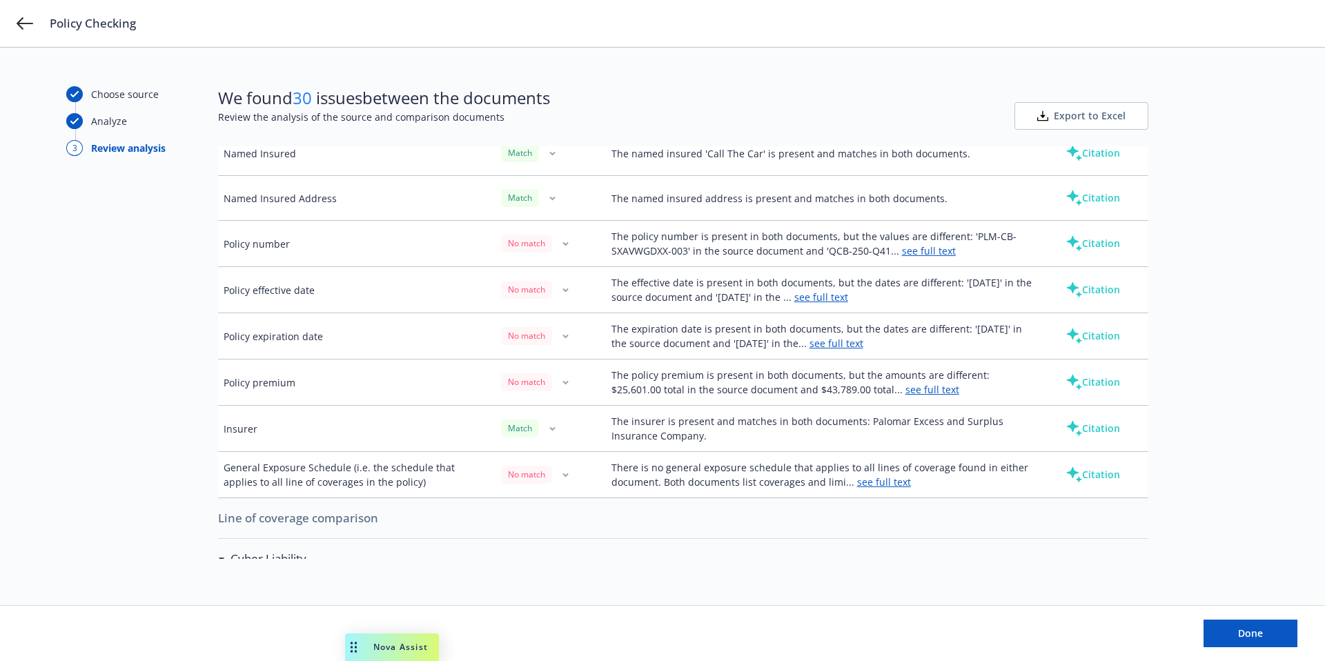
scroll to position [121, 0]
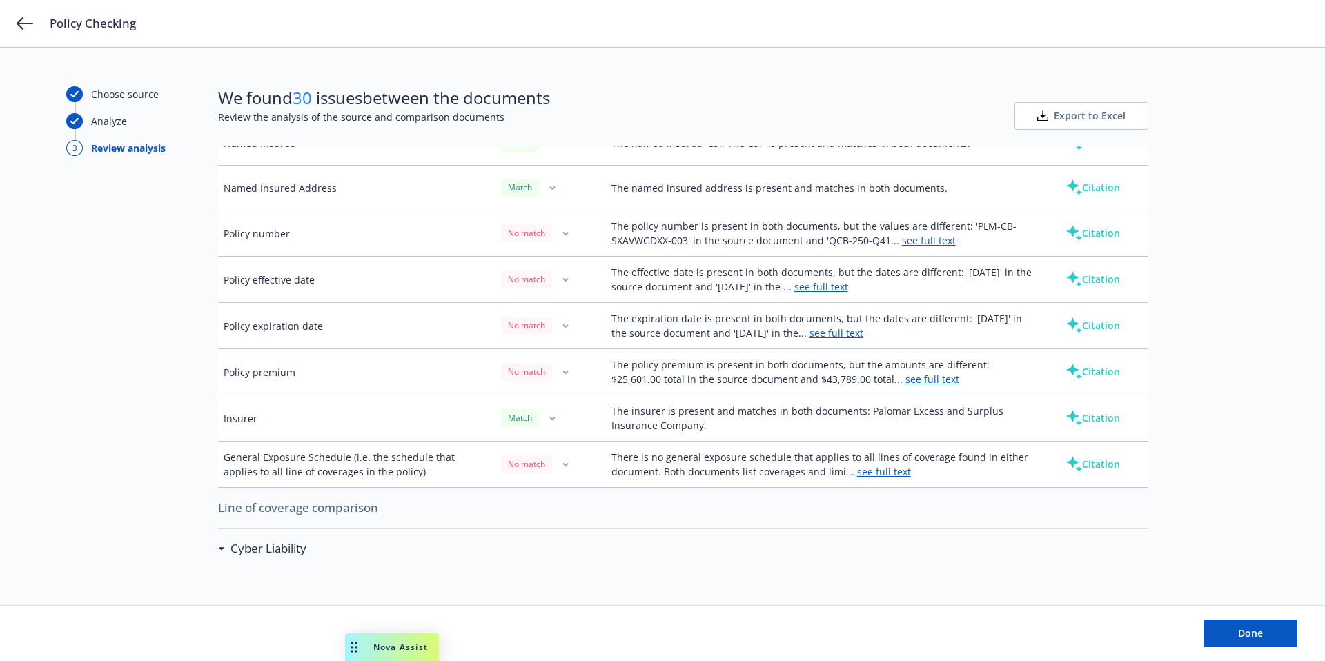
click at [1085, 378] on button "Citation" at bounding box center [1092, 372] width 99 height 28
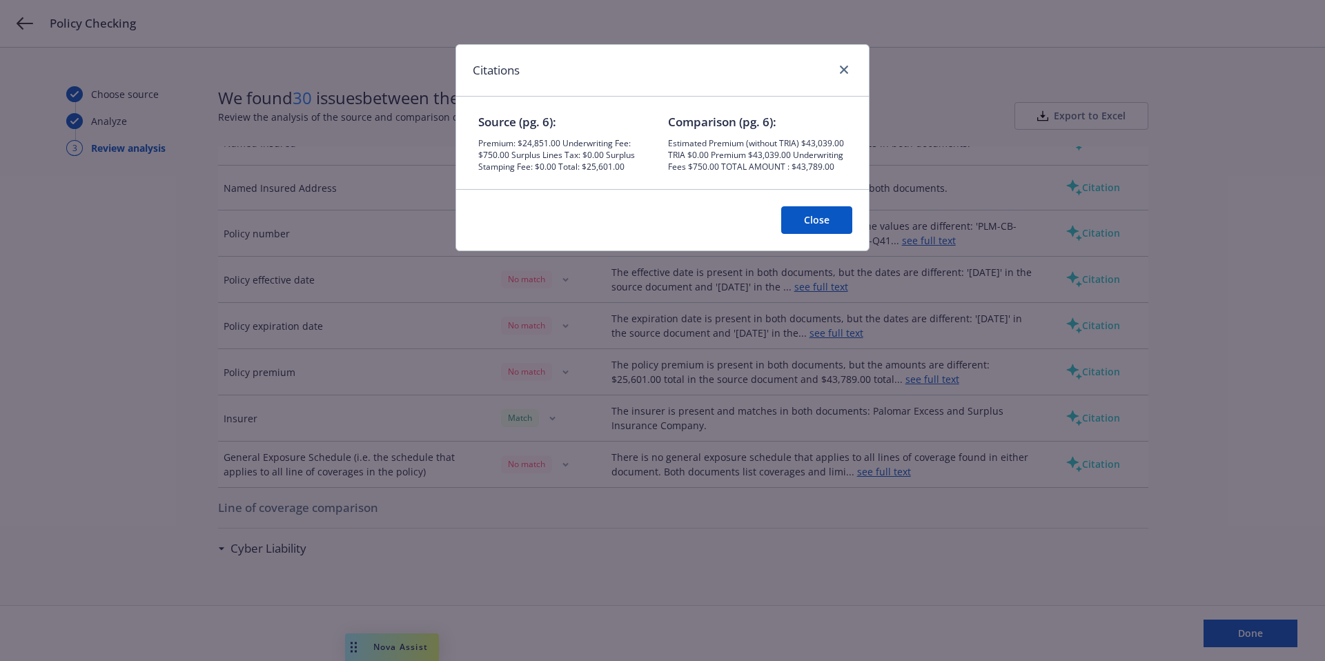
click at [819, 219] on button "Close" at bounding box center [816, 220] width 71 height 28
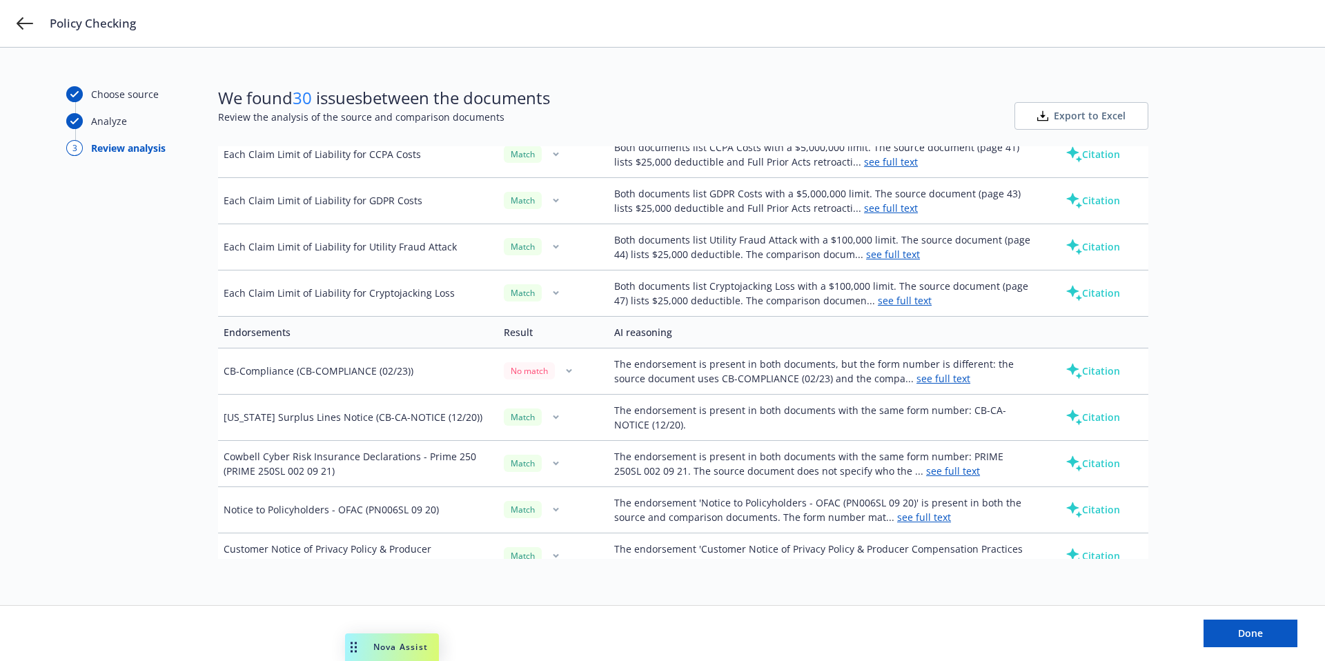
scroll to position [1318, 0]
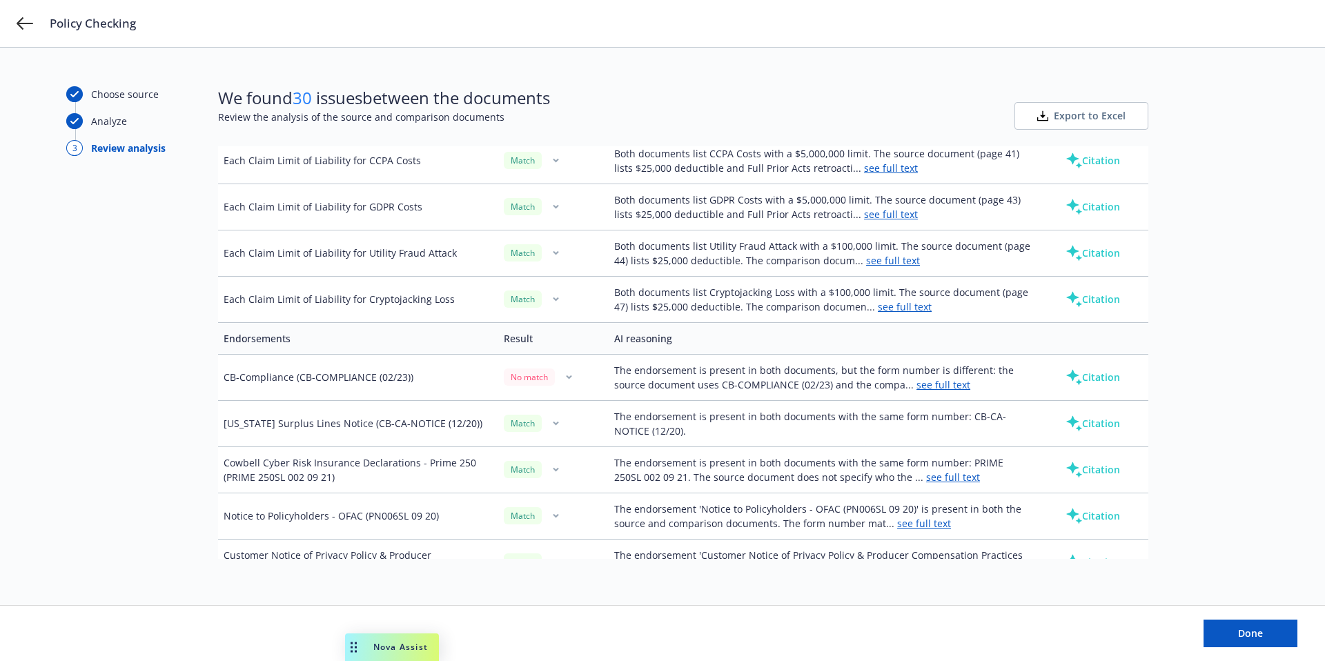
click at [1085, 373] on button "Citation" at bounding box center [1092, 378] width 99 height 28
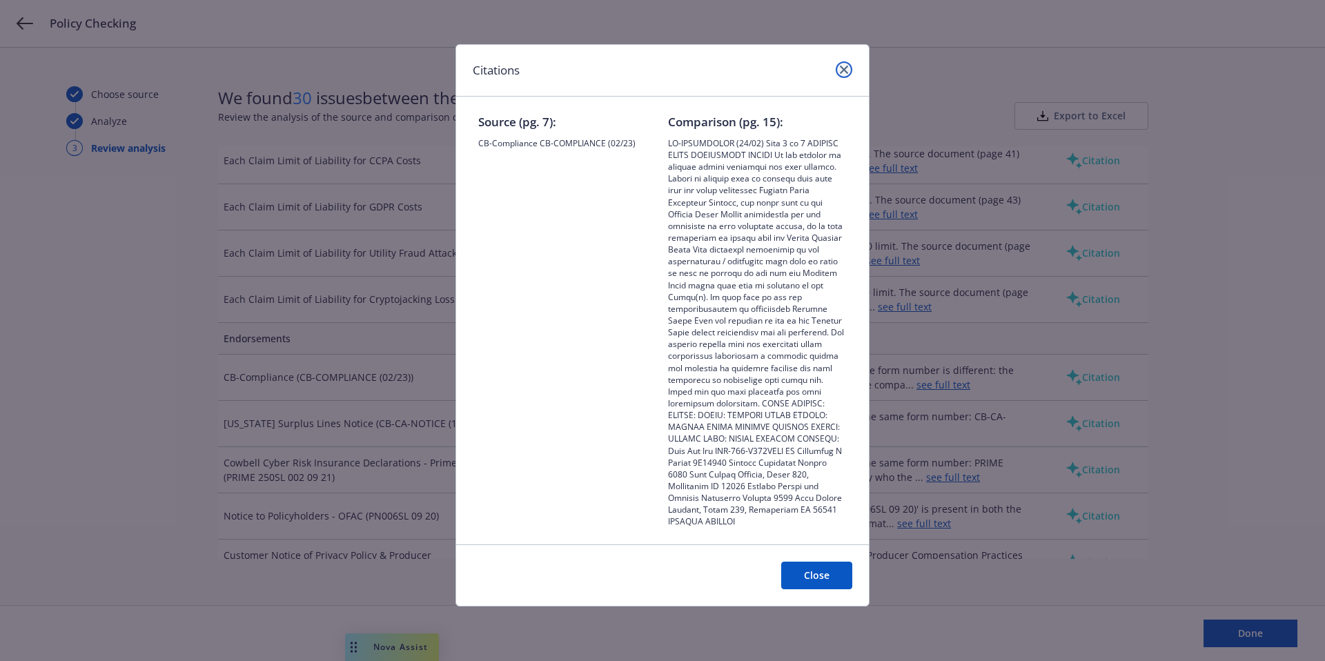
click at [845, 67] on icon "close" at bounding box center [844, 70] width 8 height 8
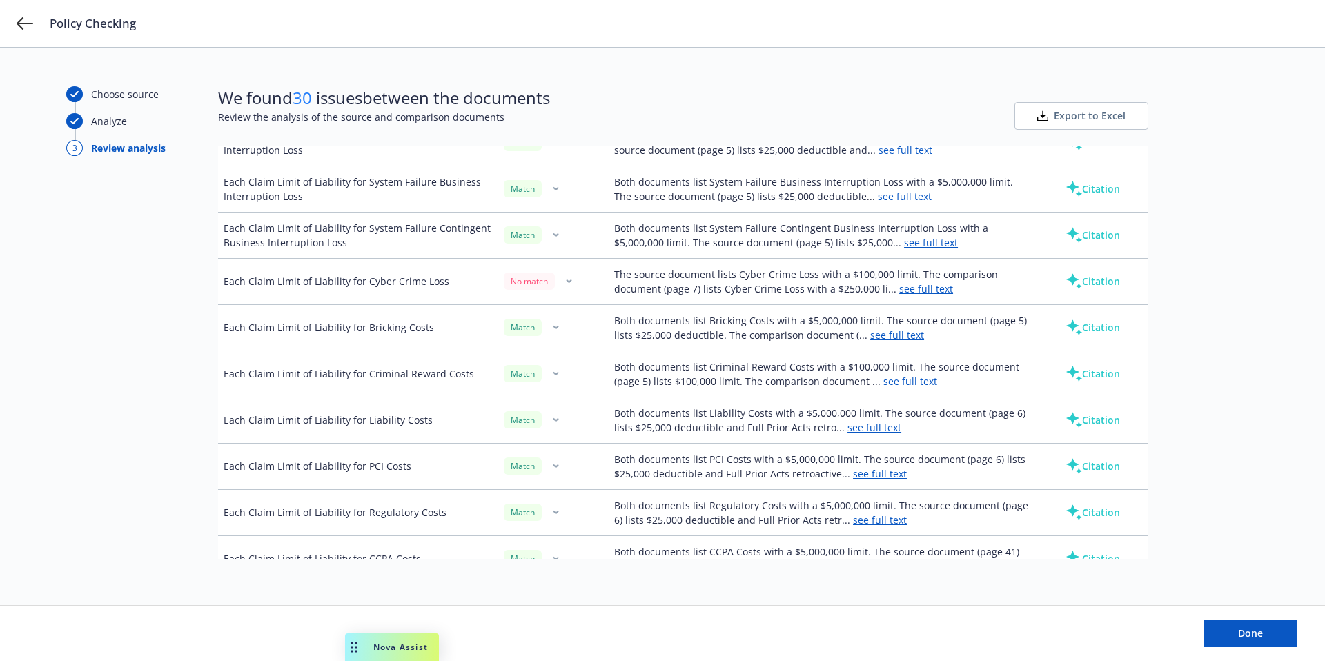
scroll to position [37, 0]
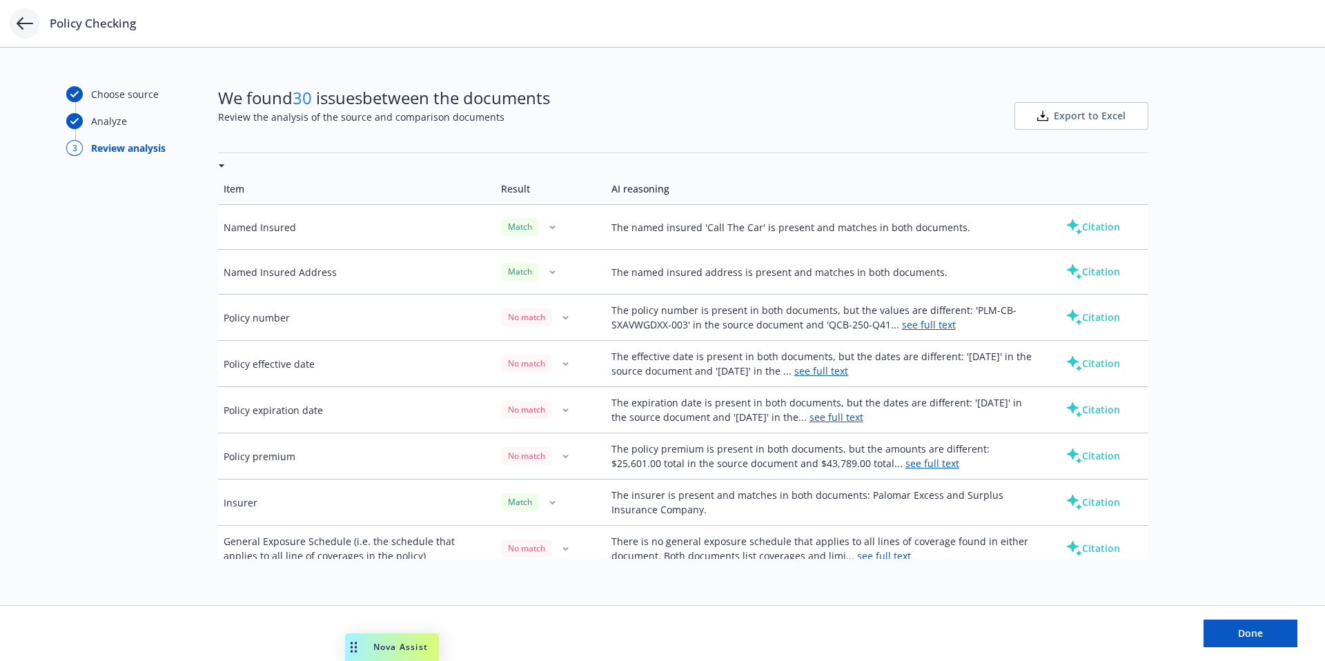
click at [27, 28] on icon at bounding box center [25, 23] width 17 height 17
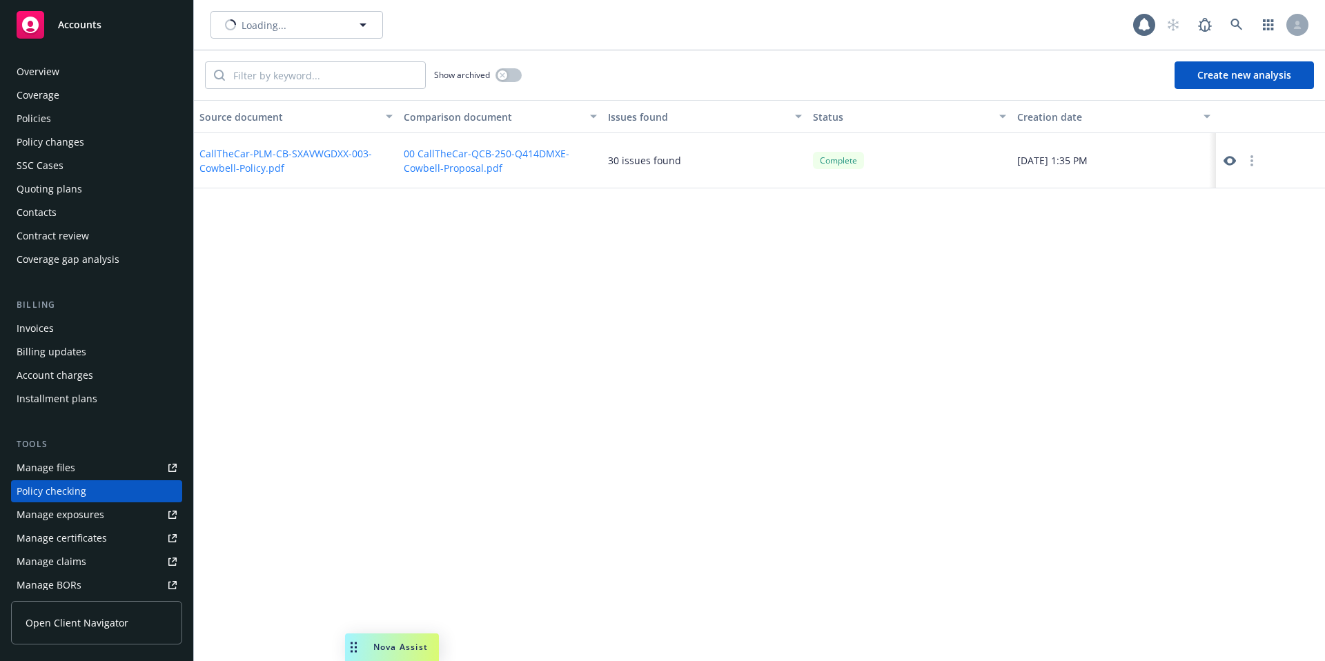
scroll to position [139, 0]
